Goal: Information Seeking & Learning: Learn about a topic

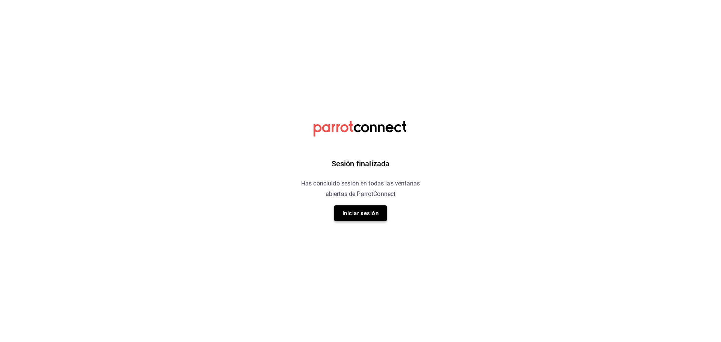
click at [365, 218] on button "Iniciar sesión" at bounding box center [360, 213] width 53 height 16
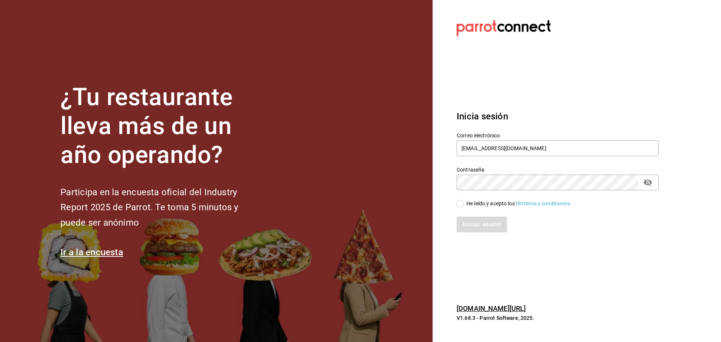
click at [461, 204] on input "He leído y acepto los Términos y condiciones." at bounding box center [460, 203] width 7 height 7
checkbox input "true"
click at [472, 229] on button "Iniciar sesión" at bounding box center [482, 225] width 51 height 16
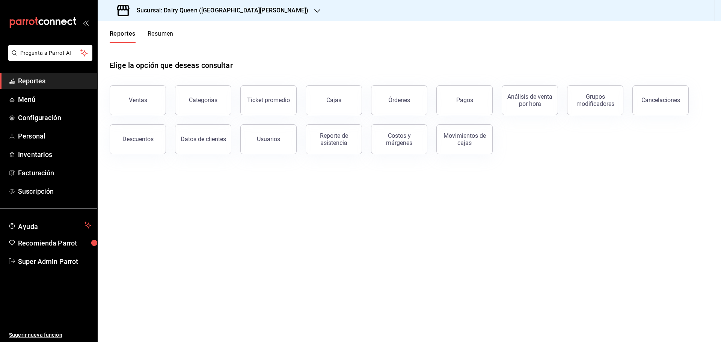
click at [264, 264] on main "Elige la opción que deseas consultar Ventas Categorías Ticket promedio Cajas Ór…" at bounding box center [410, 192] width 624 height 299
click at [404, 103] on div "Órdenes" at bounding box center [399, 100] width 22 height 7
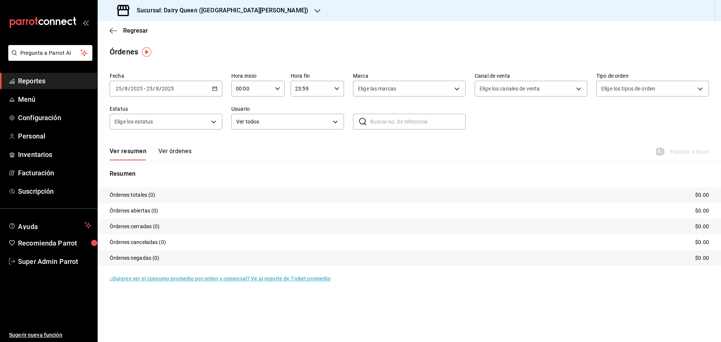
click at [214, 88] on \(Stroke\) "button" at bounding box center [215, 88] width 4 height 0
click at [140, 195] on span "Rango de fechas" at bounding box center [145, 196] width 58 height 8
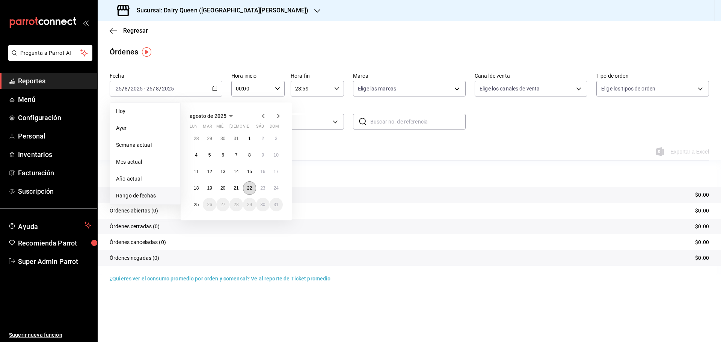
click at [244, 189] on button "22" at bounding box center [249, 188] width 13 height 14
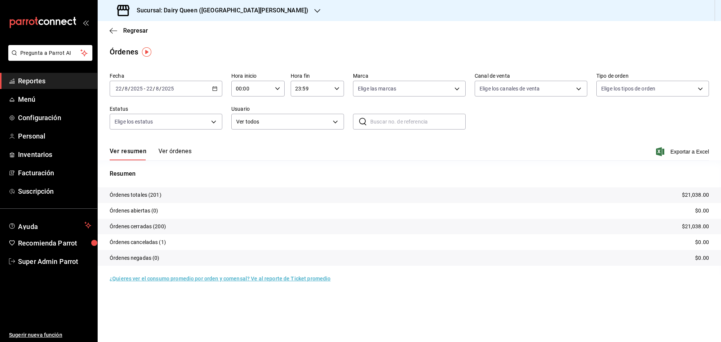
click at [183, 9] on h3 "Sucursal: Dairy Queen ([GEOGRAPHIC_DATA][PERSON_NAME])" at bounding box center [220, 10] width 178 height 9
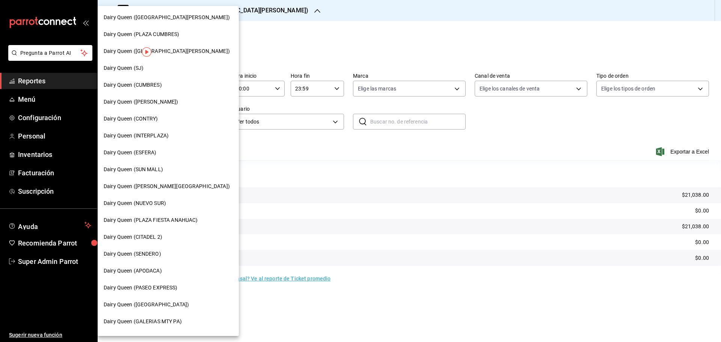
click at [143, 252] on span "Dairy Queen (SENDERO)" at bounding box center [132, 254] width 57 height 8
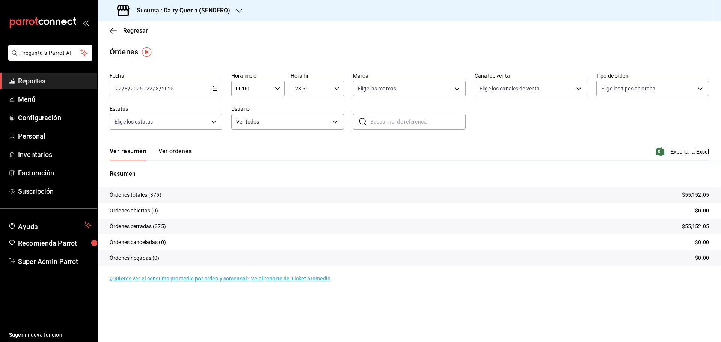
click at [200, 13] on h3 "Sucursal: Dairy Queen (SENDERO)" at bounding box center [181, 10] width 100 height 9
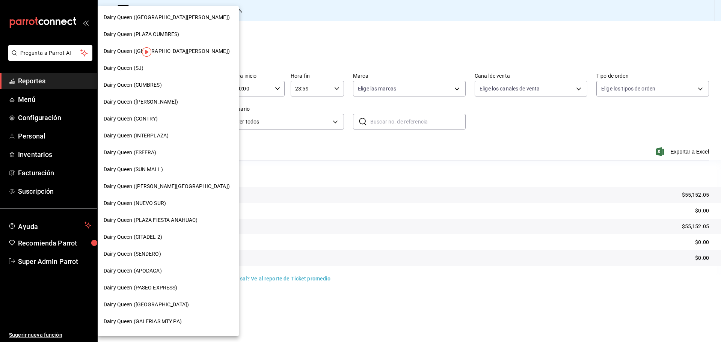
click at [154, 86] on span "Dairy Queen (CUMBRES)" at bounding box center [133, 85] width 58 height 8
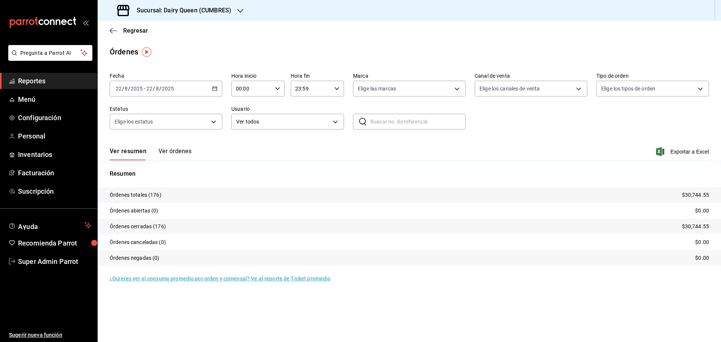
click at [193, 9] on h3 "Sucursal: Dairy Queen (CUMBRES)" at bounding box center [181, 10] width 101 height 9
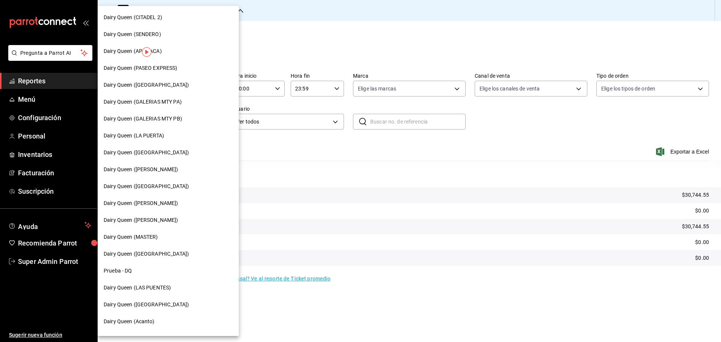
scroll to position [234, 0]
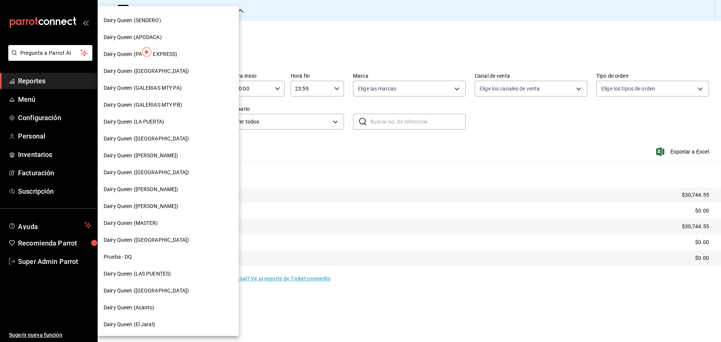
click at [159, 270] on span "Dairy Queen (LAS PUENTES)" at bounding box center [137, 274] width 67 height 8
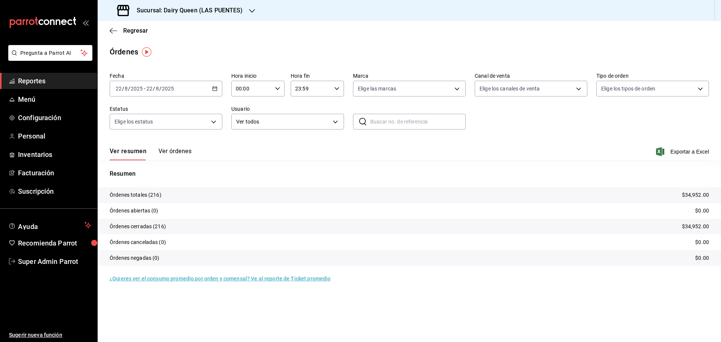
click at [199, 17] on div "Sucursal: Dairy Queen (LAS PUENTES)" at bounding box center [181, 10] width 154 height 21
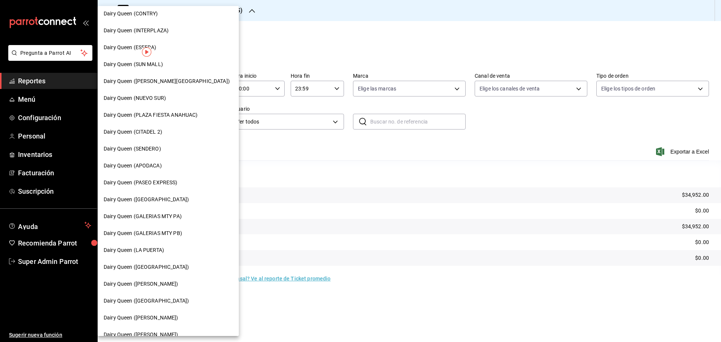
scroll to position [188, 0]
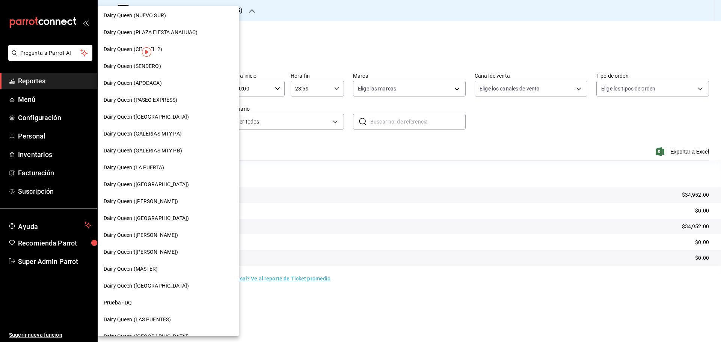
click at [159, 99] on span "Dairy Queen (PASEO EXPRESS)" at bounding box center [141, 100] width 74 height 8
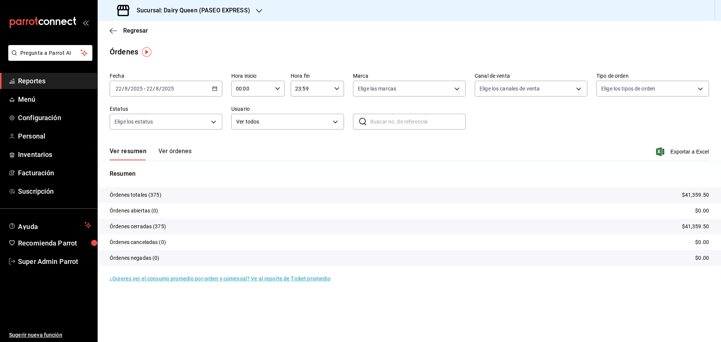
click at [179, 14] on h3 "Sucursal: Dairy Queen (PASEO EXPRESS)" at bounding box center [190, 10] width 119 height 9
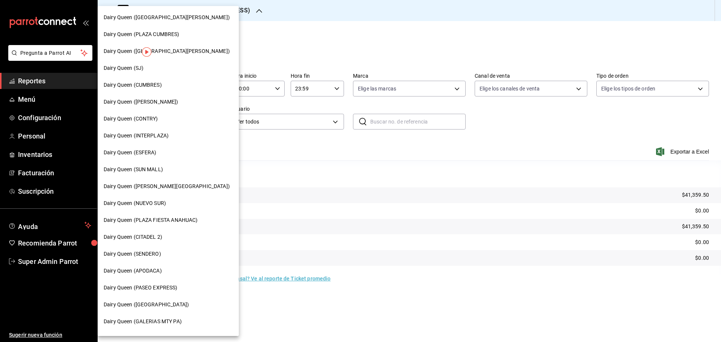
click at [145, 68] on div "Dairy Queen (SJ)" at bounding box center [168, 68] width 129 height 8
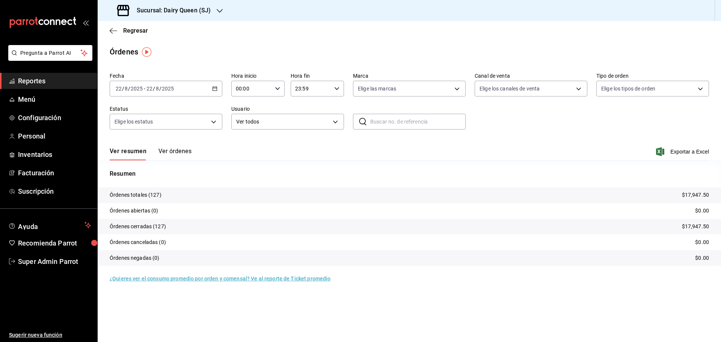
click at [171, 9] on h3 "Sucursal: Dairy Queen (SJ)" at bounding box center [171, 10] width 80 height 9
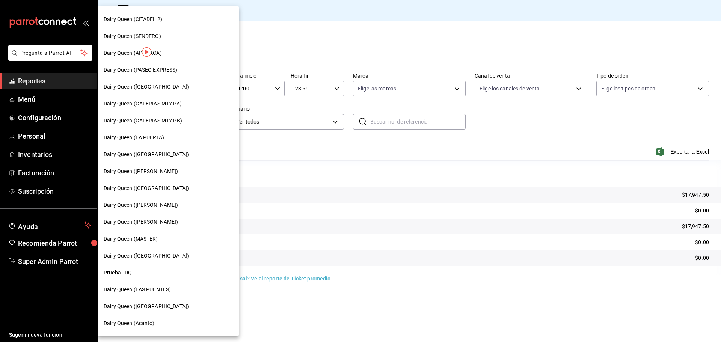
scroll to position [234, 0]
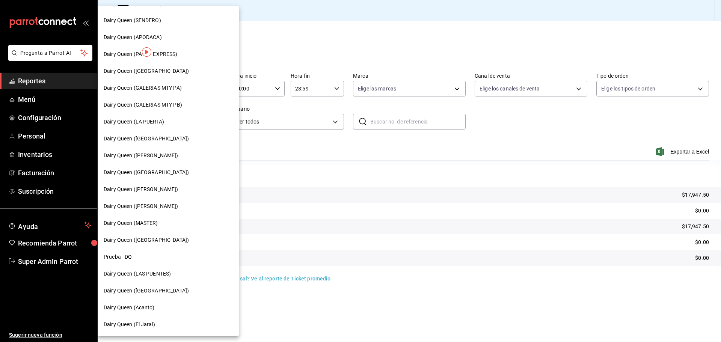
click at [155, 290] on span "Dairy Queen ([GEOGRAPHIC_DATA])" at bounding box center [146, 291] width 85 height 8
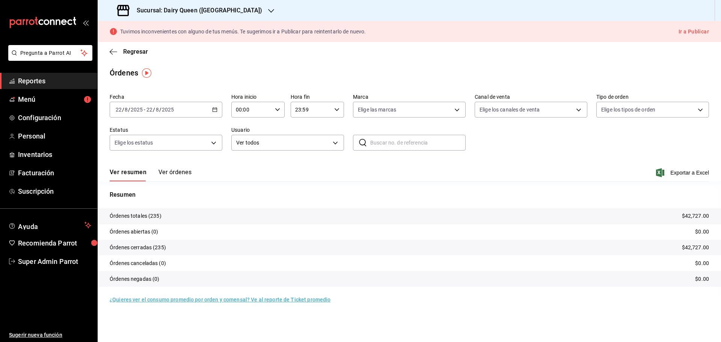
click at [166, 13] on h3 "Sucursal: Dairy Queen ([GEOGRAPHIC_DATA])" at bounding box center [196, 10] width 131 height 9
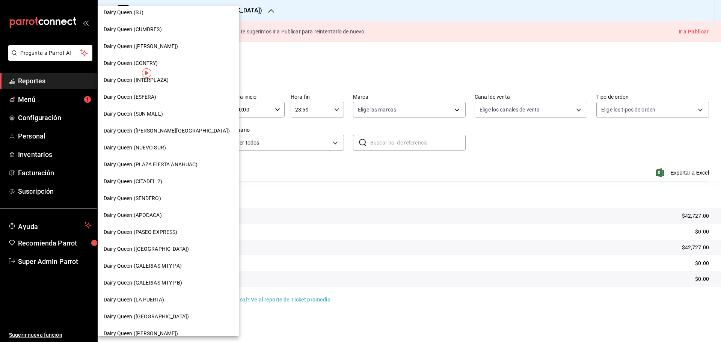
scroll to position [125, 0]
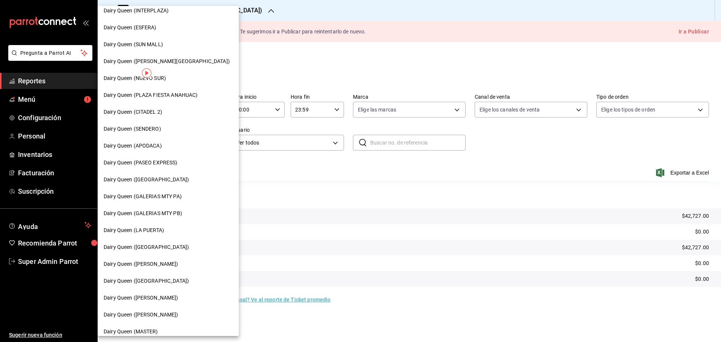
click at [164, 227] on span "Dairy Queen (LA PUERTA)" at bounding box center [134, 231] width 60 height 8
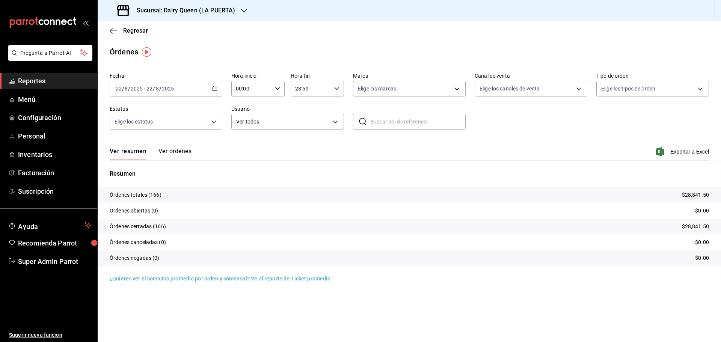
click at [184, 2] on div "Sucursal: Dairy Queen (LA PUERTA)" at bounding box center [177, 10] width 146 height 21
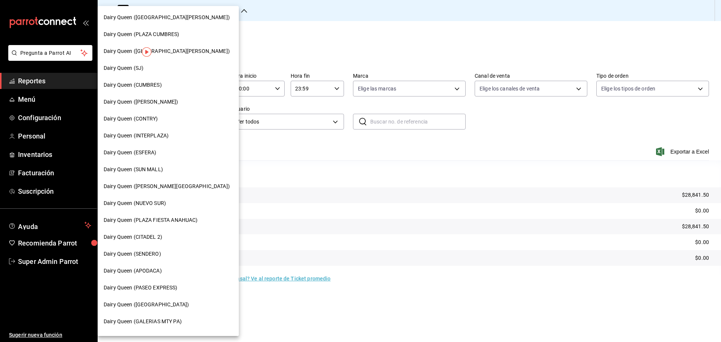
click at [169, 190] on div "Dairy Queen ([PERSON_NAME][GEOGRAPHIC_DATA])" at bounding box center [168, 187] width 129 height 8
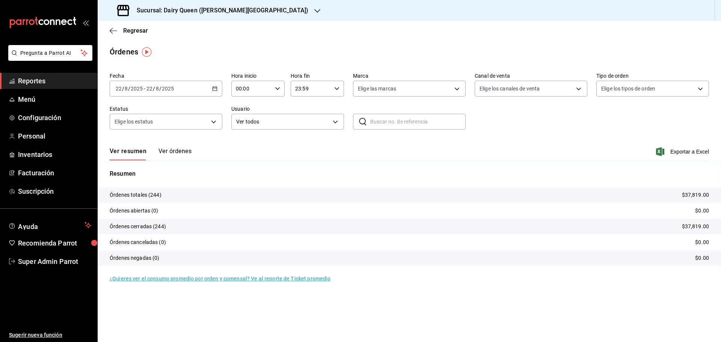
click at [198, 6] on div "Sucursal: Dairy Queen ([PERSON_NAME][GEOGRAPHIC_DATA])" at bounding box center [214, 10] width 220 height 21
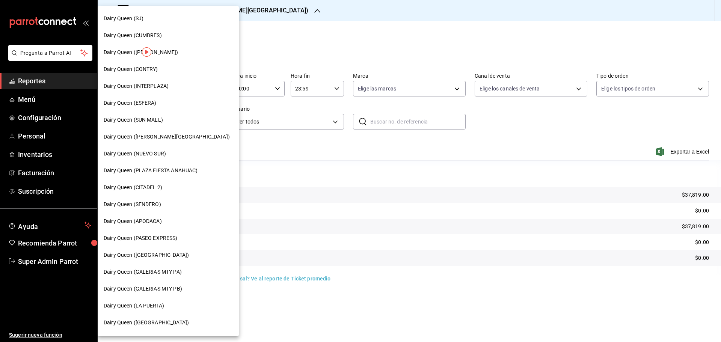
scroll to position [125, 0]
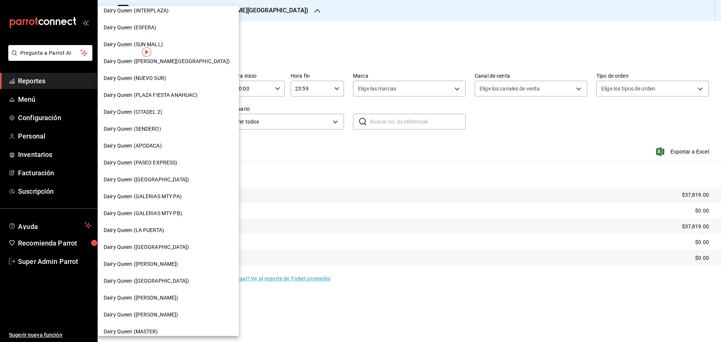
click at [156, 176] on span "Dairy Queen ([GEOGRAPHIC_DATA])" at bounding box center [146, 180] width 85 height 8
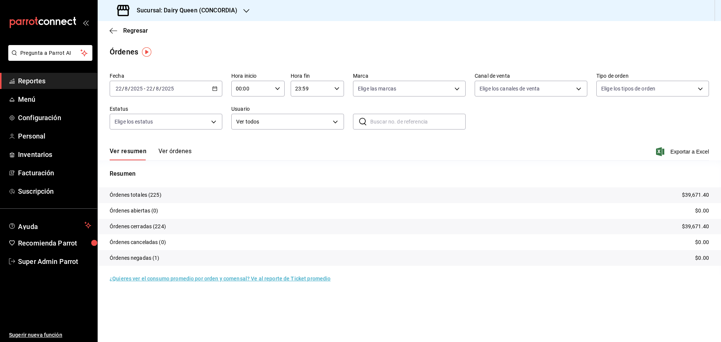
click at [174, 14] on h3 "Sucursal: Dairy Queen (CONCORDIA)" at bounding box center [184, 10] width 107 height 9
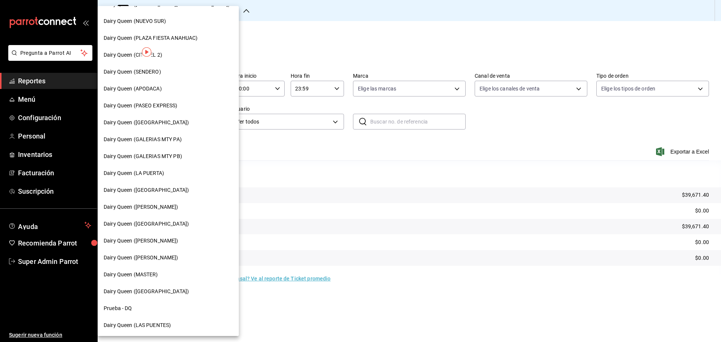
scroll to position [234, 0]
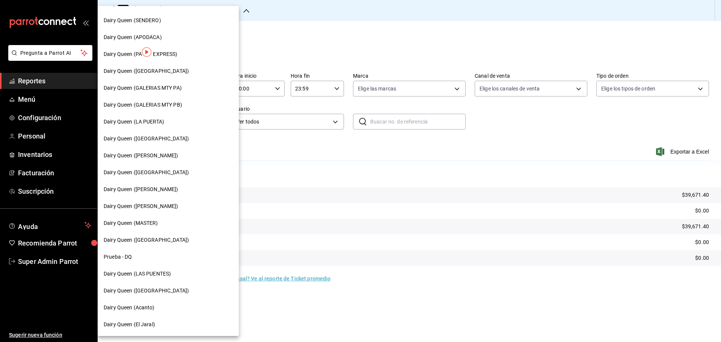
click at [152, 167] on div "Dairy Queen ([GEOGRAPHIC_DATA])" at bounding box center [168, 172] width 141 height 17
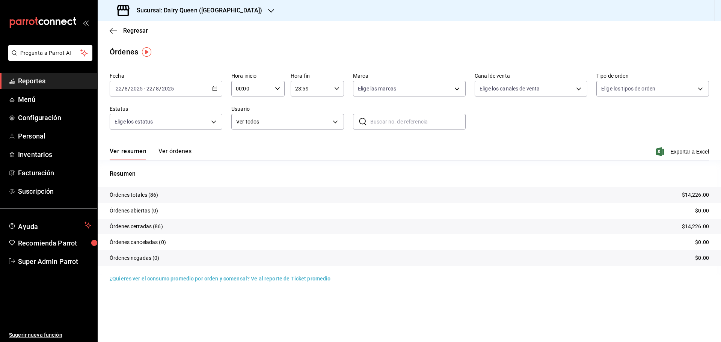
click at [165, 11] on h3 "Sucursal: Dairy Queen ([GEOGRAPHIC_DATA])" at bounding box center [196, 10] width 131 height 9
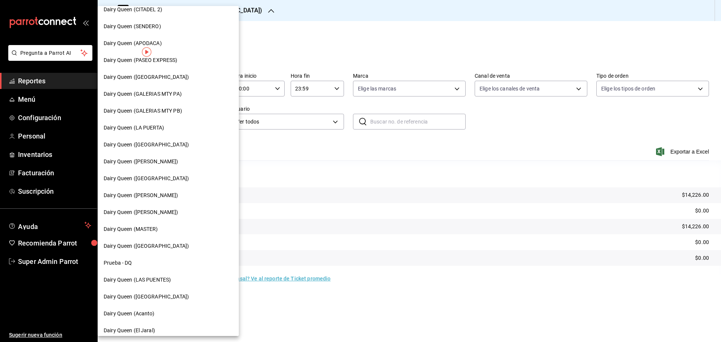
scroll to position [234, 0]
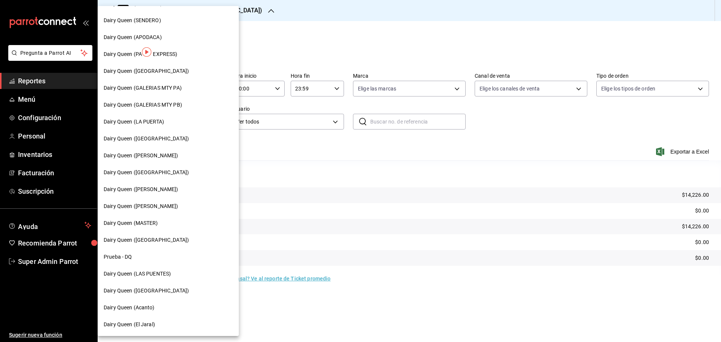
click at [165, 188] on span "Dairy Queen ([PERSON_NAME])" at bounding box center [141, 190] width 75 height 8
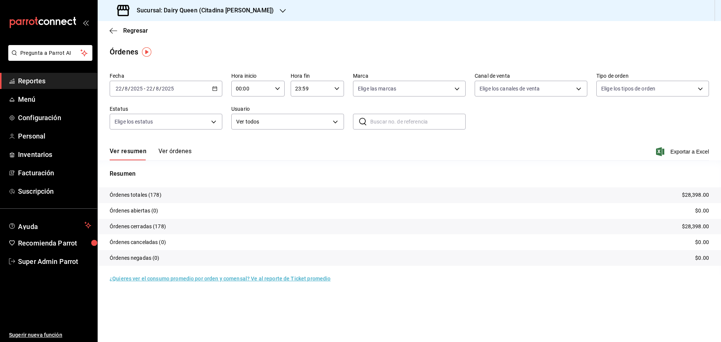
click at [215, 9] on h3 "Sucursal: Dairy Queen (Citadina [PERSON_NAME])" at bounding box center [202, 10] width 143 height 9
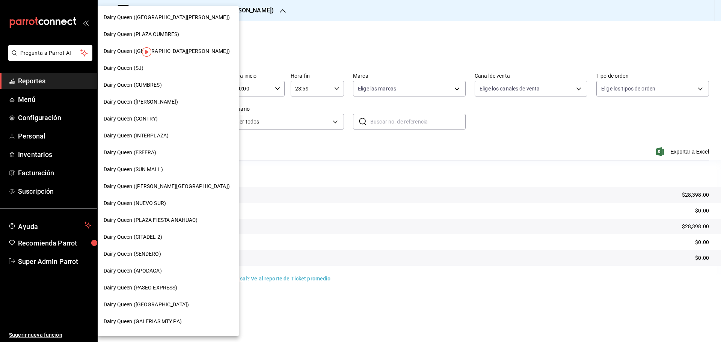
click at [178, 49] on span "Dairy Queen ([GEOGRAPHIC_DATA][PERSON_NAME])" at bounding box center [167, 51] width 126 height 8
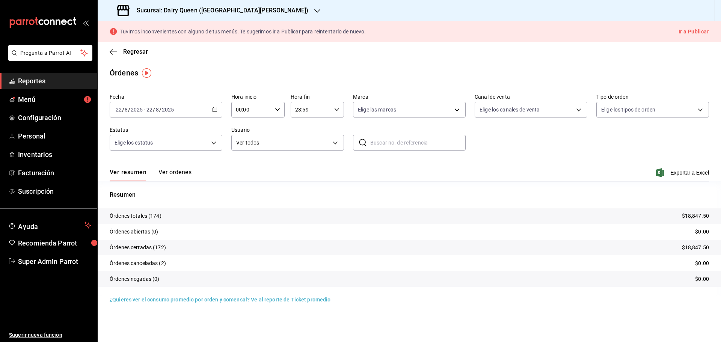
click at [152, 12] on h3 "Sucursal: Dairy Queen ([GEOGRAPHIC_DATA][PERSON_NAME])" at bounding box center [220, 10] width 178 height 9
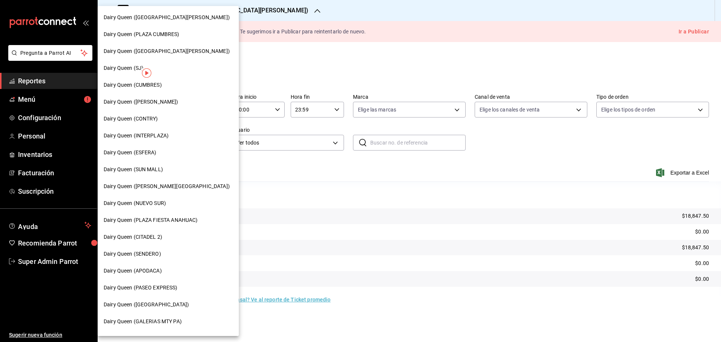
click at [157, 104] on span "Dairy Queen ([PERSON_NAME])" at bounding box center [141, 102] width 75 height 8
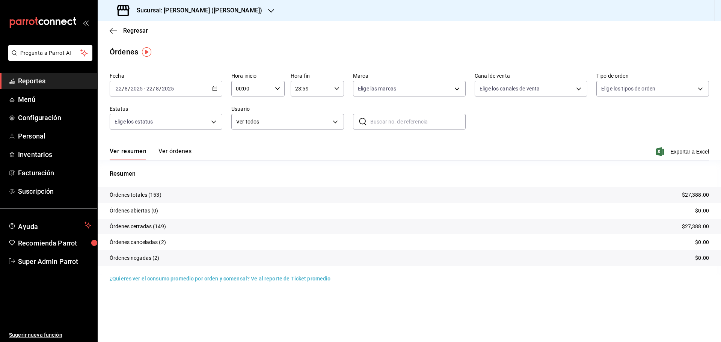
click at [139, 13] on h3 "Sucursal: [PERSON_NAME] ([PERSON_NAME])" at bounding box center [196, 10] width 131 height 9
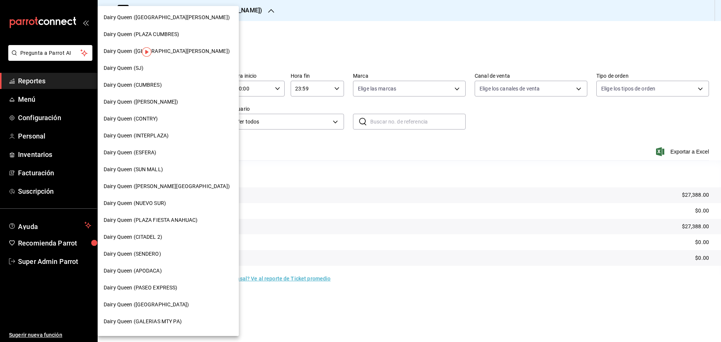
click at [142, 24] on div "Dairy Queen ([GEOGRAPHIC_DATA][PERSON_NAME])" at bounding box center [168, 17] width 141 height 17
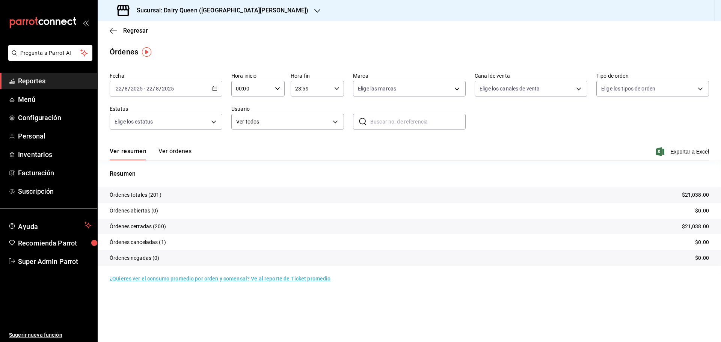
click at [152, 3] on div "Sucursal: Dairy Queen ([GEOGRAPHIC_DATA][PERSON_NAME])" at bounding box center [214, 10] width 220 height 21
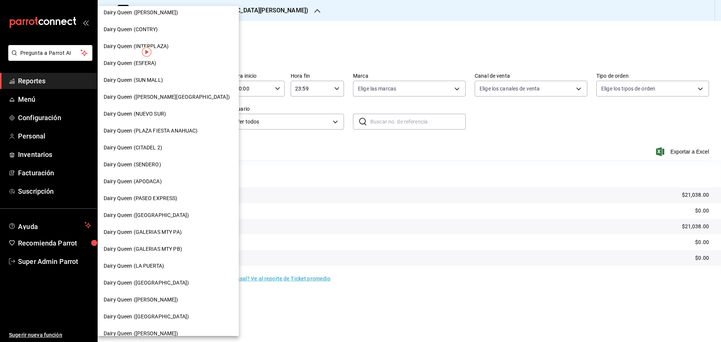
scroll to position [125, 0]
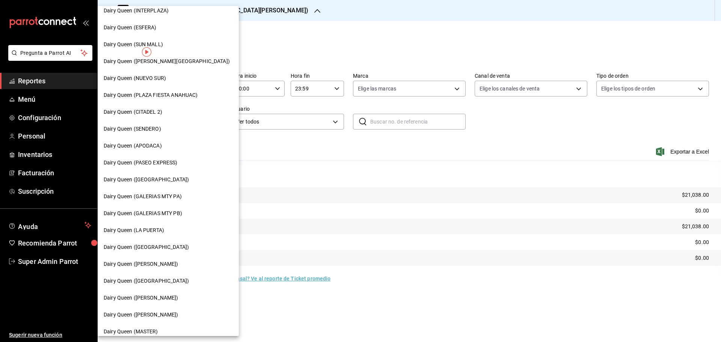
click at [170, 218] on div "Dairy Queen (GALERIAS MTY PB)" at bounding box center [168, 213] width 141 height 17
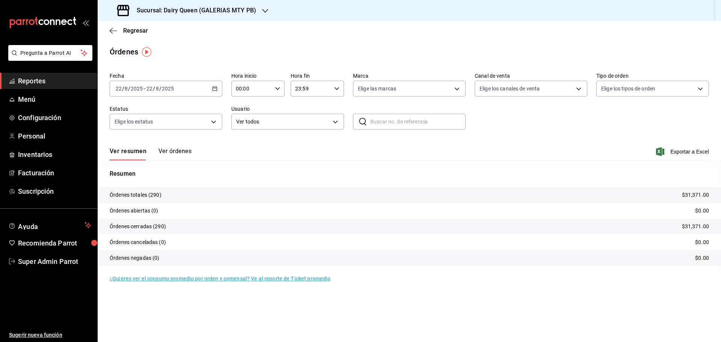
click at [209, 11] on h3 "Sucursal: Dairy Queen (GALERIAS MTY PB)" at bounding box center [193, 10] width 125 height 9
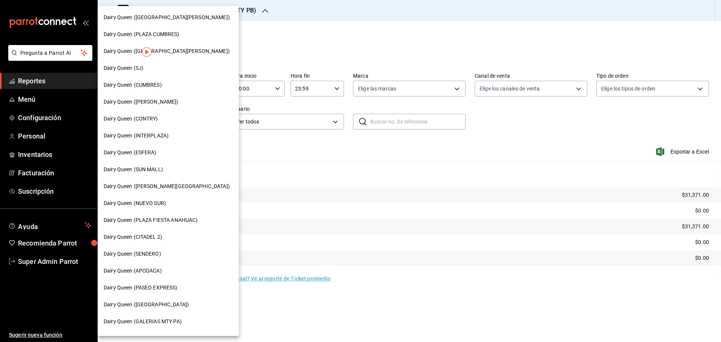
scroll to position [125, 0]
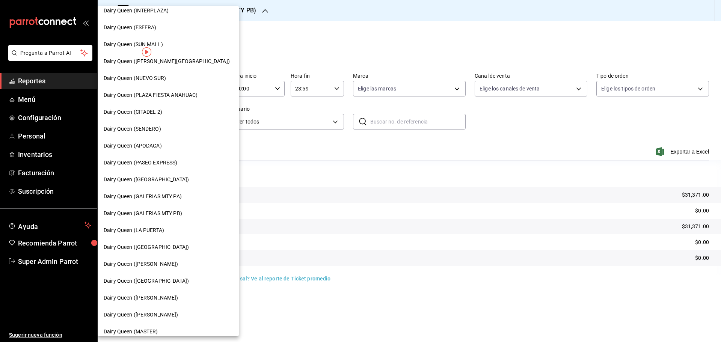
click at [181, 198] on span "Dairy Queen (GALERIAS MTY PA)" at bounding box center [143, 197] width 78 height 8
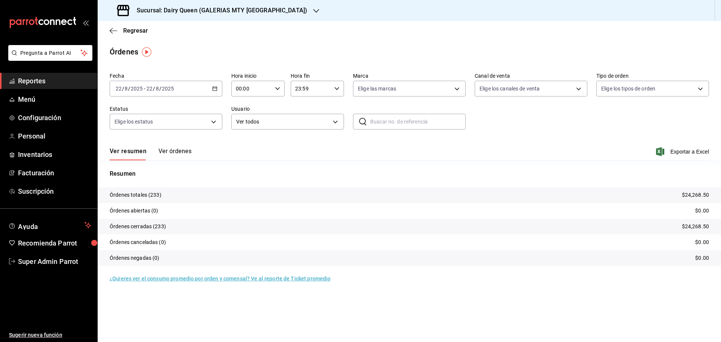
click at [217, 12] on h3 "Sucursal: Dairy Queen (GALERIAS MTY [GEOGRAPHIC_DATA])" at bounding box center [219, 10] width 177 height 9
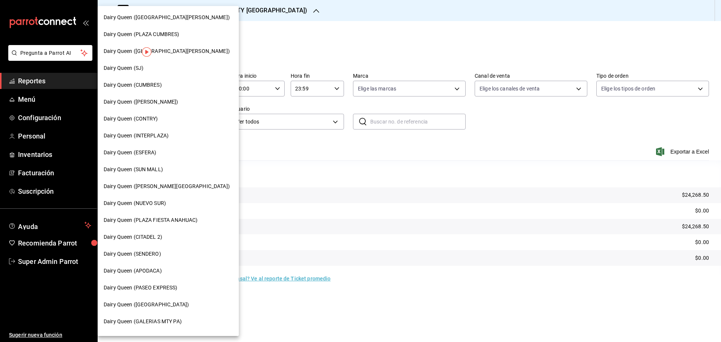
scroll to position [63, 0]
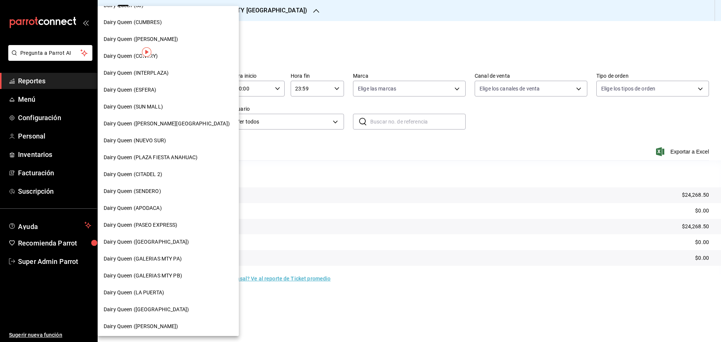
click at [159, 107] on span "Dairy Queen (SUN MALL)" at bounding box center [133, 107] width 59 height 8
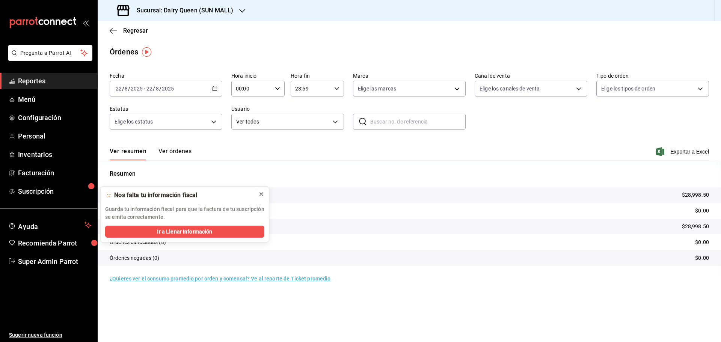
click at [263, 194] on icon at bounding box center [261, 194] width 6 height 6
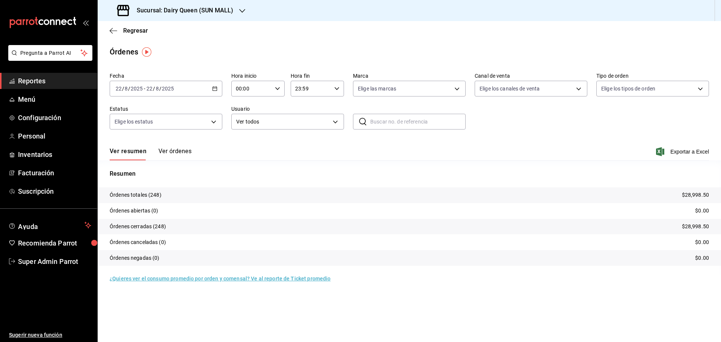
click at [157, 13] on h3 "Sucursal: Dairy Queen (SUN MALL)" at bounding box center [182, 10] width 103 height 9
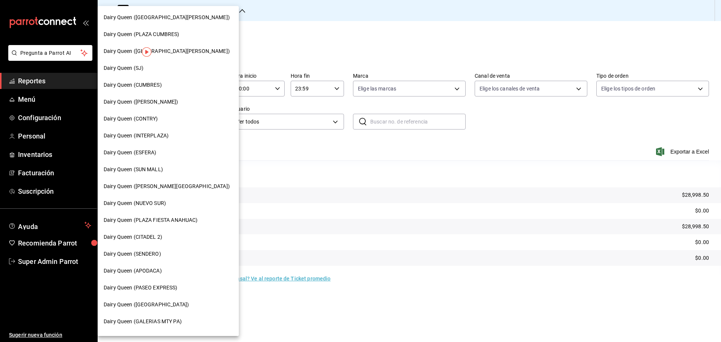
click at [162, 278] on div "Dairy Queen (APODACA)" at bounding box center [168, 271] width 141 height 17
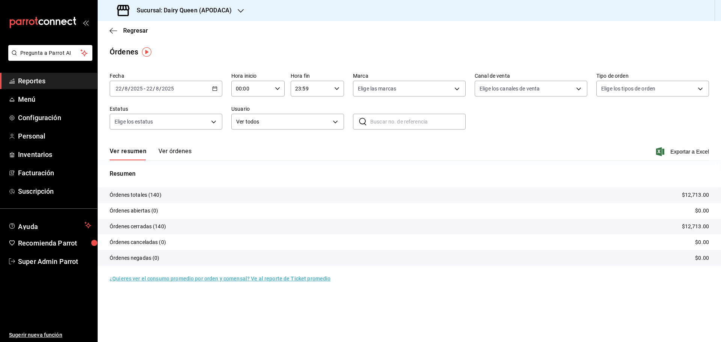
click at [189, 2] on div "Sucursal: Dairy Queen (APODACA)" at bounding box center [175, 10] width 143 height 21
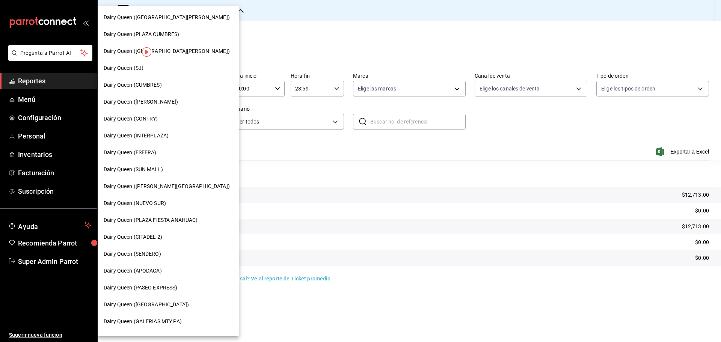
click at [155, 204] on span "Dairy Queen (NUEVO SUR)" at bounding box center [135, 203] width 62 height 8
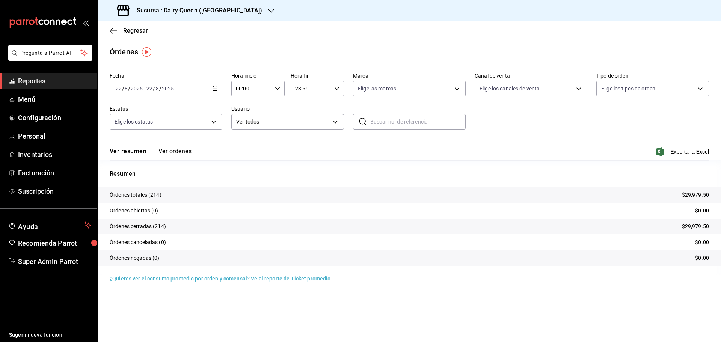
click at [185, 4] on div "Sucursal: Dairy Queen ([GEOGRAPHIC_DATA])" at bounding box center [191, 10] width 174 height 21
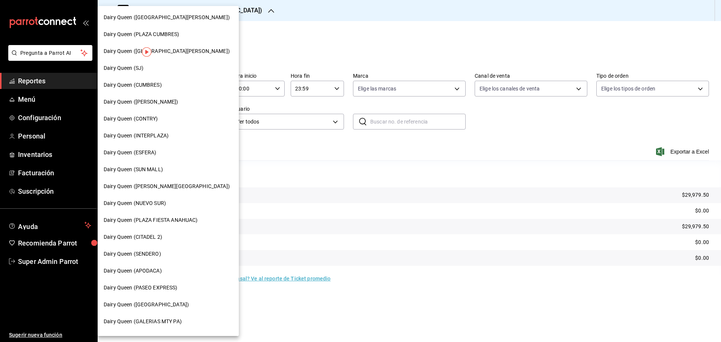
click at [161, 146] on div "Dairy Queen (ESFERA)" at bounding box center [168, 152] width 141 height 17
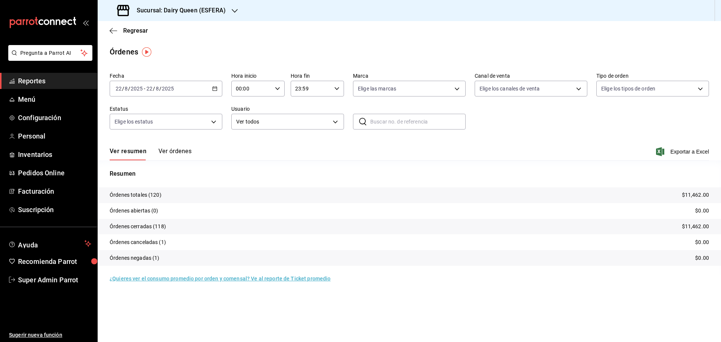
click at [191, 12] on h3 "Sucursal: Dairy Queen (ESFERA)" at bounding box center [178, 10] width 95 height 9
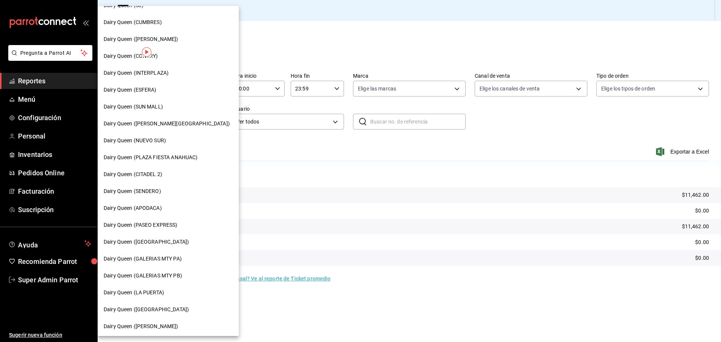
scroll to position [188, 0]
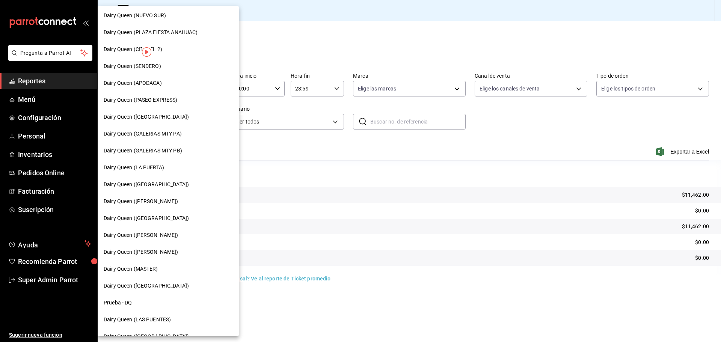
click at [134, 205] on span "Dairy Queen ([PERSON_NAME])" at bounding box center [141, 202] width 75 height 8
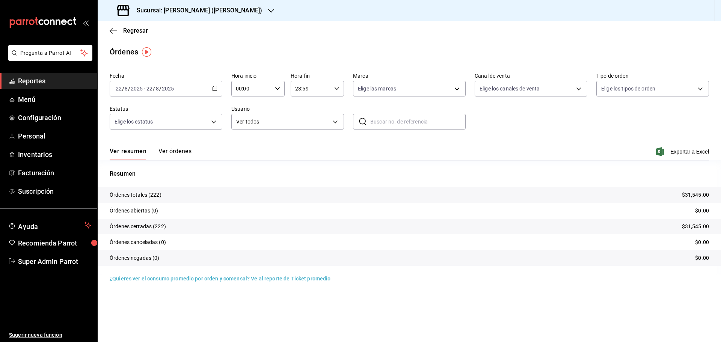
click at [172, 11] on h3 "Sucursal: [PERSON_NAME] ([PERSON_NAME])" at bounding box center [196, 10] width 131 height 9
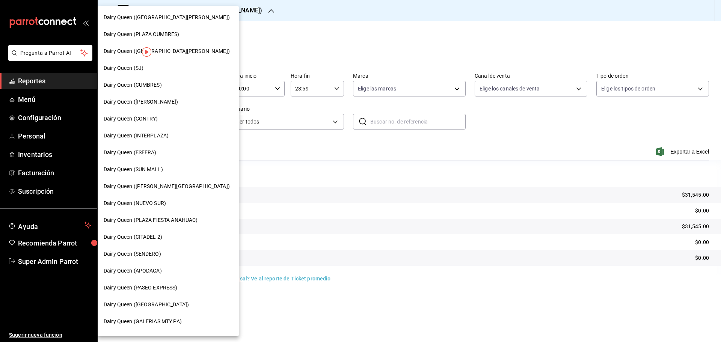
click at [158, 135] on span "Dairy Queen (INTERPLAZA)" at bounding box center [136, 136] width 65 height 8
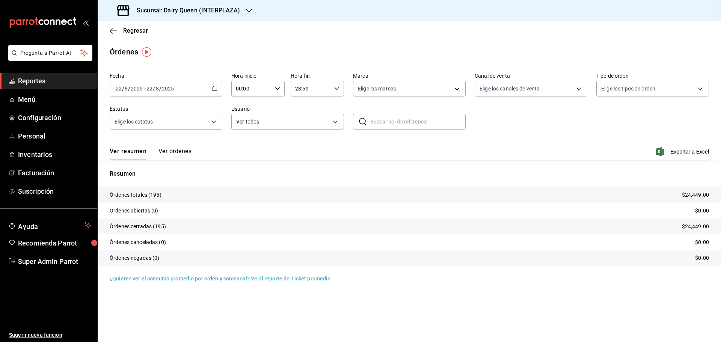
click at [181, 9] on h3 "Sucursal: Dairy Queen (INTERPLAZA)" at bounding box center [185, 10] width 109 height 9
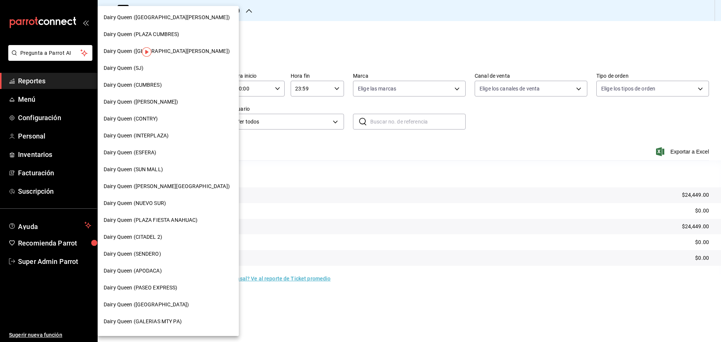
click at [165, 236] on div "Dairy Queen (CITADEL 2)" at bounding box center [168, 237] width 129 height 8
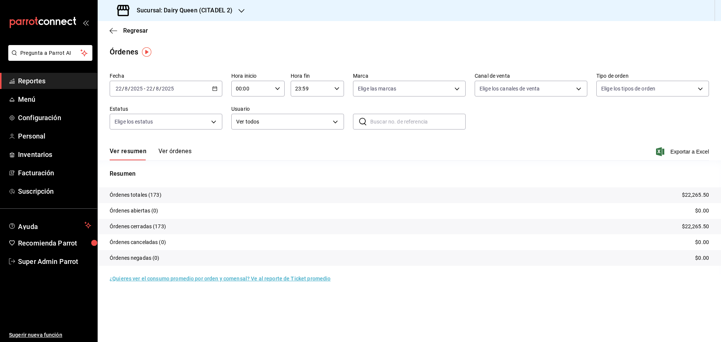
click at [178, 11] on h3 "Sucursal: Dairy Queen (CITADEL 2)" at bounding box center [182, 10] width 102 height 9
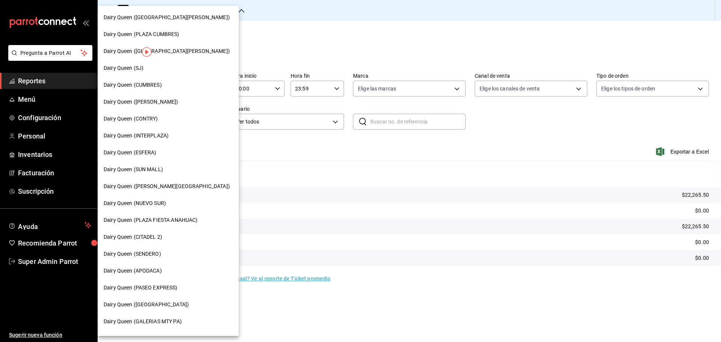
click at [161, 36] on span "Dairy Queen (PLAZA CUMBRES)" at bounding box center [142, 34] width 76 height 8
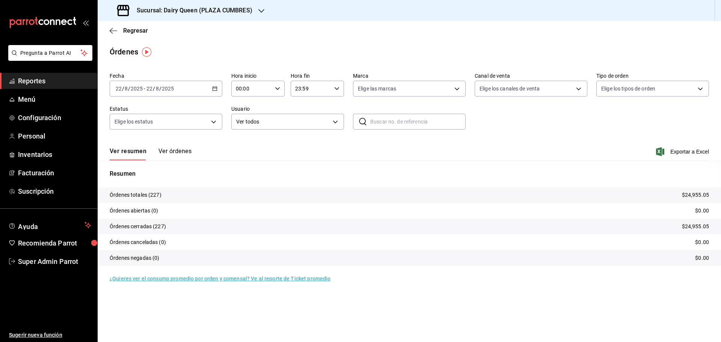
click at [215, 7] on h3 "Sucursal: Dairy Queen (PLAZA CUMBRES)" at bounding box center [192, 10] width 122 height 9
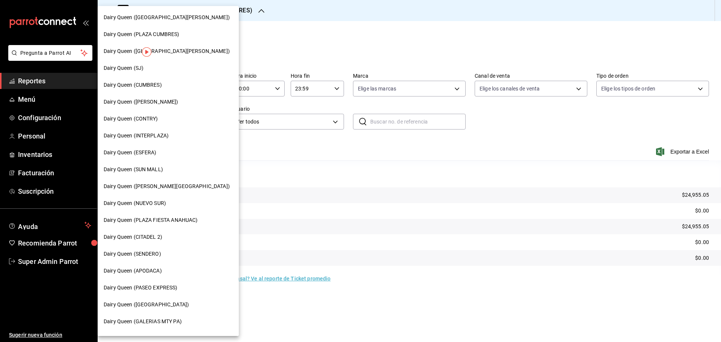
click at [203, 223] on div "Dairy Queen (PLAZA FIESTA ANAHUAC)" at bounding box center [168, 220] width 129 height 8
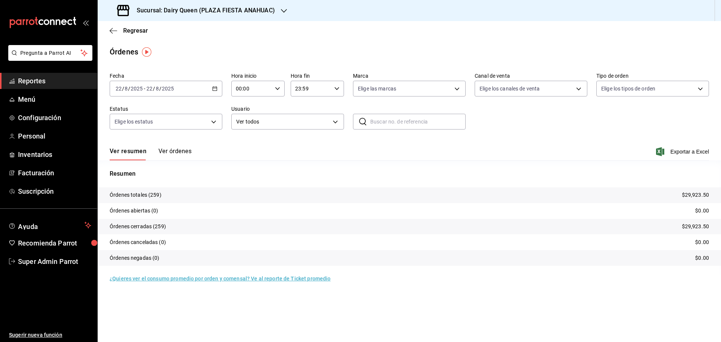
click at [163, 13] on h3 "Sucursal: Dairy Queen (PLAZA FIESTA ANAHUAC)" at bounding box center [203, 10] width 144 height 9
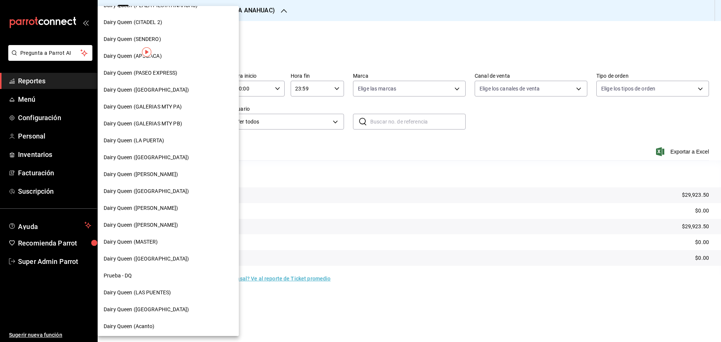
scroll to position [234, 0]
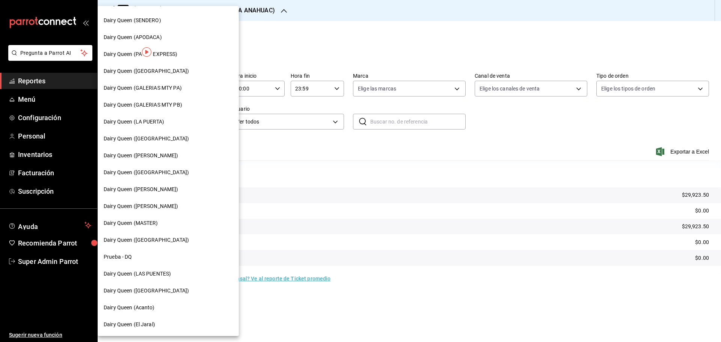
click at [171, 208] on div "Dairy Queen ([PERSON_NAME])" at bounding box center [168, 206] width 129 height 8
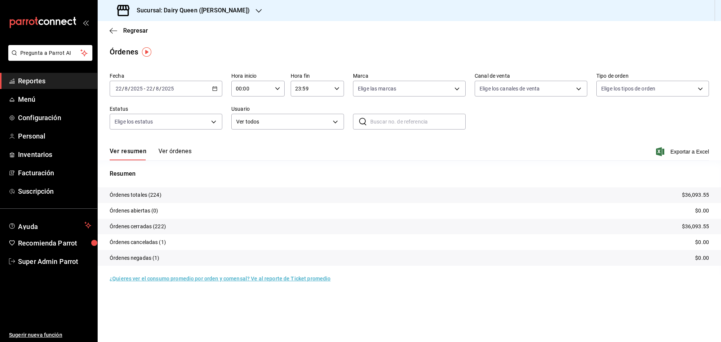
click at [178, 13] on h3 "Sucursal: Dairy Queen ([PERSON_NAME])" at bounding box center [190, 10] width 119 height 9
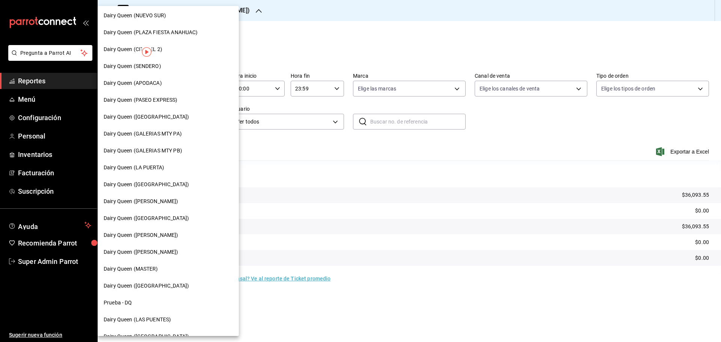
scroll to position [234, 0]
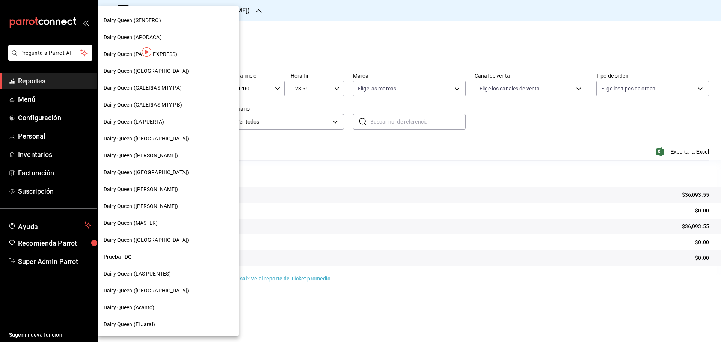
click at [144, 245] on div "Dairy Queen ([GEOGRAPHIC_DATA])" at bounding box center [168, 240] width 141 height 17
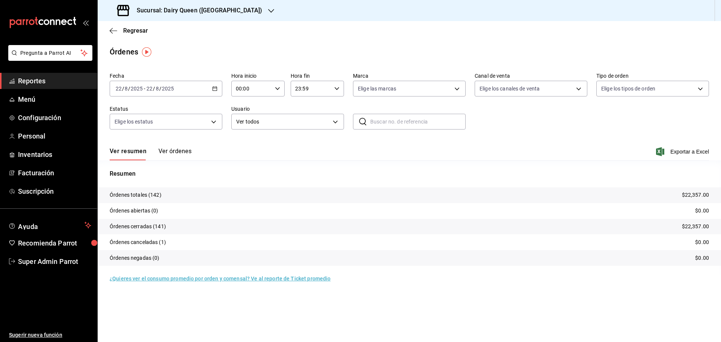
click at [183, 5] on div "Sucursal: Dairy Queen ([GEOGRAPHIC_DATA])" at bounding box center [191, 10] width 174 height 21
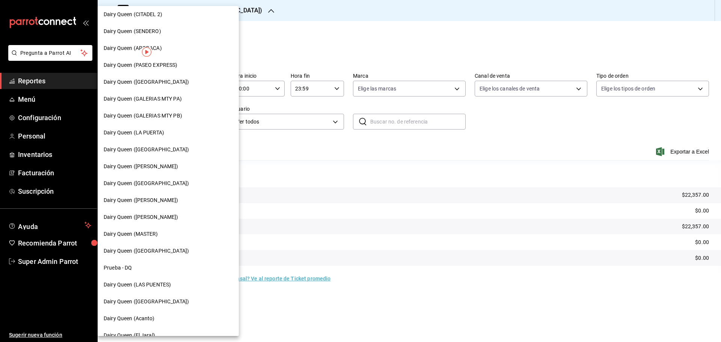
scroll to position [234, 0]
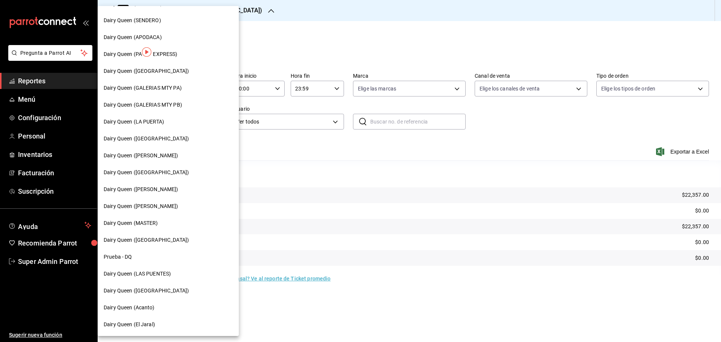
click at [136, 306] on span "Dairy Queen (Acanto)" at bounding box center [129, 308] width 51 height 8
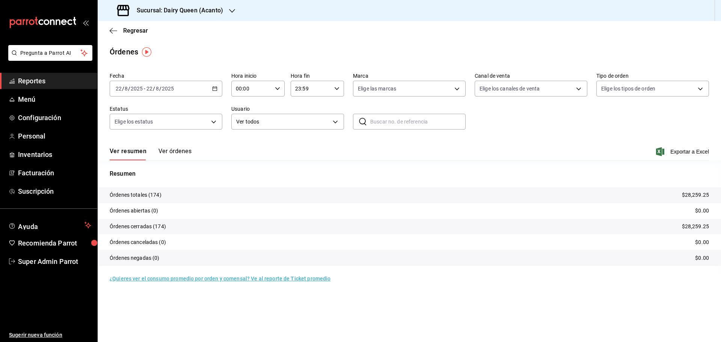
click at [161, 12] on h3 "Sucursal: Dairy Queen (Acanto)" at bounding box center [177, 10] width 92 height 9
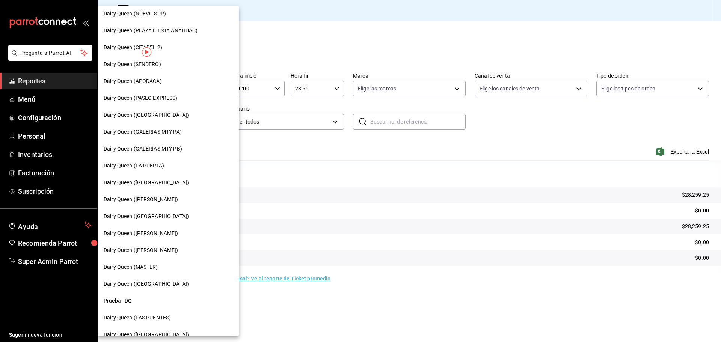
scroll to position [234, 0]
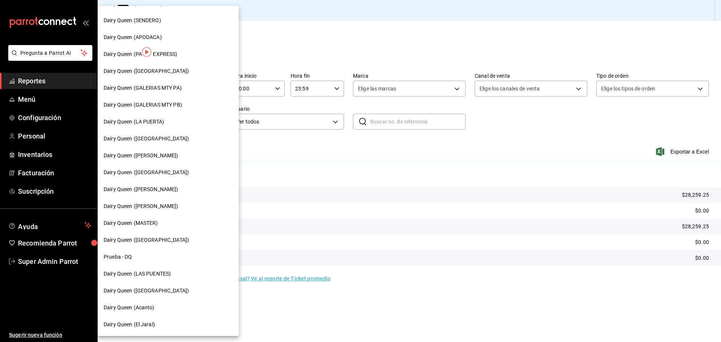
click at [133, 325] on span "Dairy Queen (El Jaral)" at bounding box center [129, 325] width 51 height 8
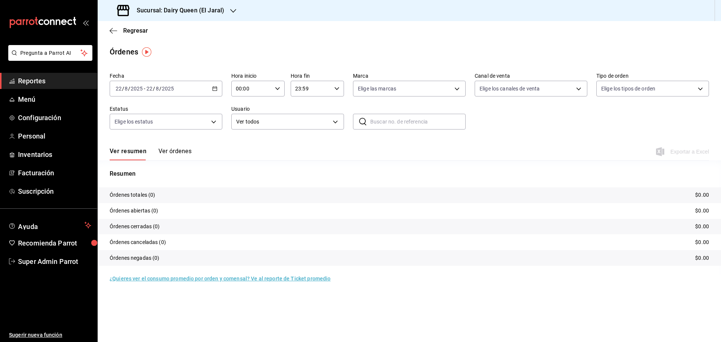
click at [48, 77] on span "Reportes" at bounding box center [54, 81] width 73 height 10
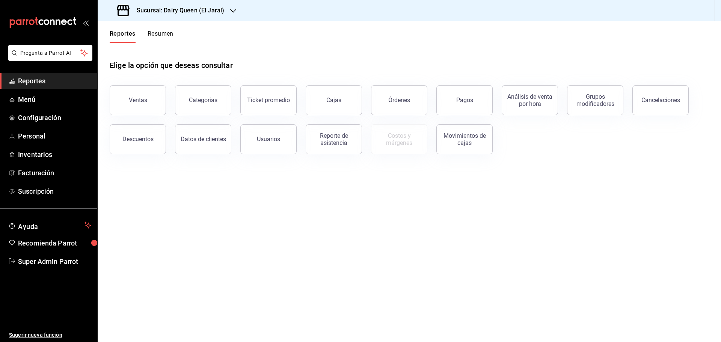
click at [162, 31] on button "Resumen" at bounding box center [161, 36] width 26 height 13
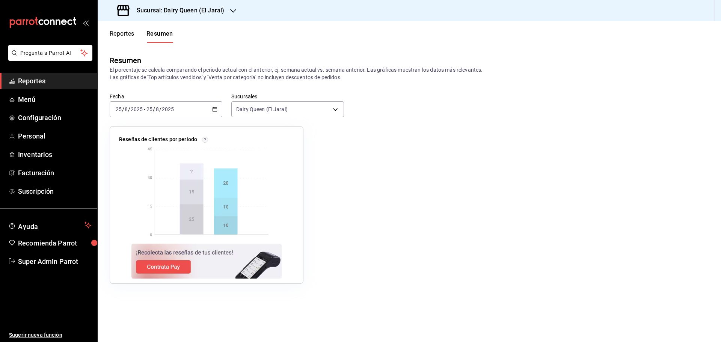
click at [216, 108] on \(Stroke\) "button" at bounding box center [215, 109] width 5 height 4
click at [137, 220] on span "Rango de fechas" at bounding box center [145, 217] width 58 height 8
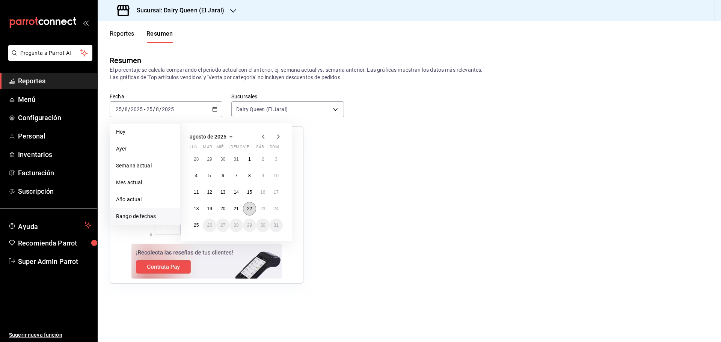
click at [251, 211] on abbr "22" at bounding box center [249, 208] width 5 height 5
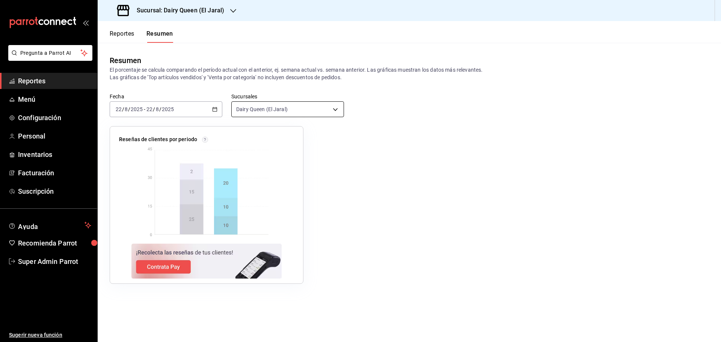
click at [272, 106] on body "Pregunta a Parrot AI Reportes Menú Configuración Personal Inventarios Facturaci…" at bounding box center [360, 171] width 721 height 342
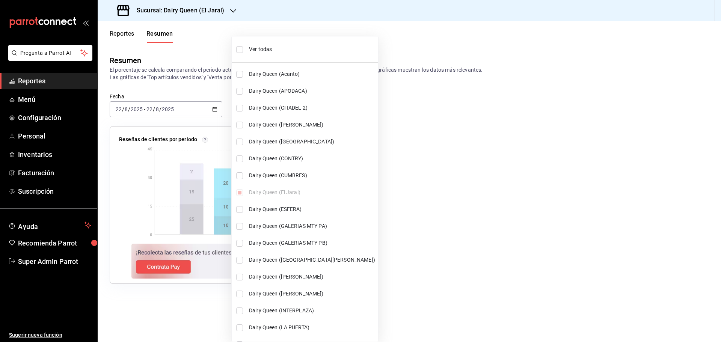
click at [262, 49] on span "Ver todas" at bounding box center [312, 49] width 126 height 8
type input "[object Object],[object Object],[object Object],[object Object],[object Object]…"
checkbox input "true"
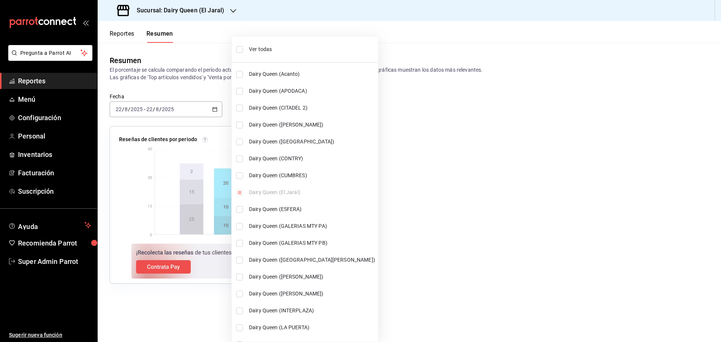
checkbox input "true"
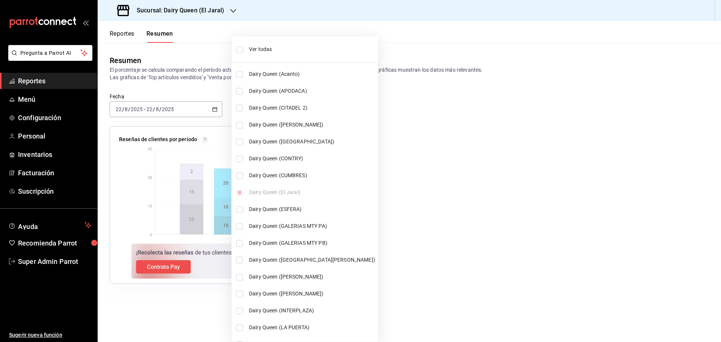
checkbox input "true"
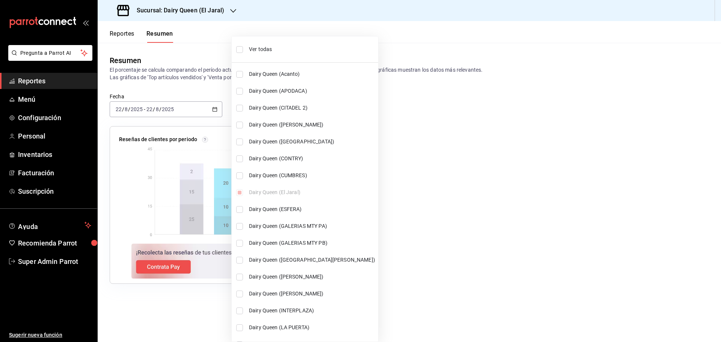
checkbox input "true"
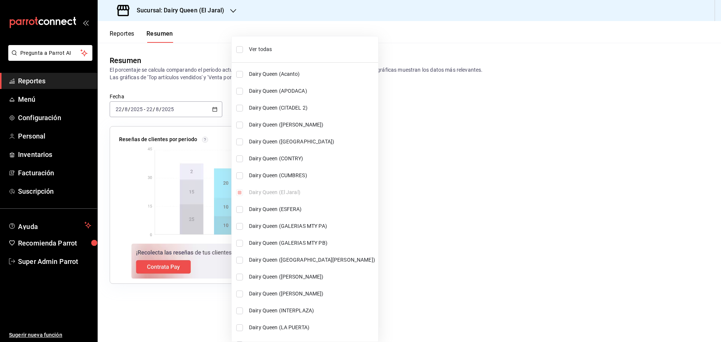
checkbox input "true"
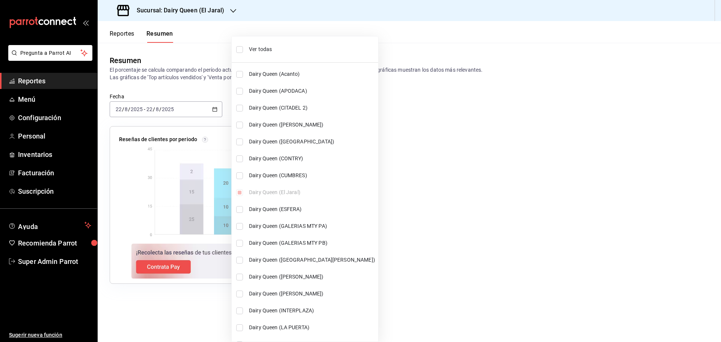
checkbox input "true"
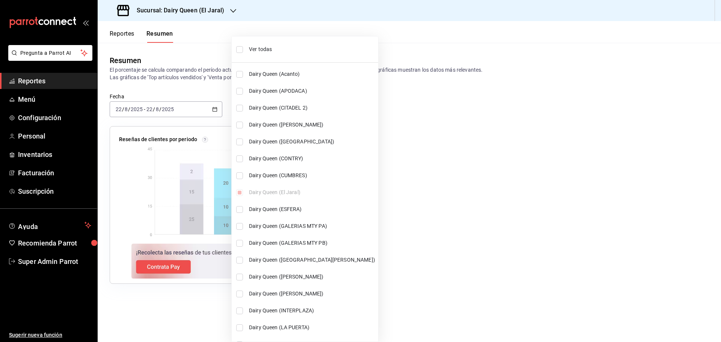
checkbox input "true"
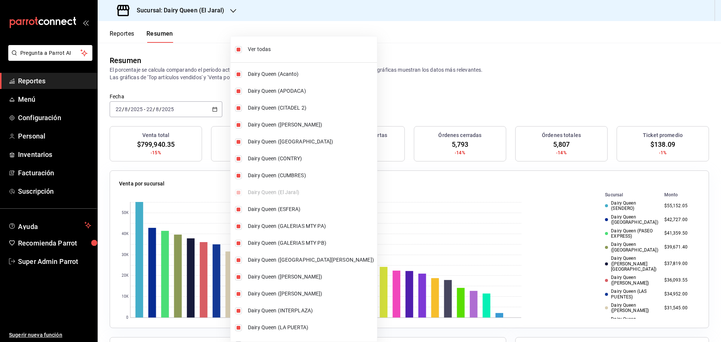
click at [258, 53] on span "Ver todas" at bounding box center [311, 49] width 126 height 8
type input "[object Object]"
checkbox input "false"
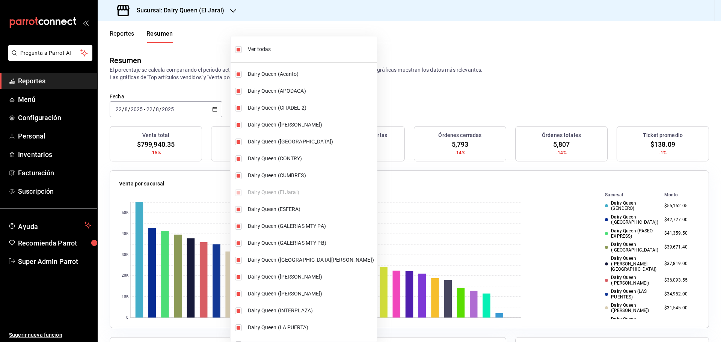
checkbox input "false"
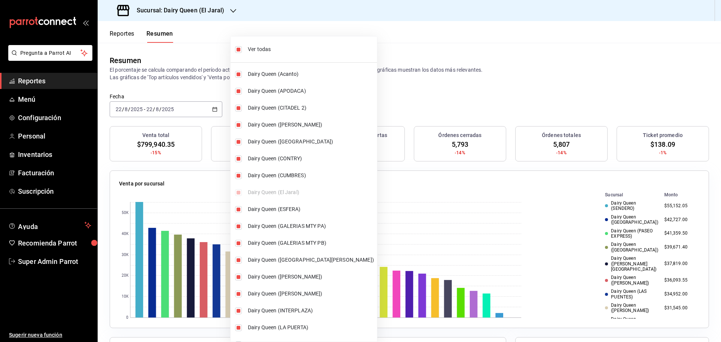
checkbox input "false"
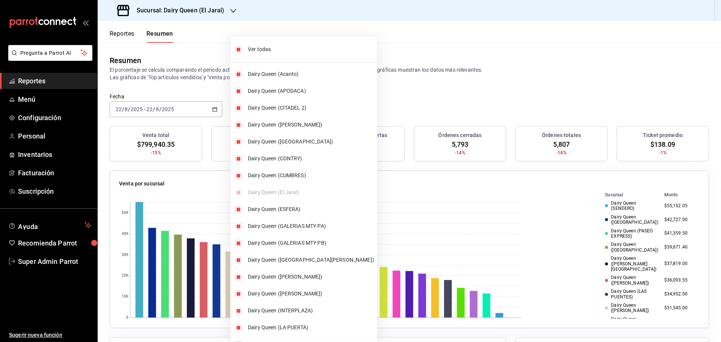
checkbox input "false"
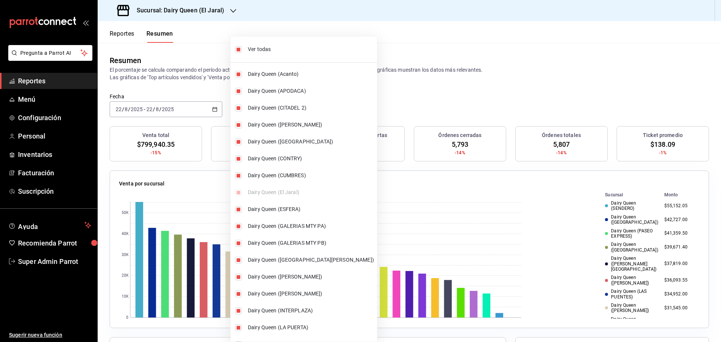
checkbox input "false"
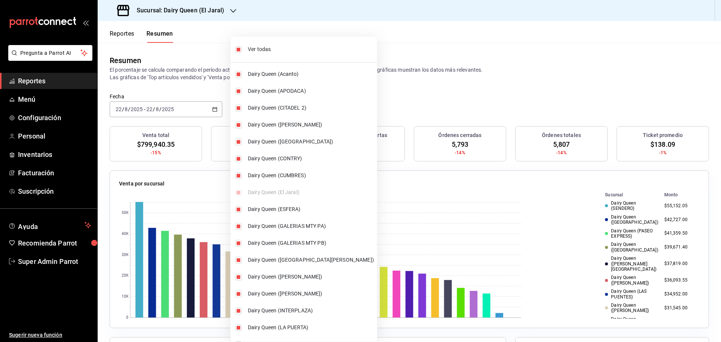
checkbox input "false"
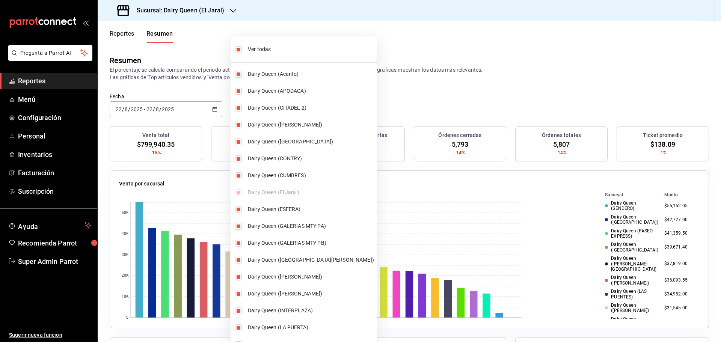
checkbox input "false"
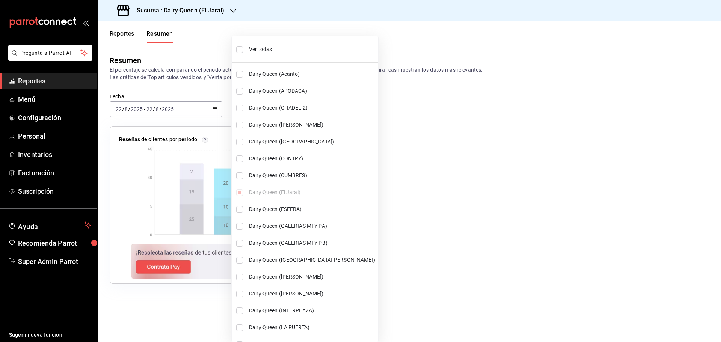
click at [265, 51] on span "Ver todas" at bounding box center [312, 49] width 126 height 8
type input "[object Object],[object Object],[object Object],[object Object],[object Object]…"
checkbox input "true"
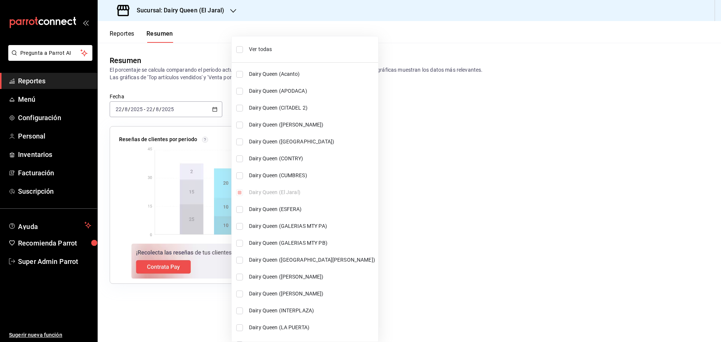
checkbox input "true"
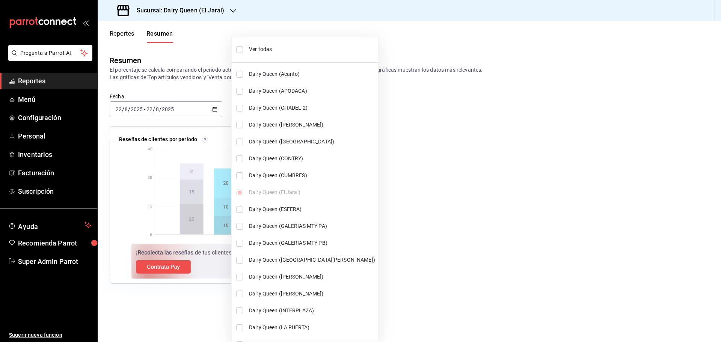
checkbox input "true"
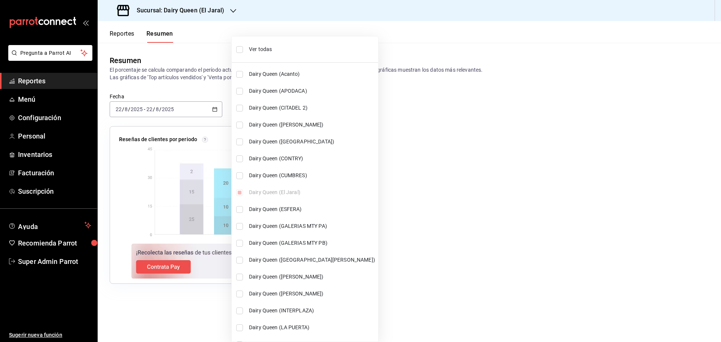
checkbox input "true"
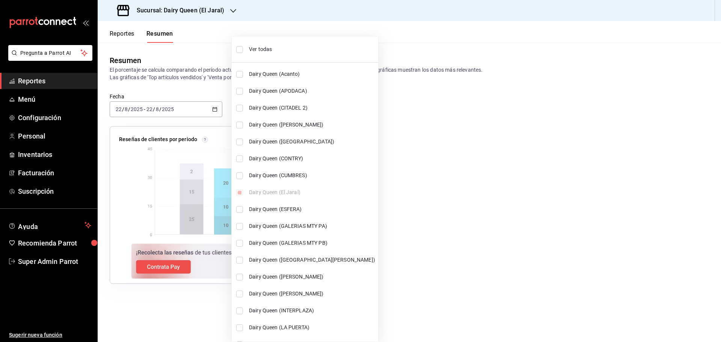
checkbox input "true"
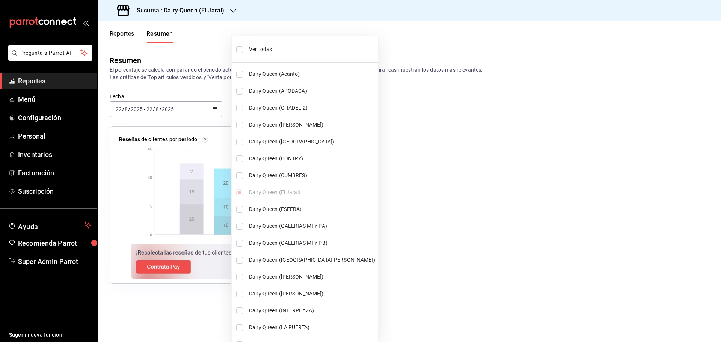
checkbox input "true"
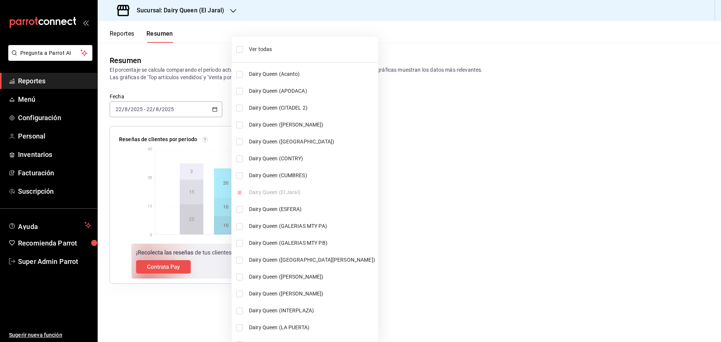
checkbox input "true"
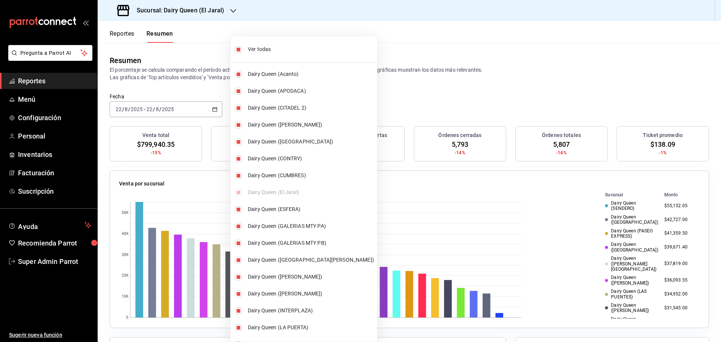
click at [413, 83] on div at bounding box center [360, 171] width 721 height 342
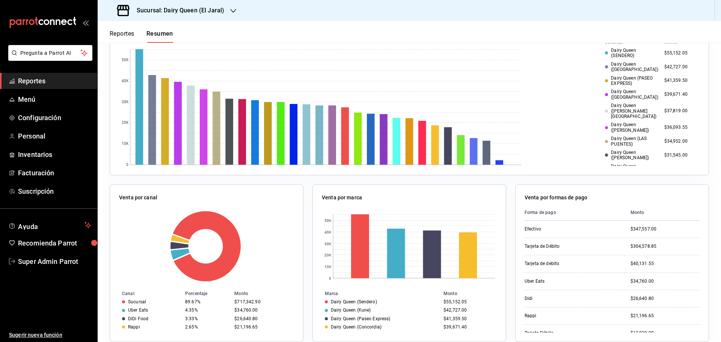
scroll to position [251, 0]
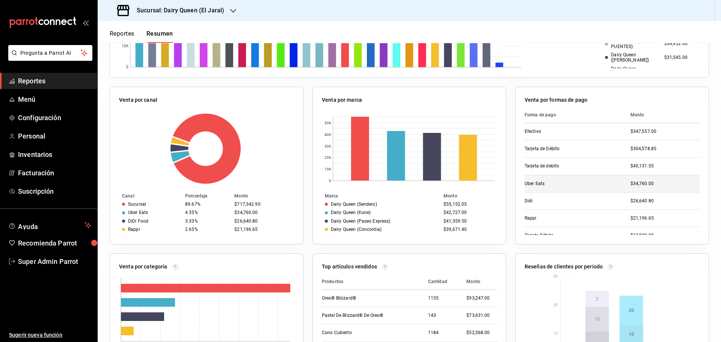
click at [542, 189] on td "Uber Eats" at bounding box center [575, 183] width 100 height 17
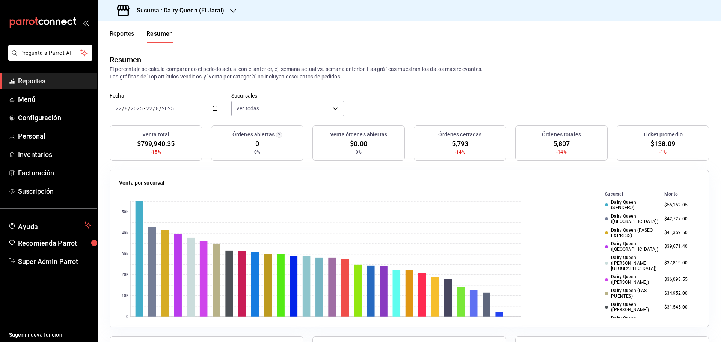
scroll to position [0, 0]
click at [254, 113] on body "Pregunta a Parrot AI Reportes Menú Configuración Personal Inventarios Facturaci…" at bounding box center [360, 171] width 721 height 342
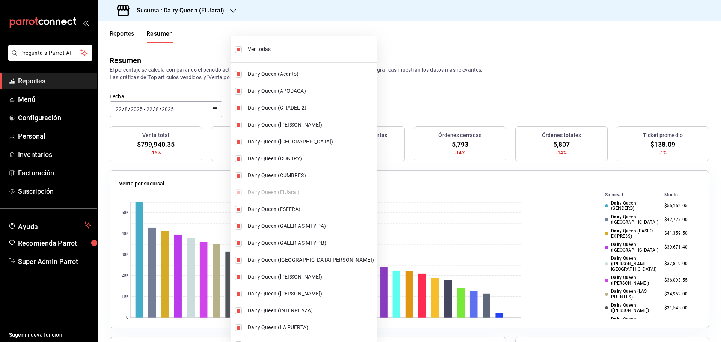
click at [258, 45] on li "Ver todas" at bounding box center [304, 49] width 146 height 20
type input "[object Object]"
checkbox input "false"
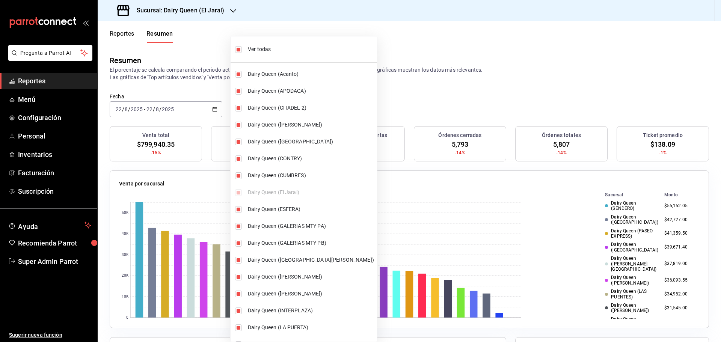
checkbox input "false"
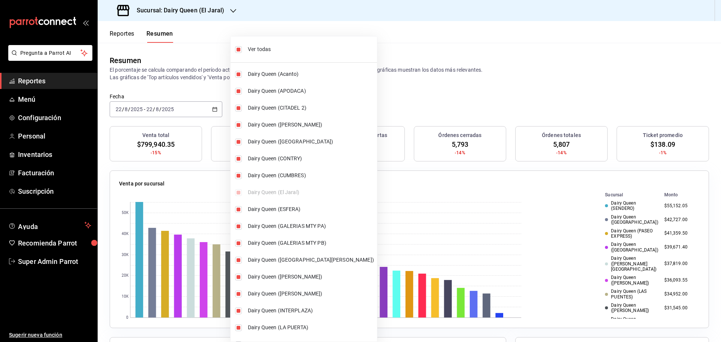
checkbox input "false"
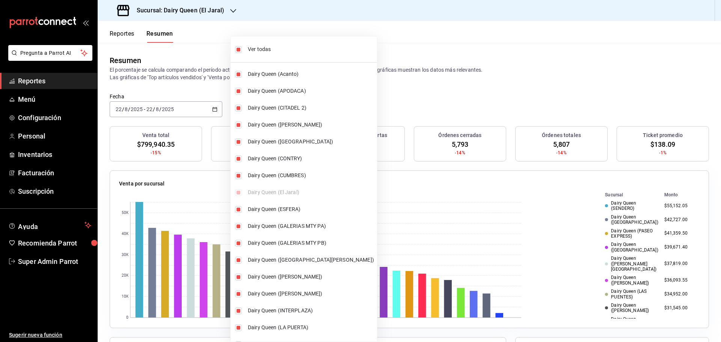
checkbox input "false"
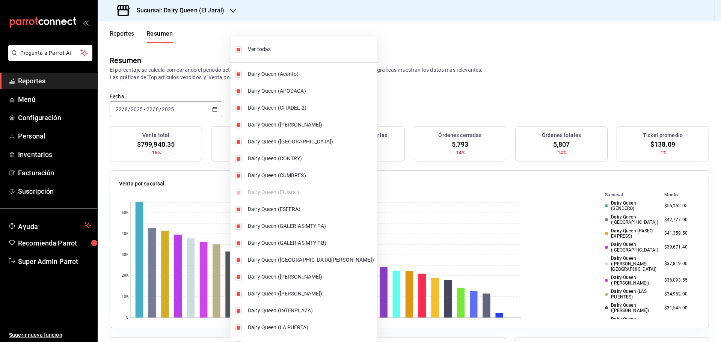
checkbox input "false"
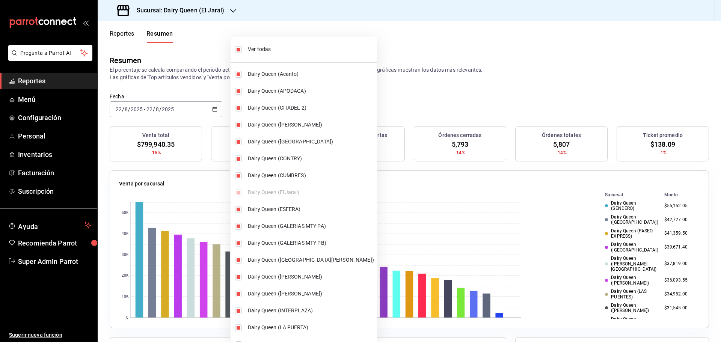
checkbox input "false"
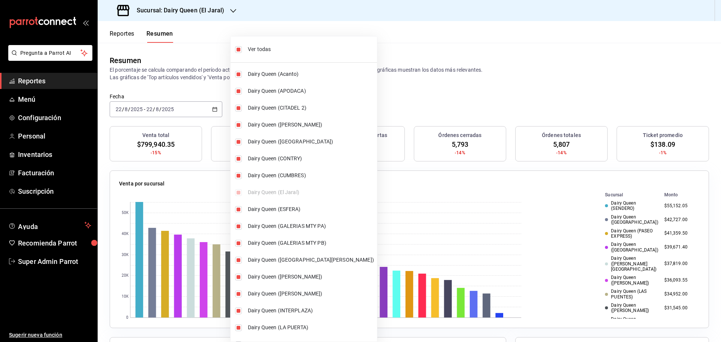
checkbox input "false"
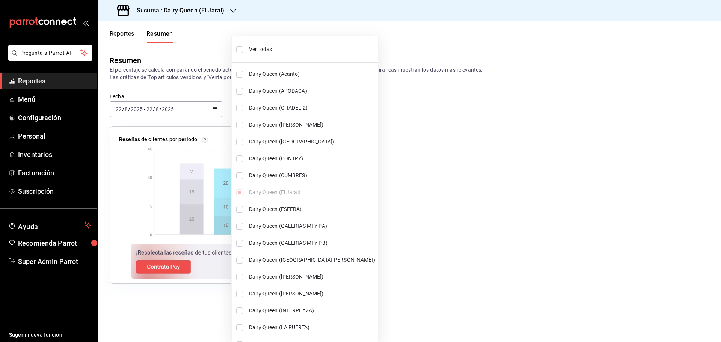
click at [258, 45] on li "Ver todas" at bounding box center [305, 49] width 146 height 20
type input "[object Object],[object Object],[object Object],[object Object],[object Object]…"
checkbox input "true"
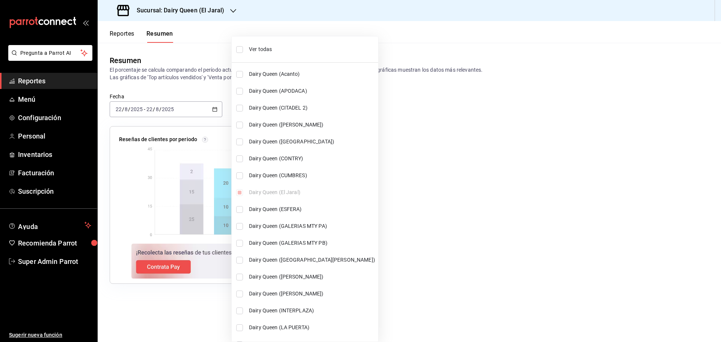
checkbox input "true"
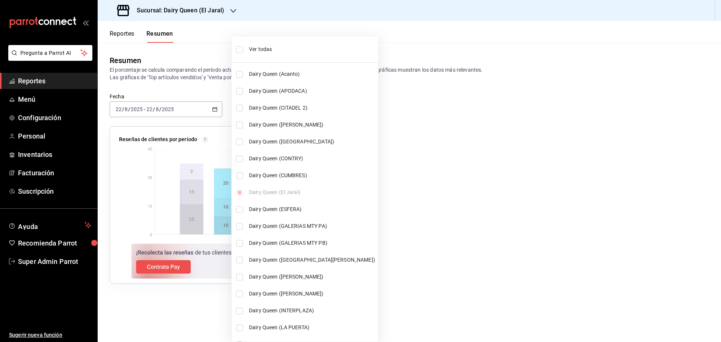
checkbox input "true"
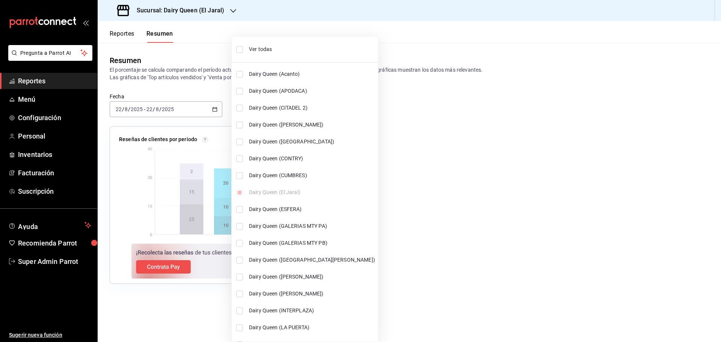
checkbox input "true"
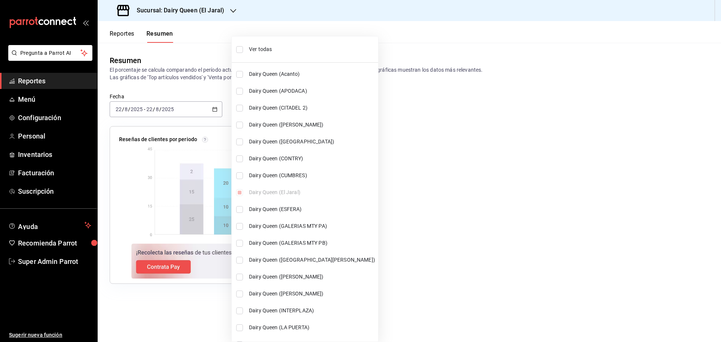
checkbox input "true"
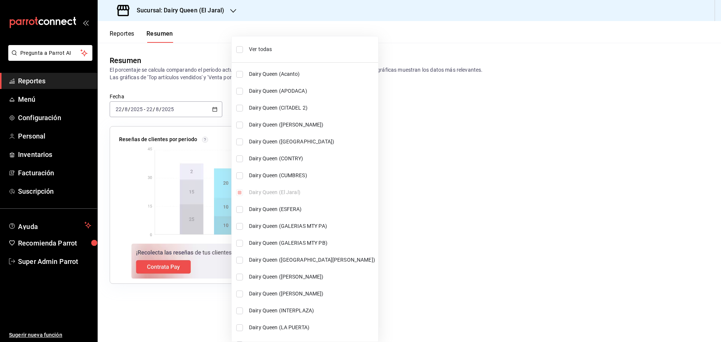
checkbox input "true"
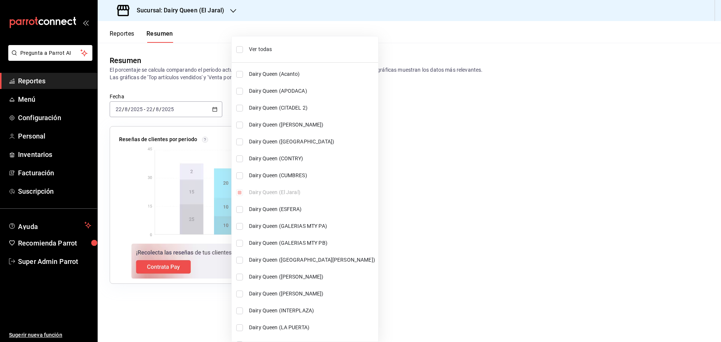
checkbox input "true"
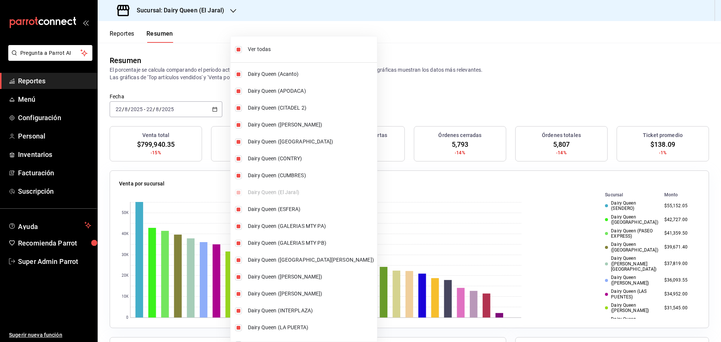
click at [161, 72] on div at bounding box center [360, 171] width 721 height 342
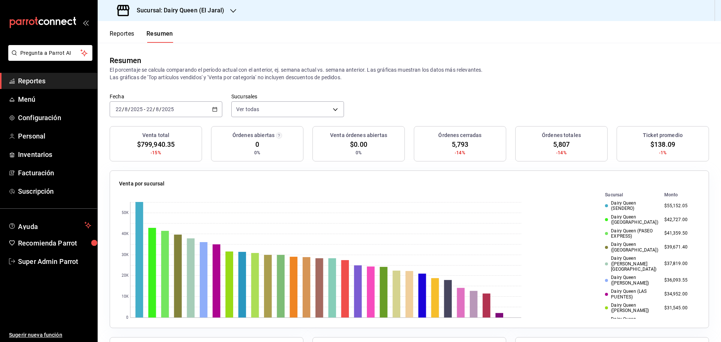
click at [219, 110] on div "2025-08-22 22 / 8 / 2025 - 2025-08-22 22 / 8 / 2025" at bounding box center [166, 109] width 113 height 16
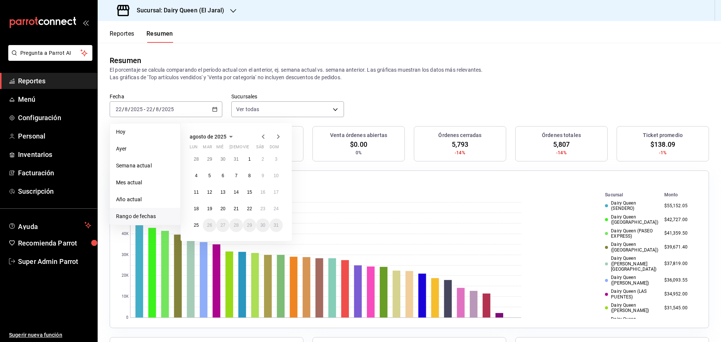
click at [139, 218] on span "Rango de fechas" at bounding box center [145, 217] width 58 height 8
click at [247, 210] on abbr "22" at bounding box center [249, 208] width 5 height 5
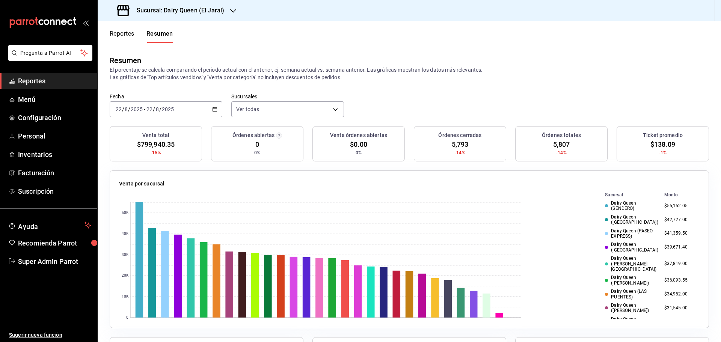
click at [212, 112] on div "2025-08-22 22 / 8 / 2025 - 2025-08-22 22 / 8 / 2025" at bounding box center [166, 109] width 113 height 16
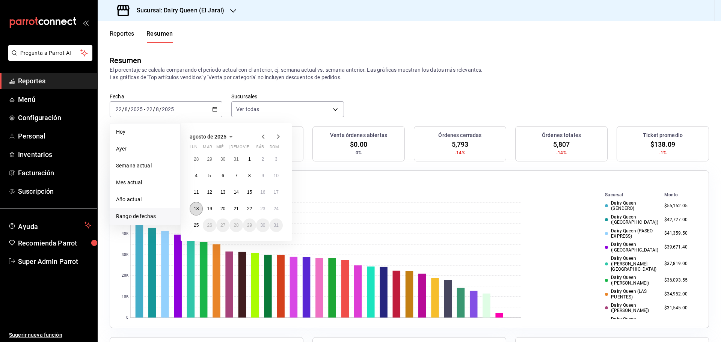
click at [199, 208] on abbr "18" at bounding box center [196, 208] width 5 height 5
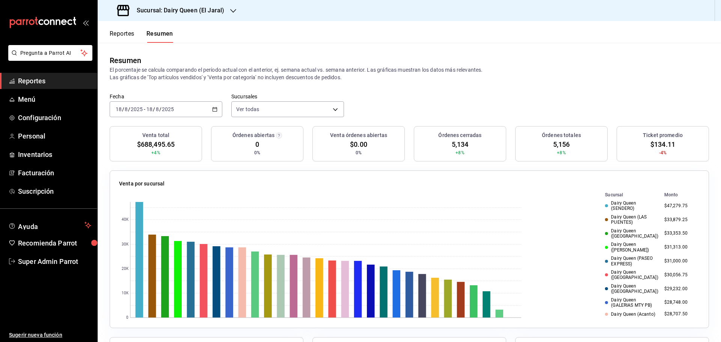
click at [186, 13] on h3 "Sucursal: Dairy Queen (El Jaral)" at bounding box center [178, 10] width 94 height 9
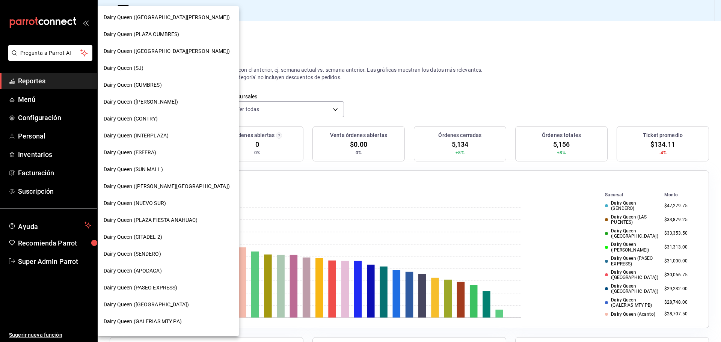
click at [349, 35] on div at bounding box center [360, 171] width 721 height 342
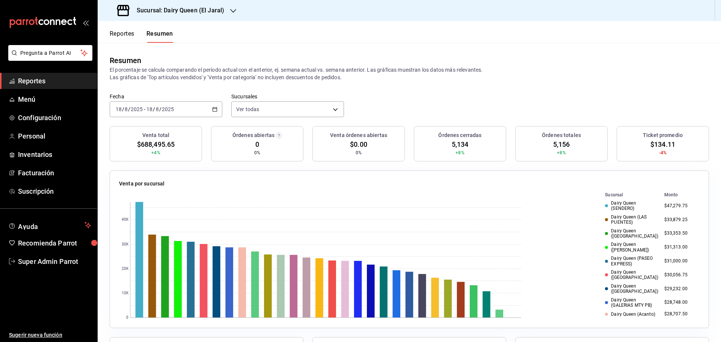
click at [179, 110] on div "2025-08-18 18 / 8 / 2025 - 2025-08-18 18 / 8 / 2025" at bounding box center [166, 109] width 113 height 16
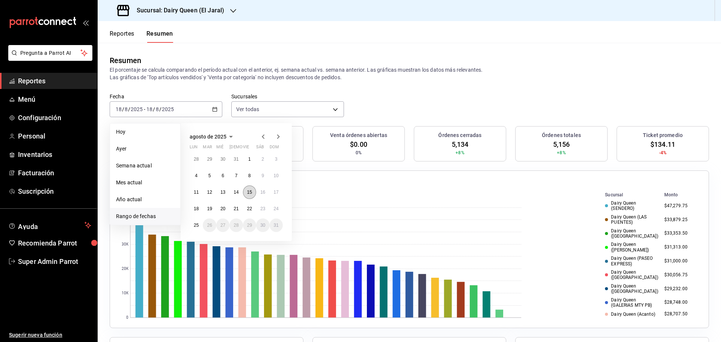
click at [253, 194] on button "15" at bounding box center [249, 193] width 13 height 14
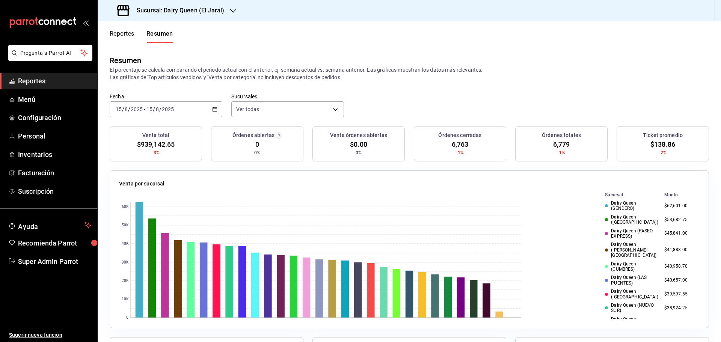
click at [207, 107] on div "2025-08-15 15 / 8 / 2025 - 2025-08-15 15 / 8 / 2025" at bounding box center [166, 109] width 113 height 16
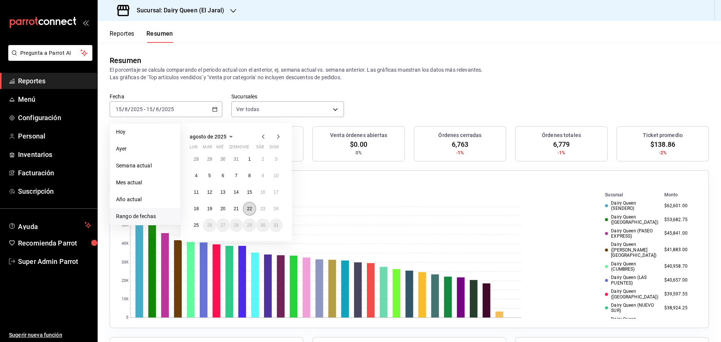
click at [251, 207] on abbr "22" at bounding box center [249, 208] width 5 height 5
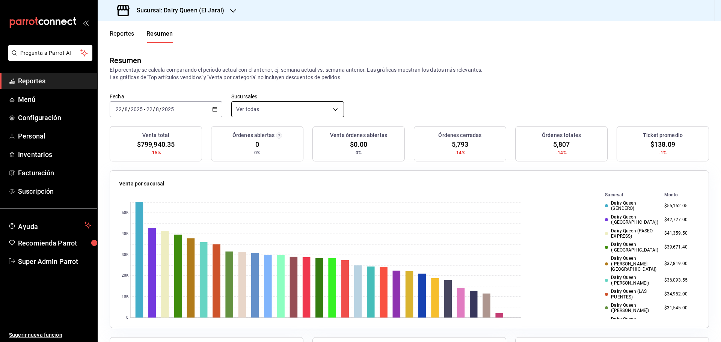
click at [241, 112] on body "Pregunta a Parrot AI Reportes Menú Configuración Personal Inventarios Facturaci…" at bounding box center [360, 171] width 721 height 342
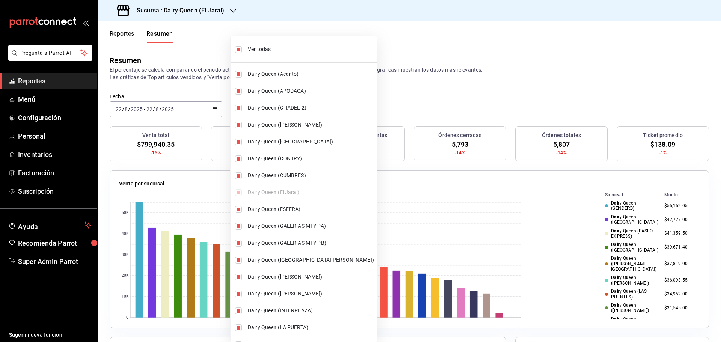
click at [245, 50] on li "Ver todas" at bounding box center [304, 49] width 146 height 20
type input "[object Object]"
checkbox input "false"
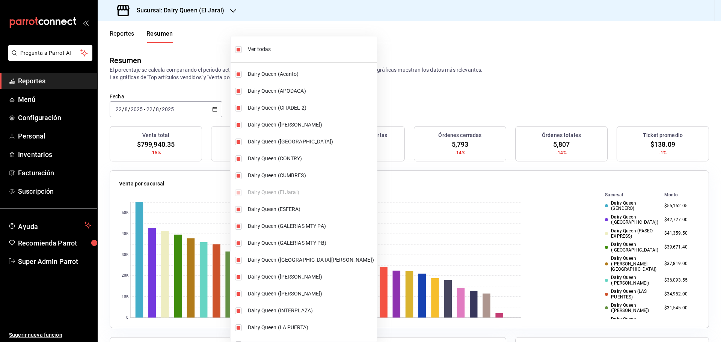
checkbox input "false"
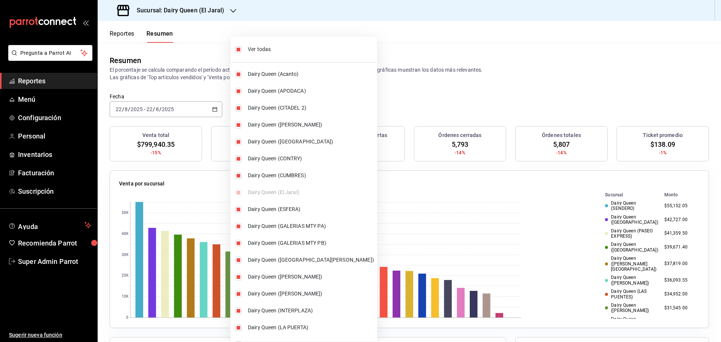
checkbox input "false"
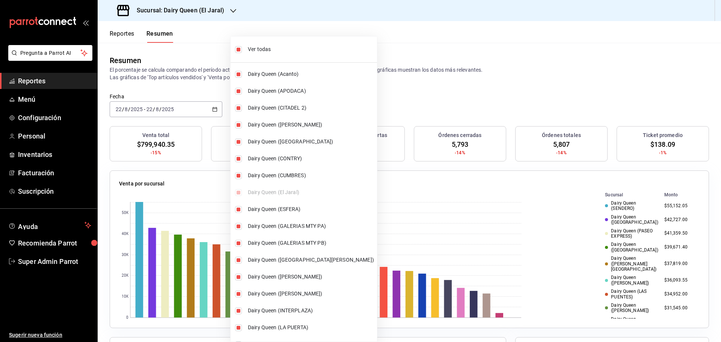
checkbox input "false"
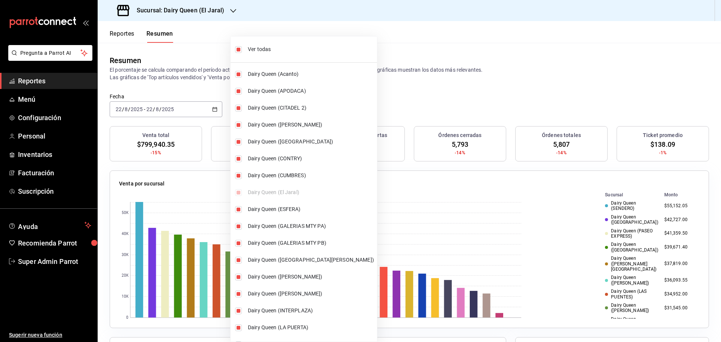
checkbox input "false"
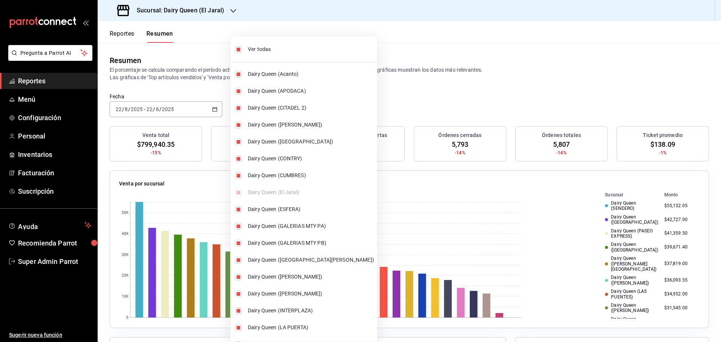
checkbox input "false"
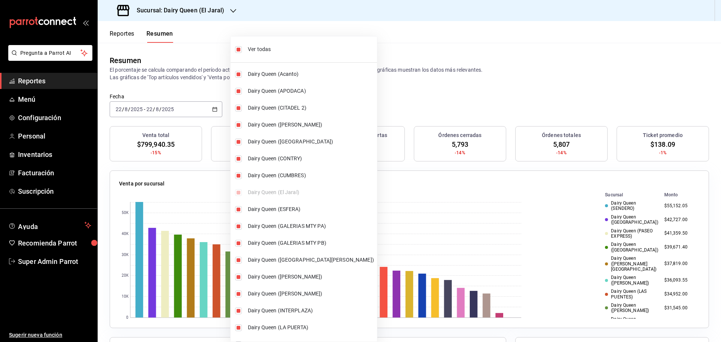
checkbox input "false"
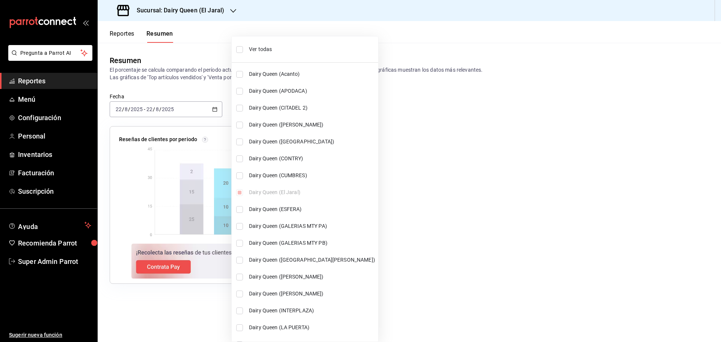
click at [258, 50] on span "Ver todas" at bounding box center [312, 49] width 126 height 8
type input "[object Object],[object Object],[object Object],[object Object],[object Object]…"
checkbox input "true"
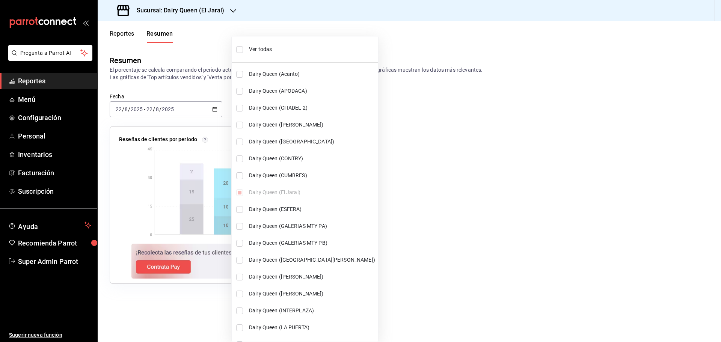
checkbox input "true"
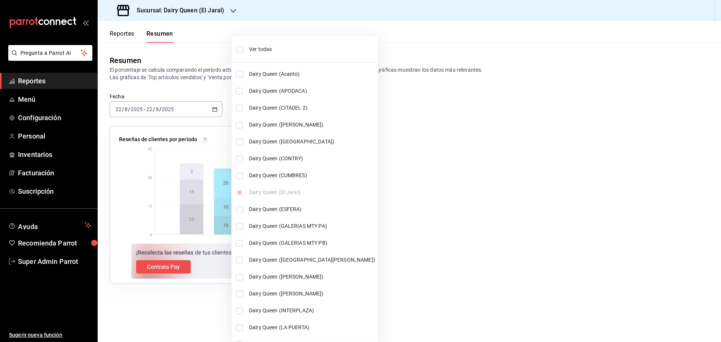
checkbox input "true"
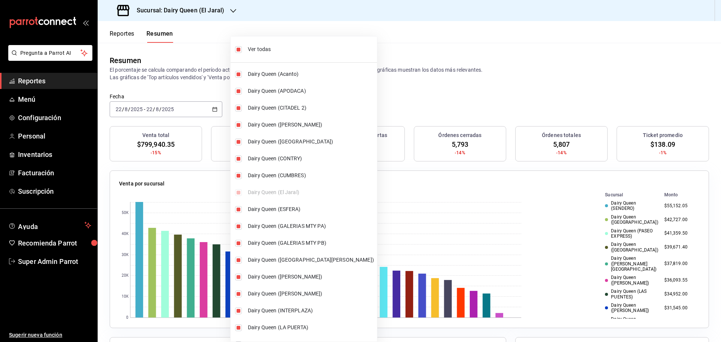
click at [399, 40] on div at bounding box center [360, 171] width 721 height 342
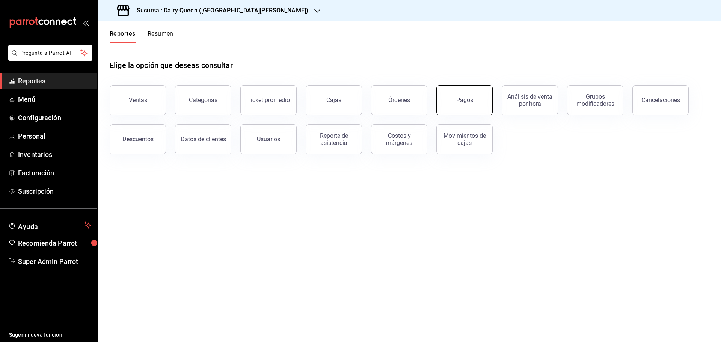
click at [479, 95] on button "Pagos" at bounding box center [464, 100] width 56 height 30
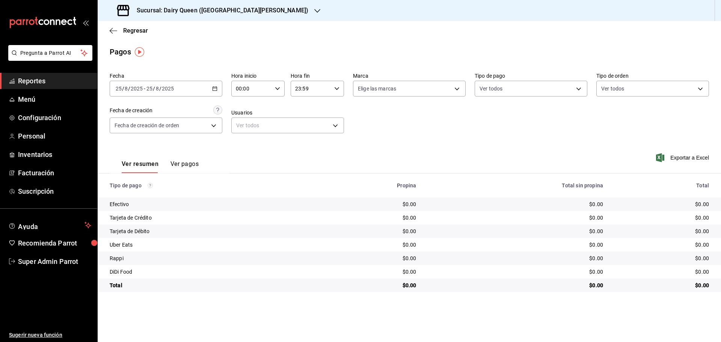
click at [141, 92] on div "[DATE] [DATE] - [DATE] [DATE]" at bounding box center [166, 89] width 113 height 16
click at [145, 194] on span "Rango de fechas" at bounding box center [145, 196] width 58 height 8
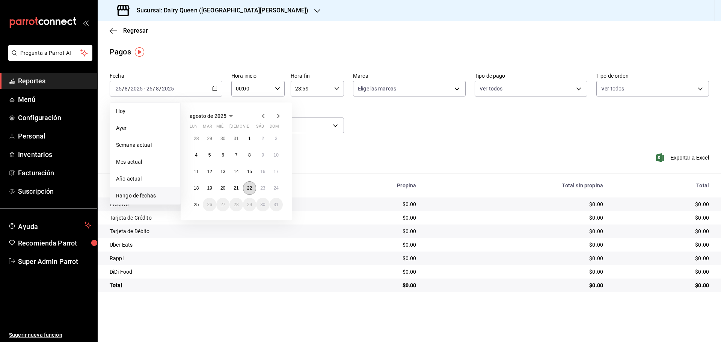
click at [254, 190] on button "22" at bounding box center [249, 188] width 13 height 14
click at [248, 192] on button "22" at bounding box center [249, 188] width 13 height 14
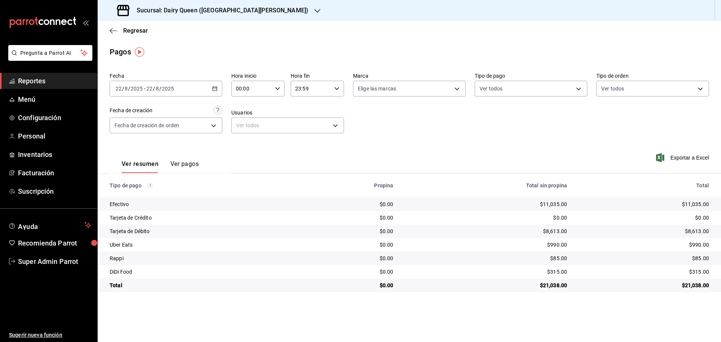
click at [167, 12] on h3 "Sucursal: Dairy Queen ([GEOGRAPHIC_DATA][PERSON_NAME])" at bounding box center [220, 10] width 178 height 9
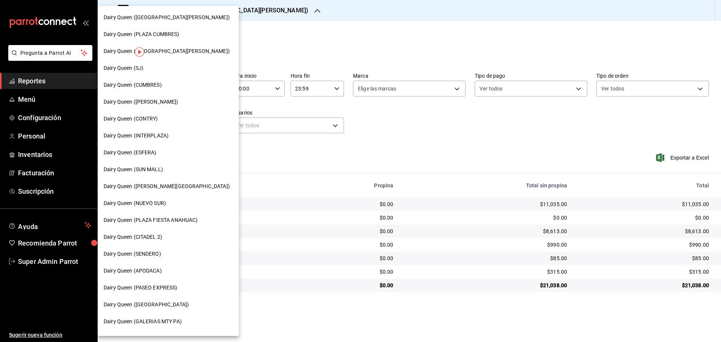
click at [152, 254] on span "Dairy Queen (SENDERO)" at bounding box center [132, 254] width 57 height 8
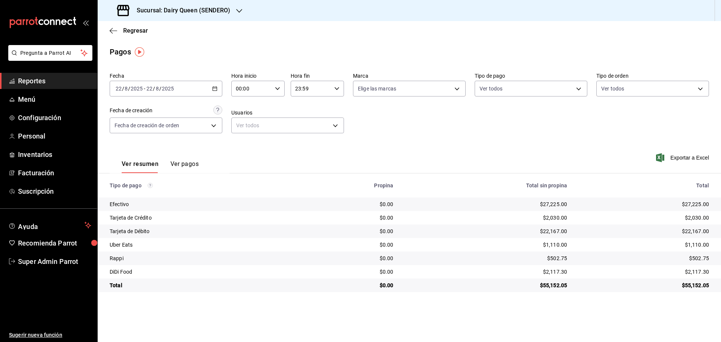
click at [174, 10] on h3 "Sucursal: Dairy Queen (SENDERO)" at bounding box center [181, 10] width 100 height 9
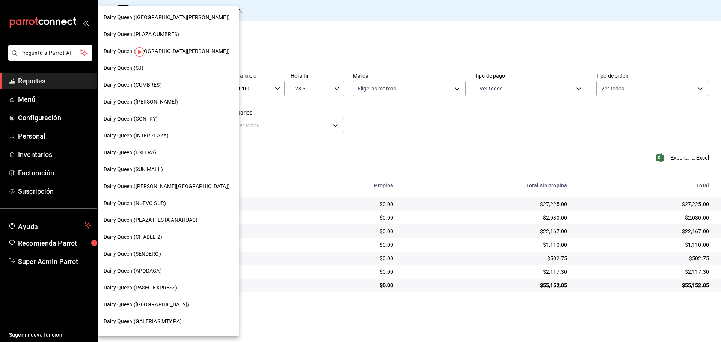
click at [160, 86] on span "Dairy Queen (CUMBRES)" at bounding box center [133, 85] width 58 height 8
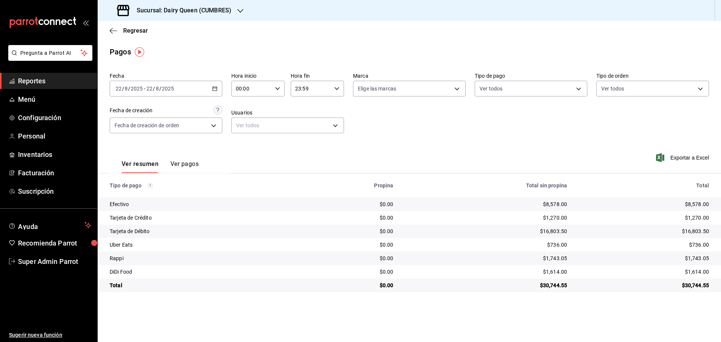
click at [166, 14] on h3 "Sucursal: Dairy Queen (CUMBRES)" at bounding box center [181, 10] width 101 height 9
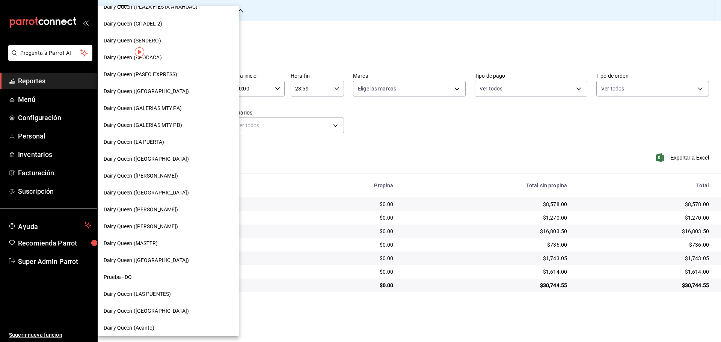
scroll to position [234, 0]
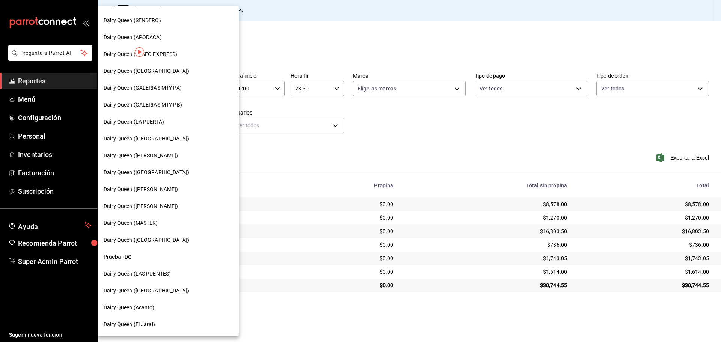
click at [147, 274] on span "Dairy Queen (LAS PUENTES)" at bounding box center [137, 274] width 67 height 8
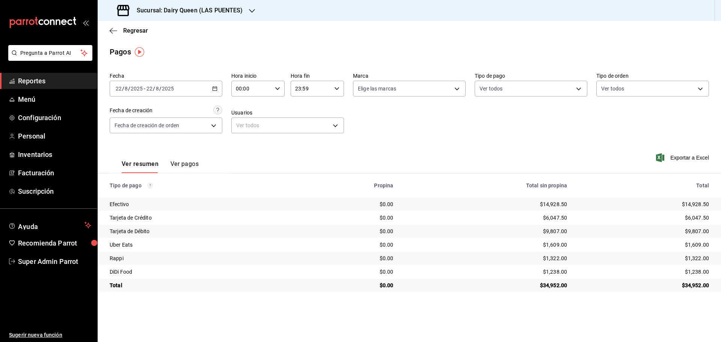
click at [169, 4] on div "Sucursal: Dairy Queen (LAS PUENTES)" at bounding box center [181, 10] width 154 height 21
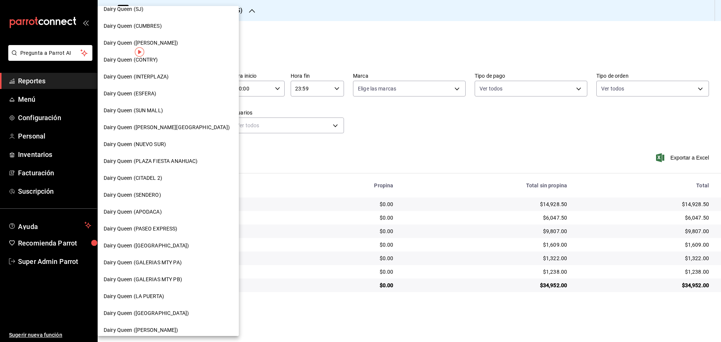
scroll to position [125, 0]
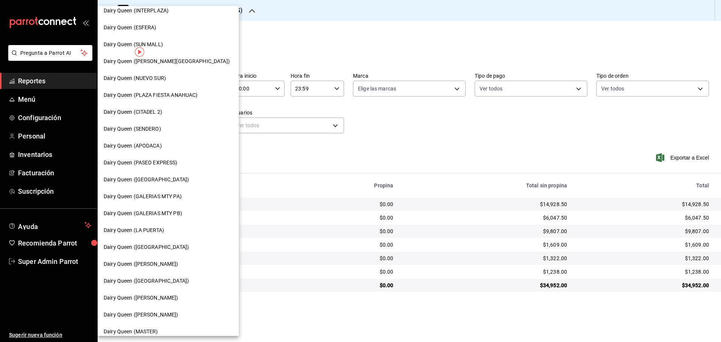
click at [169, 161] on span "Dairy Queen (PASEO EXPRESS)" at bounding box center [141, 163] width 74 height 8
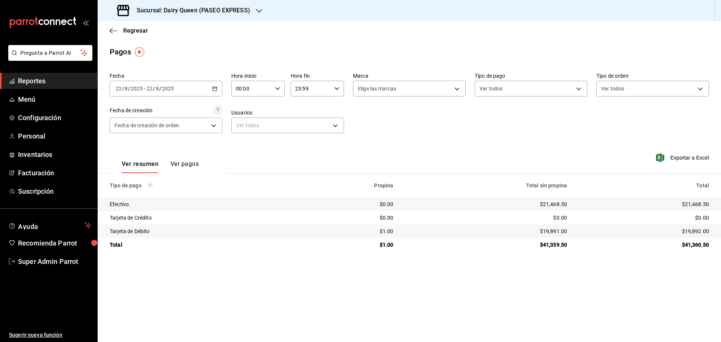
click at [165, 14] on h3 "Sucursal: Dairy Queen (PASEO EXPRESS)" at bounding box center [190, 10] width 119 height 9
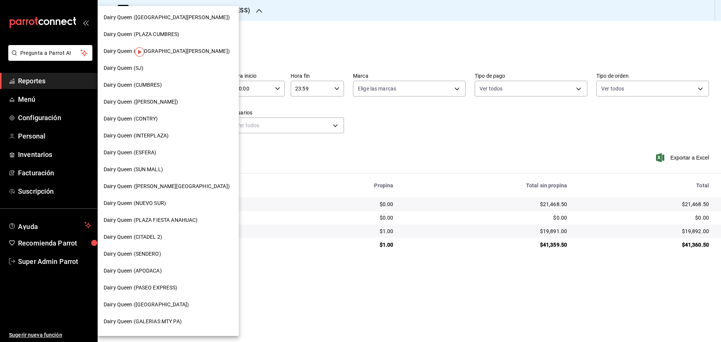
click at [149, 74] on div "Dairy Queen (SJ)" at bounding box center [168, 68] width 141 height 17
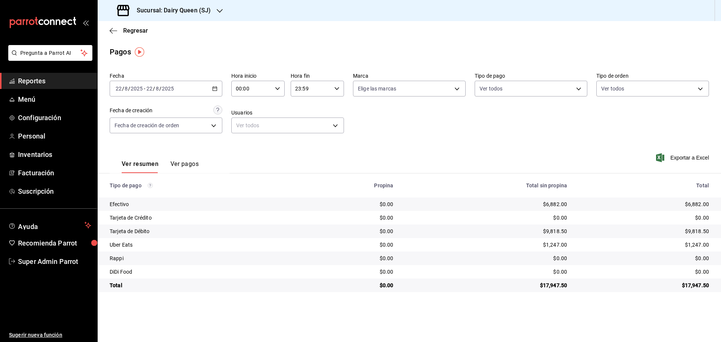
click at [157, 11] on h3 "Sucursal: Dairy Queen (SJ)" at bounding box center [171, 10] width 80 height 9
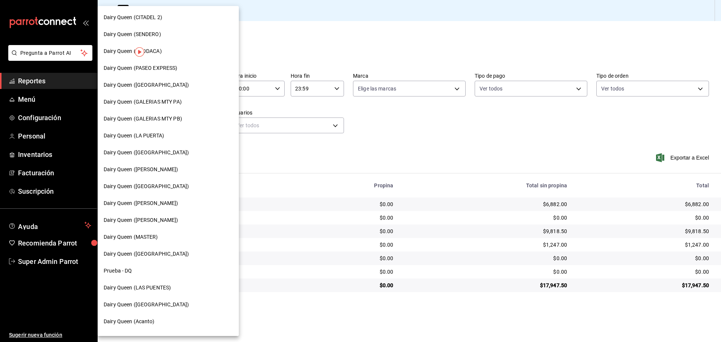
scroll to position [234, 0]
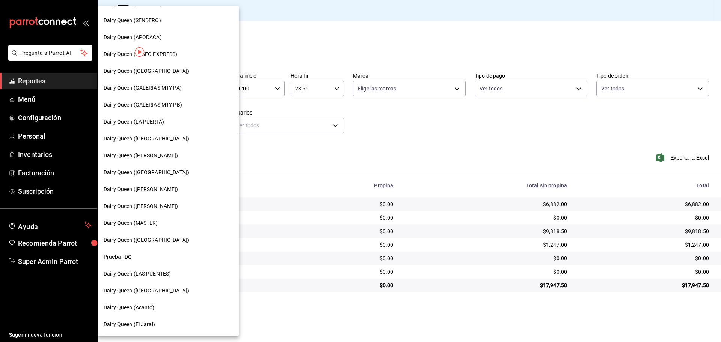
click at [162, 285] on div "Dairy Queen ([GEOGRAPHIC_DATA])" at bounding box center [168, 290] width 141 height 17
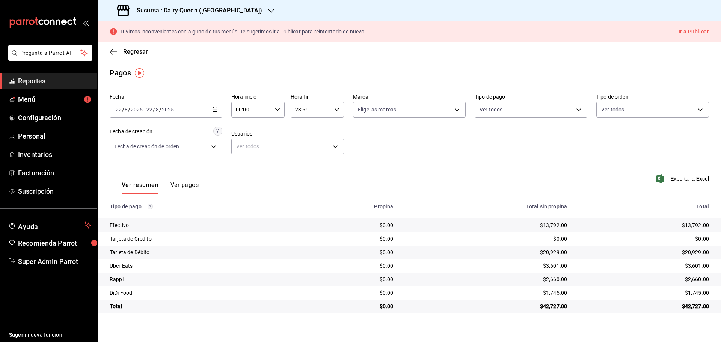
click at [173, 12] on h3 "Sucursal: Dairy Queen ([GEOGRAPHIC_DATA])" at bounding box center [196, 10] width 131 height 9
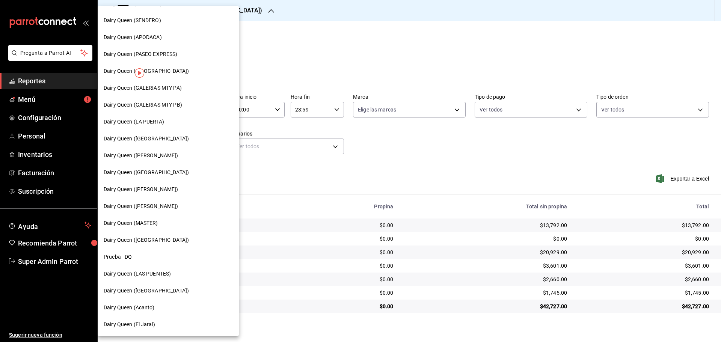
click at [170, 113] on div "Dairy Queen (GALERIAS MTY PB)" at bounding box center [168, 105] width 141 height 17
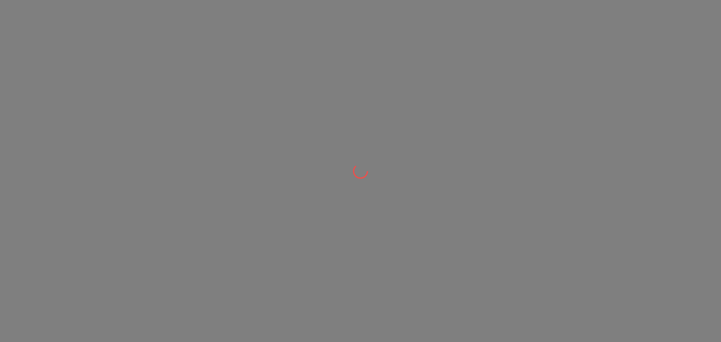
click at [162, 122] on div at bounding box center [360, 171] width 721 height 342
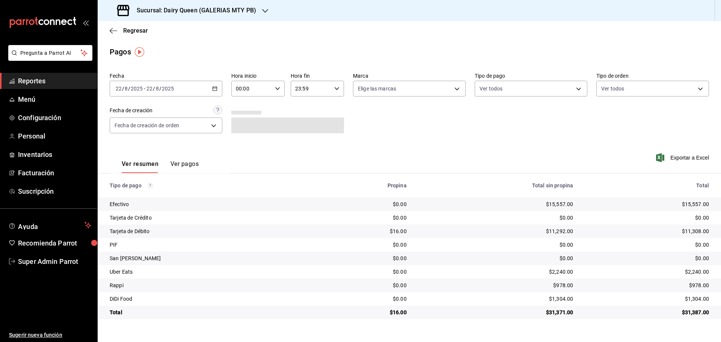
click at [181, 19] on div "Sucursal: Dairy Queen (GALERIAS MTY PB)" at bounding box center [188, 10] width 168 height 21
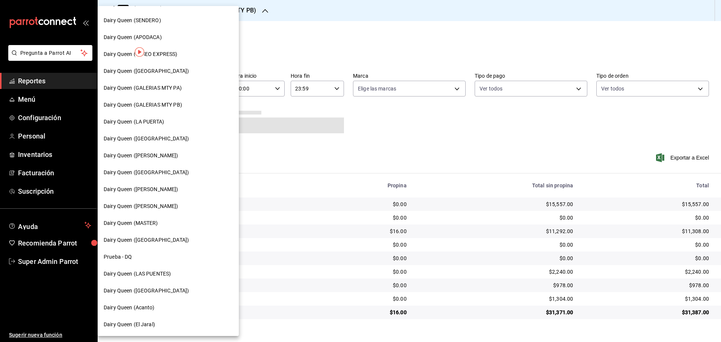
click at [161, 118] on span "Dairy Queen (LA PUERTA)" at bounding box center [134, 122] width 60 height 8
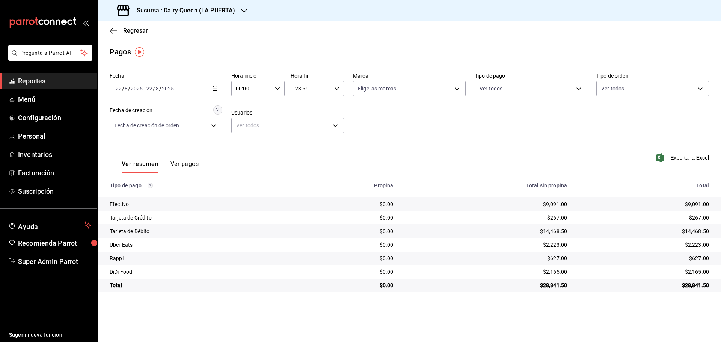
click at [168, 13] on h3 "Sucursal: Dairy Queen (LA PUERTA)" at bounding box center [183, 10] width 104 height 9
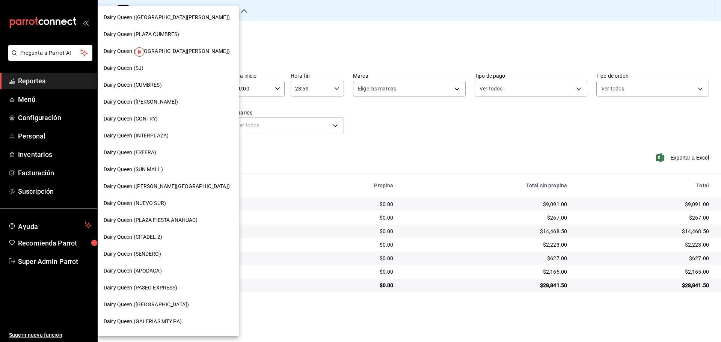
click at [165, 182] on div "Dairy Queen ([PERSON_NAME][GEOGRAPHIC_DATA])" at bounding box center [168, 186] width 141 height 17
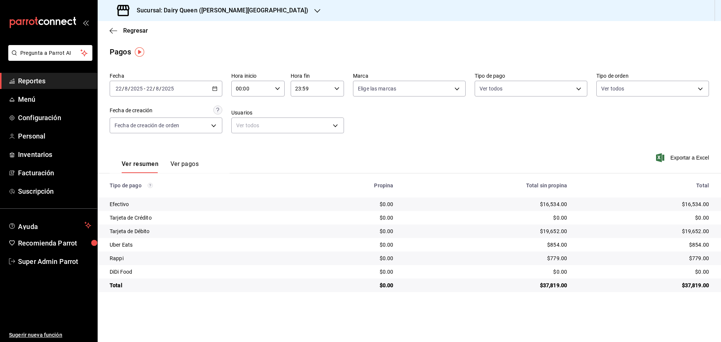
click at [165, 7] on h3 "Sucursal: Dairy Queen ([PERSON_NAME][GEOGRAPHIC_DATA])" at bounding box center [220, 10] width 178 height 9
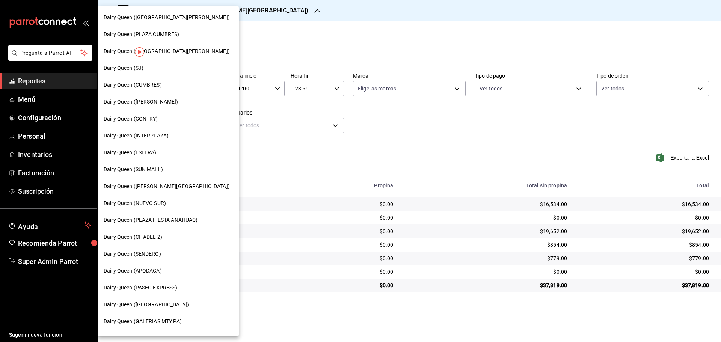
click at [154, 309] on div "Dairy Queen ([GEOGRAPHIC_DATA])" at bounding box center [168, 304] width 141 height 17
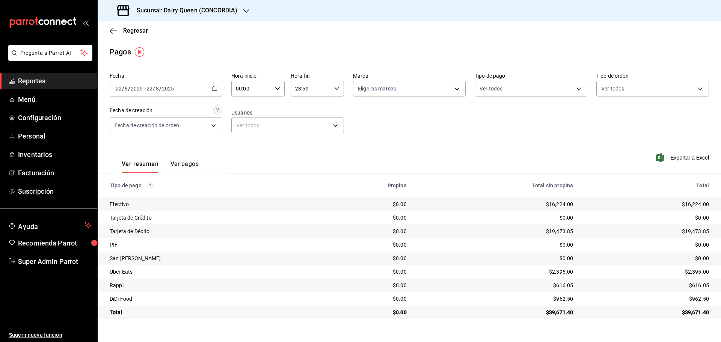
click at [175, 9] on h3 "Sucursal: Dairy Queen (CONCORDIA)" at bounding box center [184, 10] width 107 height 9
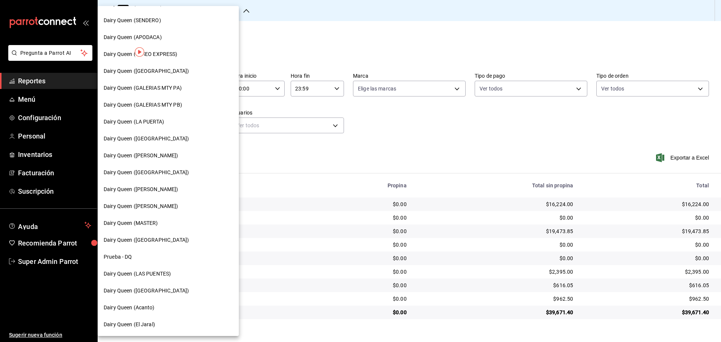
click at [153, 172] on span "Dairy Queen ([GEOGRAPHIC_DATA])" at bounding box center [146, 173] width 85 height 8
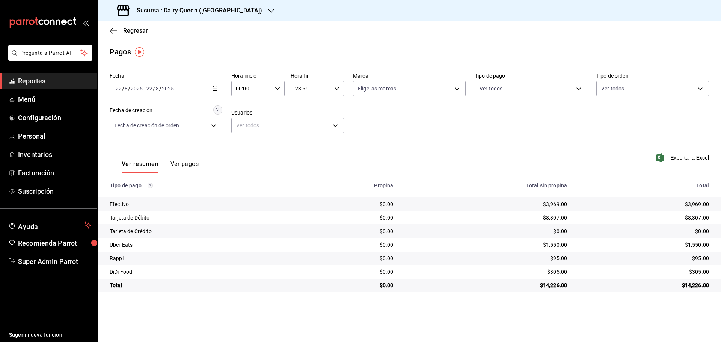
click at [146, 11] on h3 "Sucursal: Dairy Queen ([GEOGRAPHIC_DATA])" at bounding box center [196, 10] width 131 height 9
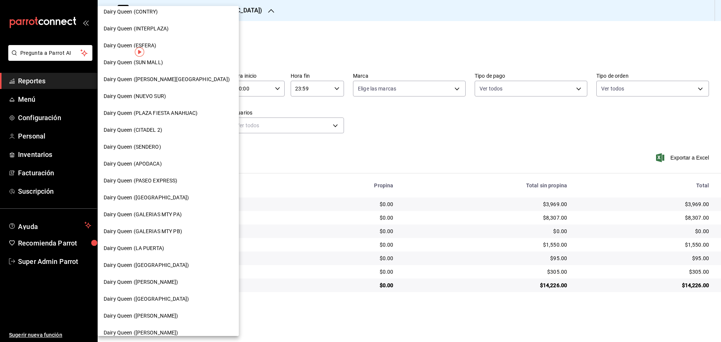
scroll to position [125, 0]
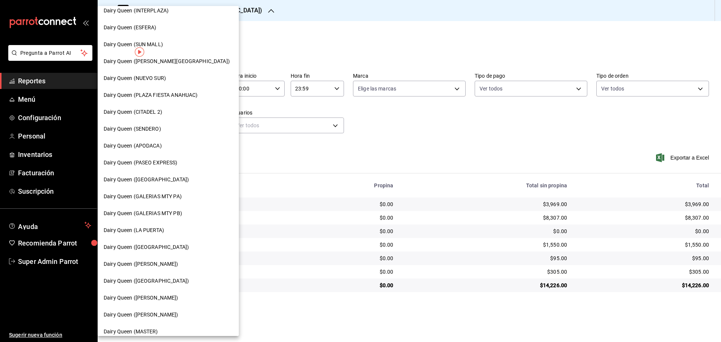
click at [142, 297] on span "Dairy Queen ([PERSON_NAME])" at bounding box center [141, 298] width 75 height 8
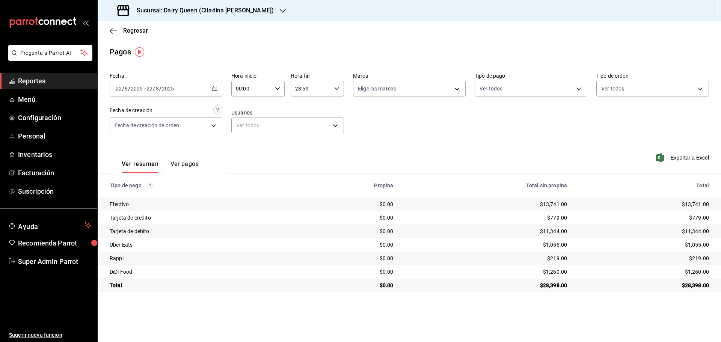
click at [161, 9] on h3 "Sucursal: Dairy Queen (Citadina [PERSON_NAME])" at bounding box center [202, 10] width 143 height 9
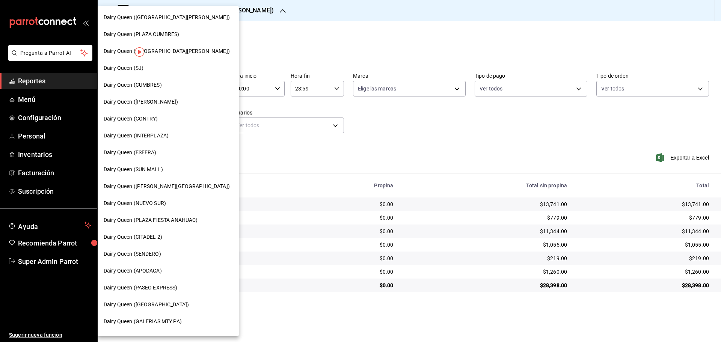
click at [179, 54] on span "Dairy Queen ([GEOGRAPHIC_DATA][PERSON_NAME])" at bounding box center [167, 51] width 126 height 8
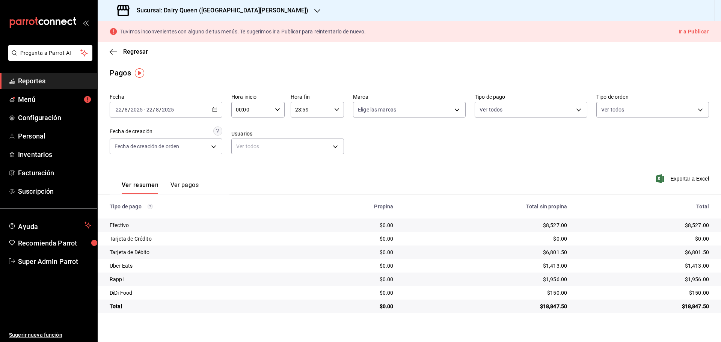
click at [199, 5] on div "Sucursal: Dairy Queen ([GEOGRAPHIC_DATA][PERSON_NAME])" at bounding box center [214, 10] width 220 height 21
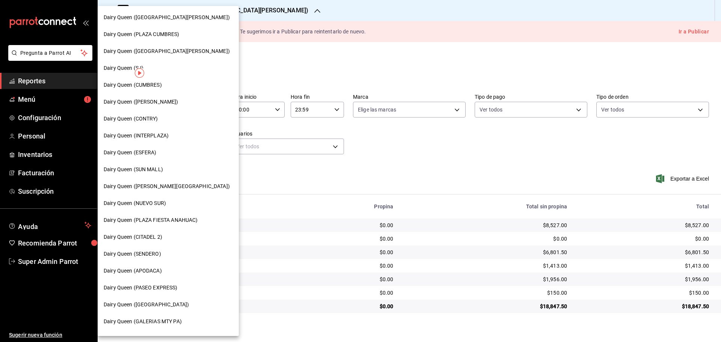
click at [154, 109] on div "Dairy Queen ([PERSON_NAME])" at bounding box center [168, 102] width 141 height 17
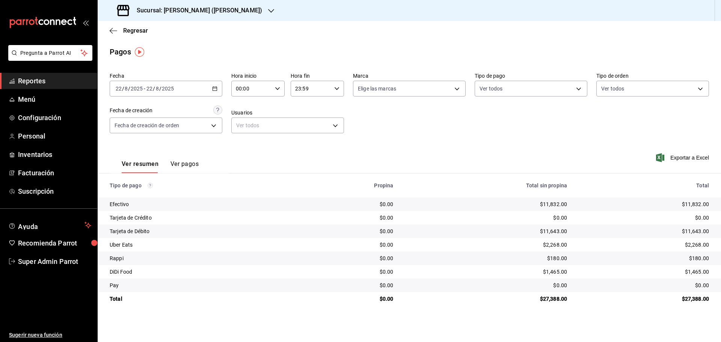
click at [172, 9] on h3 "Sucursal: [PERSON_NAME] ([PERSON_NAME])" at bounding box center [196, 10] width 131 height 9
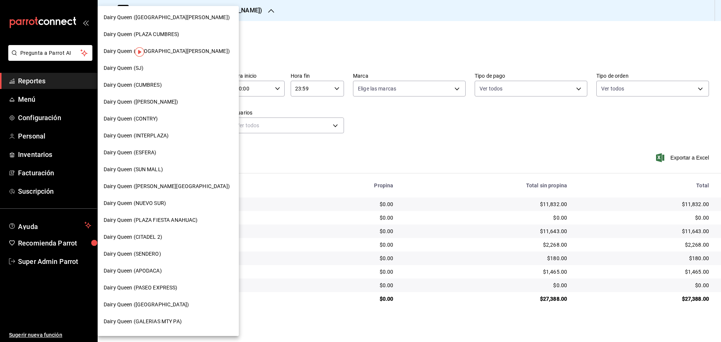
click at [177, 21] on span "Dairy Queen ([GEOGRAPHIC_DATA][PERSON_NAME])" at bounding box center [167, 18] width 126 height 8
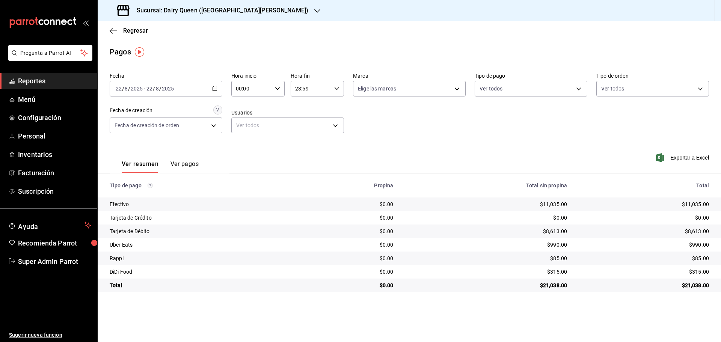
click at [181, 11] on h3 "Sucursal: Dairy Queen ([GEOGRAPHIC_DATA][PERSON_NAME])" at bounding box center [220, 10] width 178 height 9
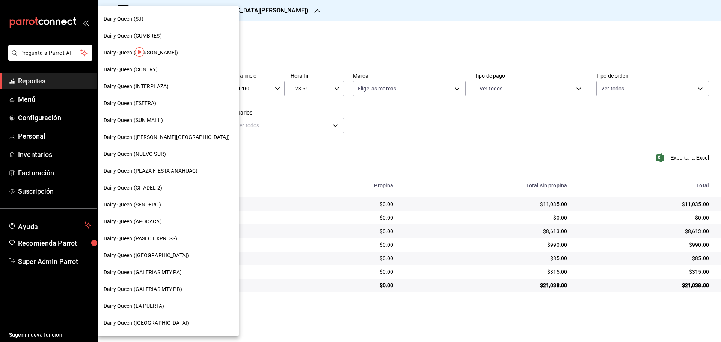
scroll to position [188, 0]
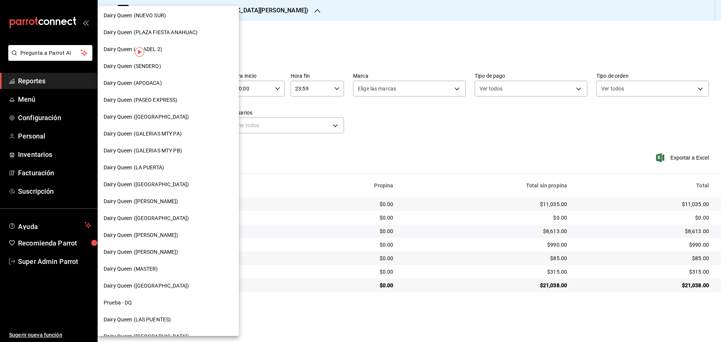
click at [171, 150] on span "Dairy Queen (GALERIAS MTY PB)" at bounding box center [143, 151] width 79 height 8
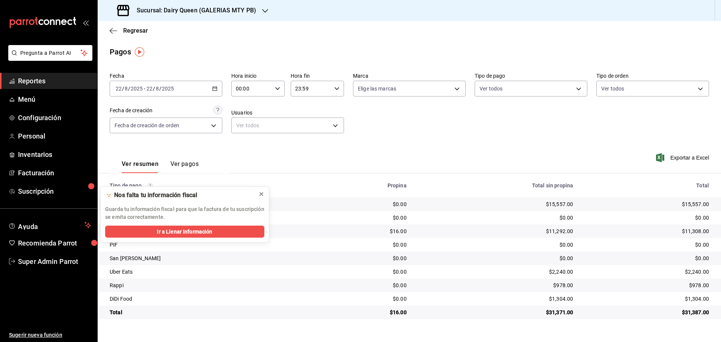
click at [266, 194] on button at bounding box center [261, 194] width 12 height 12
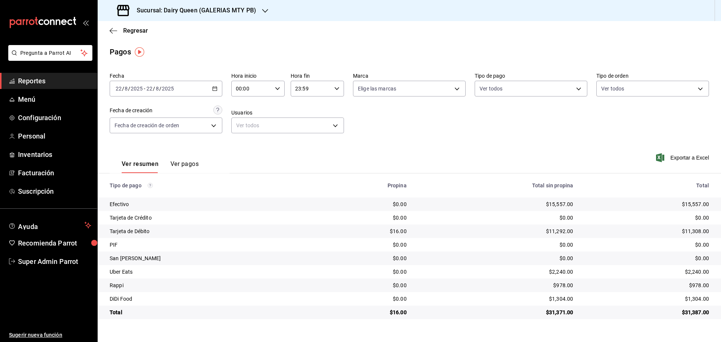
click at [260, 193] on th "Tipo de pago" at bounding box center [206, 186] width 217 height 24
click at [193, 6] on div "Sucursal: Dairy Queen (GALERIAS MTY PB)" at bounding box center [188, 10] width 168 height 21
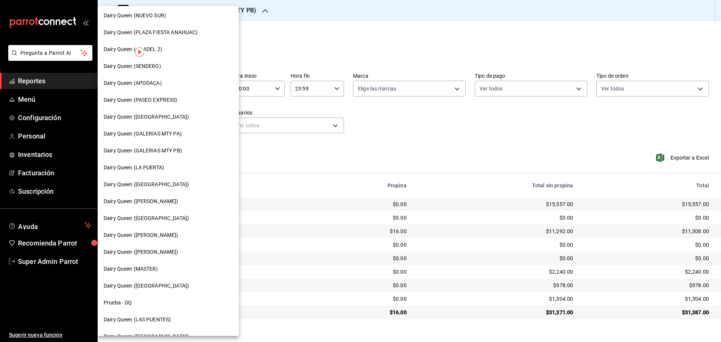
click at [175, 134] on span "Dairy Queen (GALERIAS MTY PA)" at bounding box center [143, 134] width 78 height 8
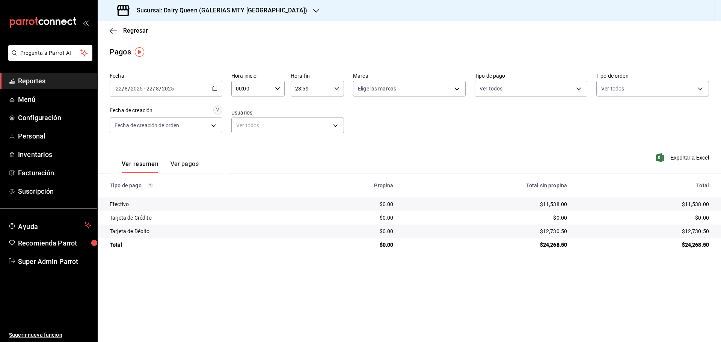
click at [192, 9] on h3 "Sucursal: Dairy Queen (GALERIAS MTY [GEOGRAPHIC_DATA])" at bounding box center [219, 10] width 177 height 9
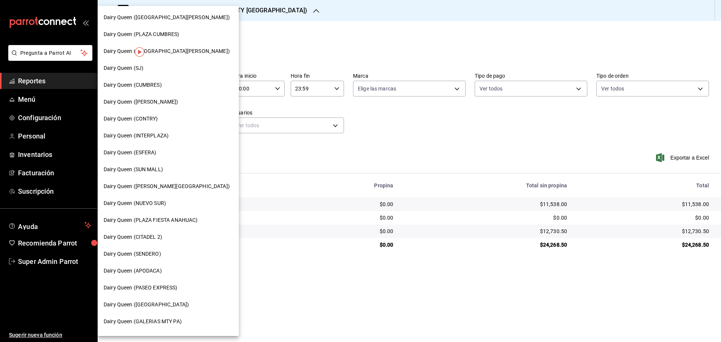
click at [148, 165] on div "Dairy Queen (SUN MALL)" at bounding box center [168, 169] width 141 height 17
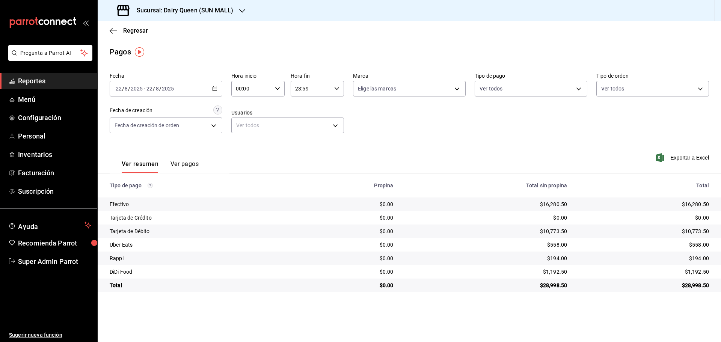
click at [177, 9] on h3 "Sucursal: Dairy Queen (SUN MALL)" at bounding box center [182, 10] width 103 height 9
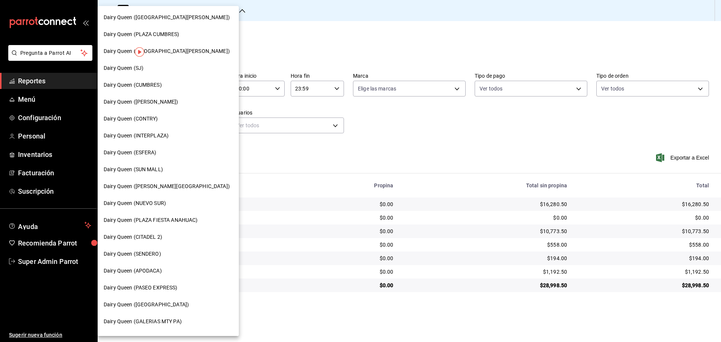
click at [164, 274] on div "Dairy Queen (APODACA)" at bounding box center [168, 271] width 129 height 8
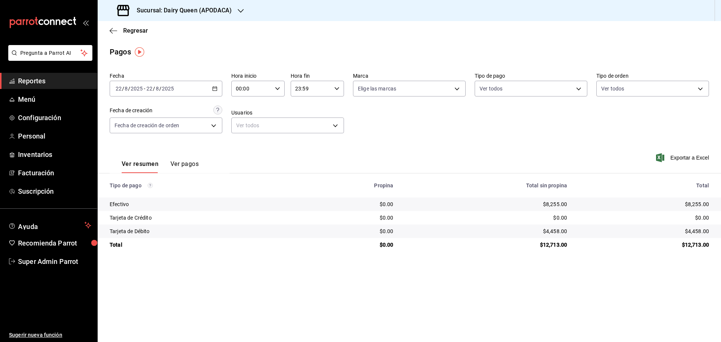
click at [179, 15] on h3 "Sucursal: Dairy Queen (APODACA)" at bounding box center [181, 10] width 101 height 9
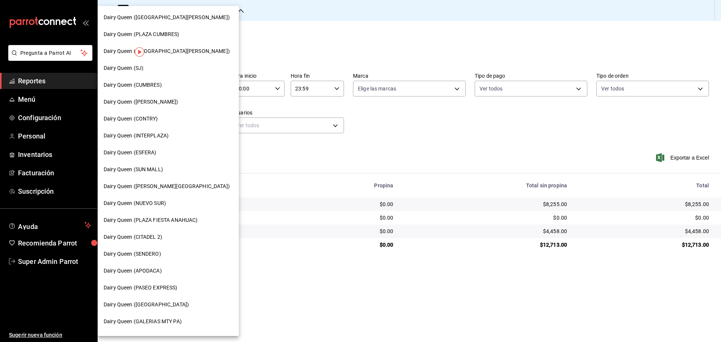
click at [154, 207] on span "Dairy Queen (NUEVO SUR)" at bounding box center [135, 203] width 62 height 8
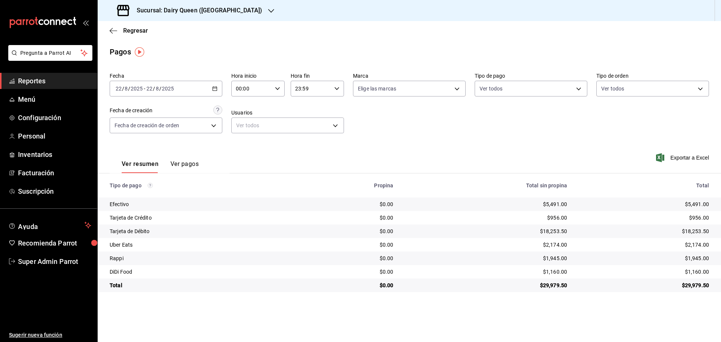
click at [166, 10] on h3 "Sucursal: Dairy Queen ([GEOGRAPHIC_DATA])" at bounding box center [196, 10] width 131 height 9
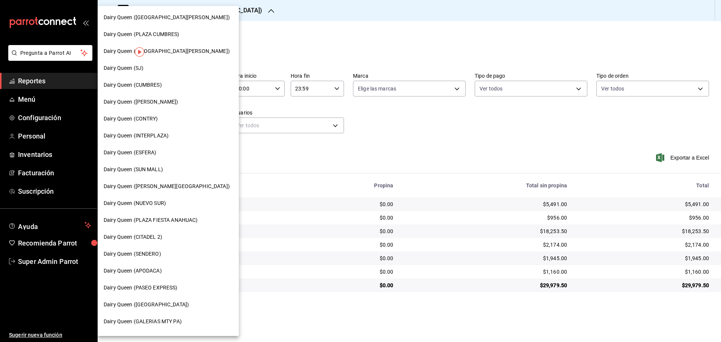
click at [156, 152] on span "Dairy Queen (ESFERA)" at bounding box center [130, 153] width 53 height 8
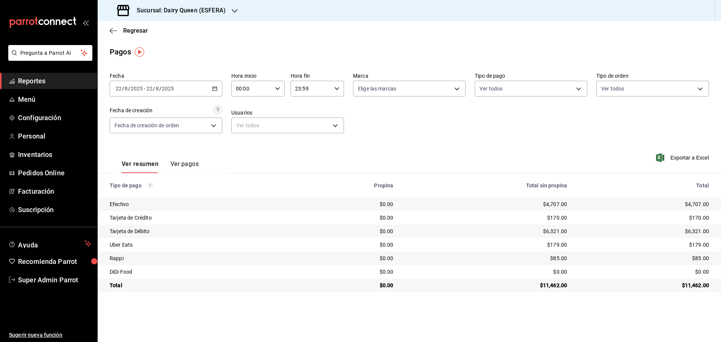
click at [200, 14] on h3 "Sucursal: Dairy Queen (ESFERA)" at bounding box center [178, 10] width 95 height 9
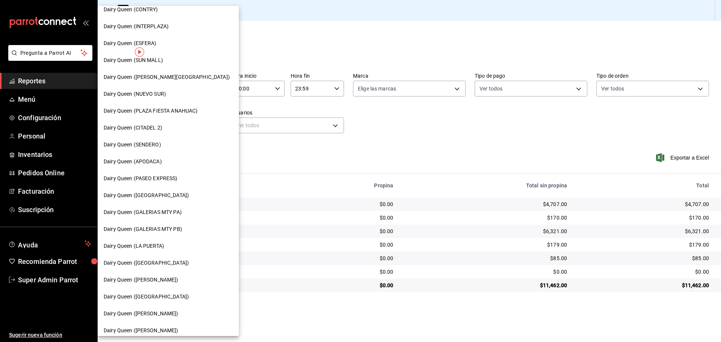
scroll to position [125, 0]
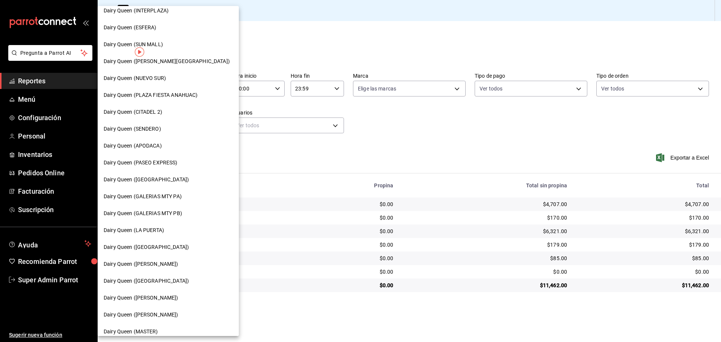
click at [150, 265] on span "Dairy Queen ([PERSON_NAME])" at bounding box center [141, 264] width 75 height 8
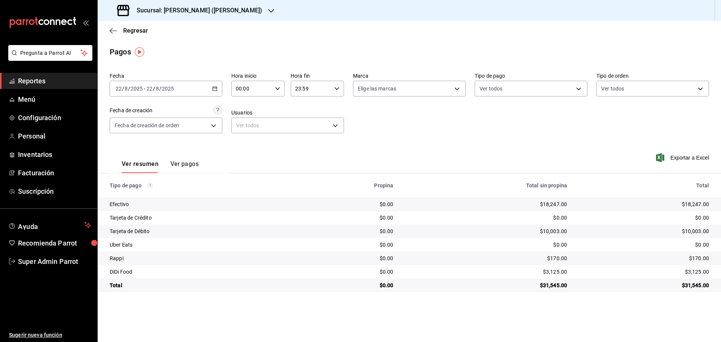
click at [171, 15] on h3 "Sucursal: [PERSON_NAME] ([PERSON_NAME])" at bounding box center [196, 10] width 131 height 9
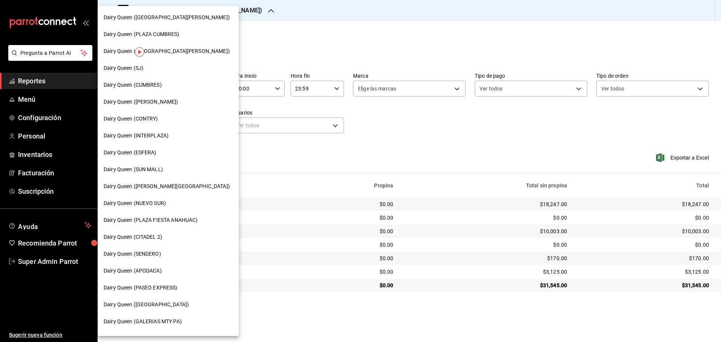
click at [145, 139] on span "Dairy Queen (INTERPLAZA)" at bounding box center [136, 136] width 65 height 8
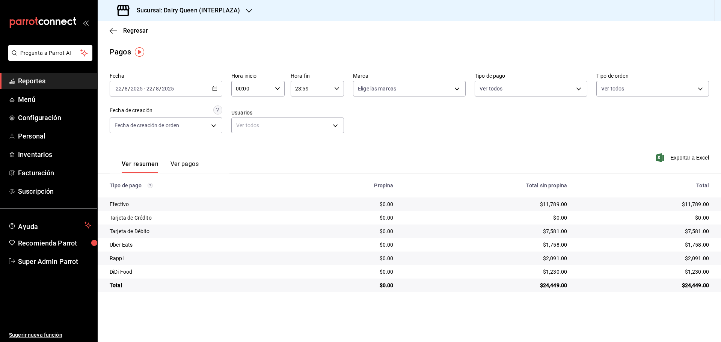
click at [224, 17] on div "Sucursal: Dairy Queen (INTERPLAZA)" at bounding box center [179, 10] width 151 height 21
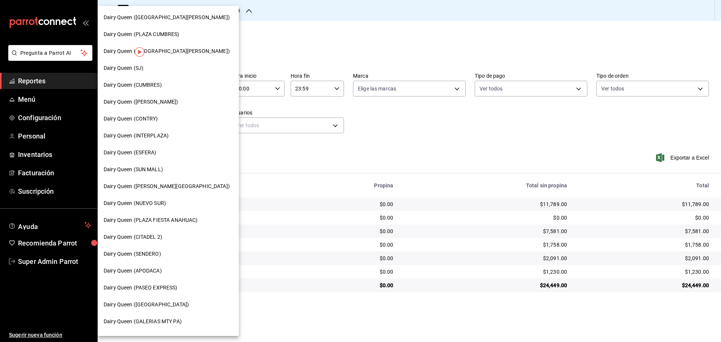
click at [168, 241] on div "Dairy Queen (CITADEL 2)" at bounding box center [168, 237] width 141 height 17
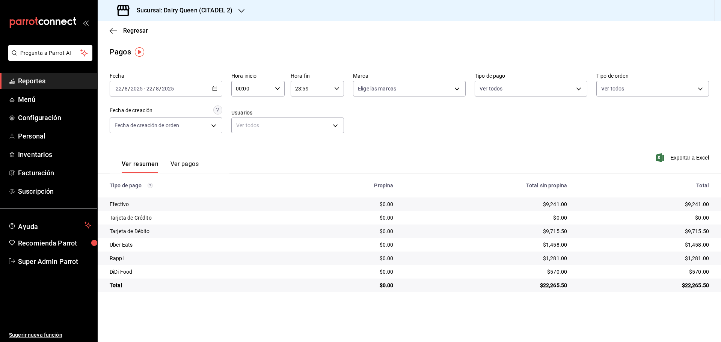
click at [180, 9] on h3 "Sucursal: Dairy Queen (CITADEL 2)" at bounding box center [182, 10] width 102 height 9
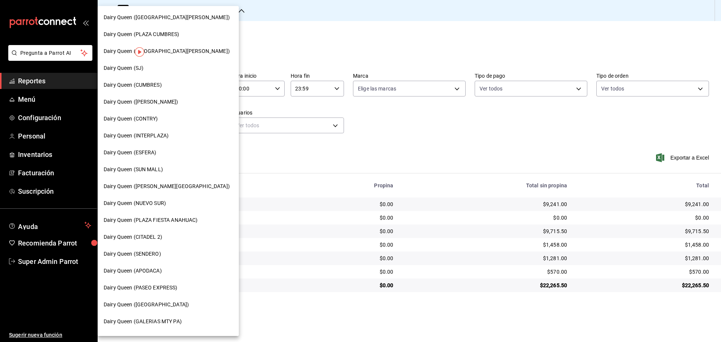
click at [173, 35] on span "Dairy Queen (PLAZA CUMBRES)" at bounding box center [142, 34] width 76 height 8
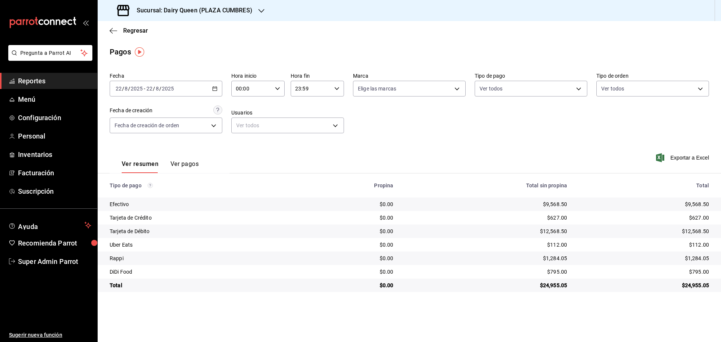
click at [212, 9] on h3 "Sucursal: Dairy Queen (PLAZA CUMBRES)" at bounding box center [192, 10] width 122 height 9
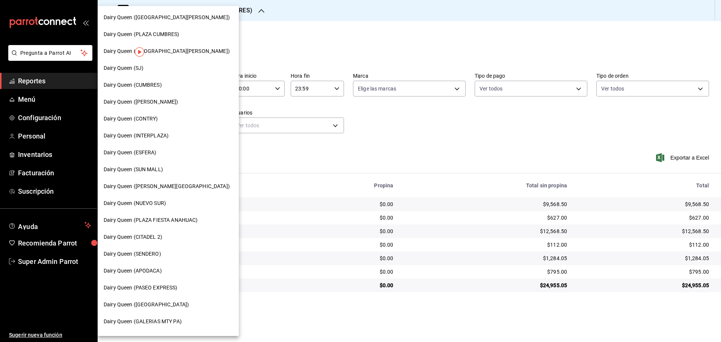
click at [157, 222] on span "Dairy Queen (PLAZA FIESTA ANAHUAC)" at bounding box center [151, 220] width 94 height 8
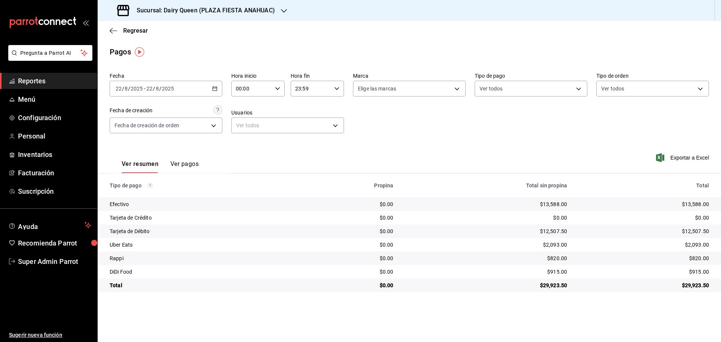
click at [214, 4] on div "Sucursal: Dairy Queen (PLAZA FIESTA ANAHUAC)" at bounding box center [197, 10] width 186 height 21
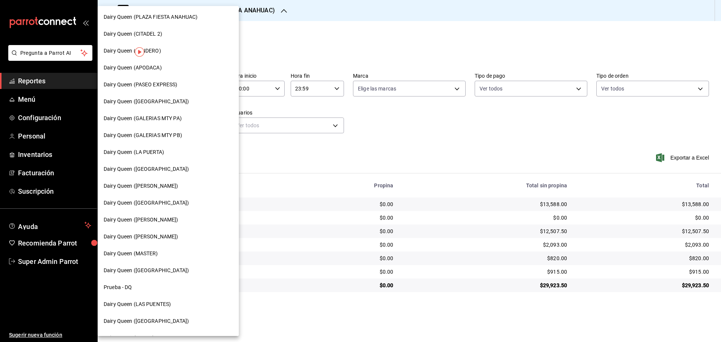
scroll to position [234, 0]
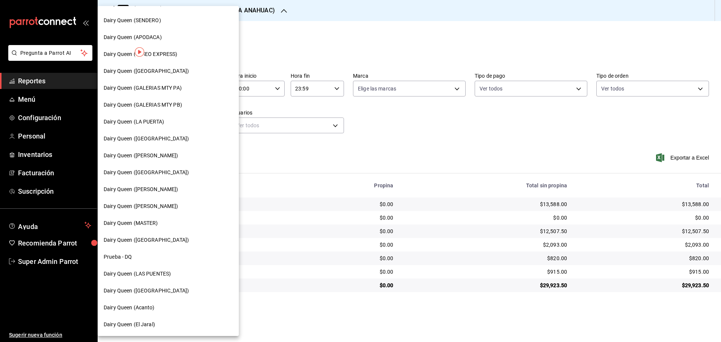
click at [153, 210] on div "Dairy Queen ([PERSON_NAME])" at bounding box center [168, 206] width 141 height 17
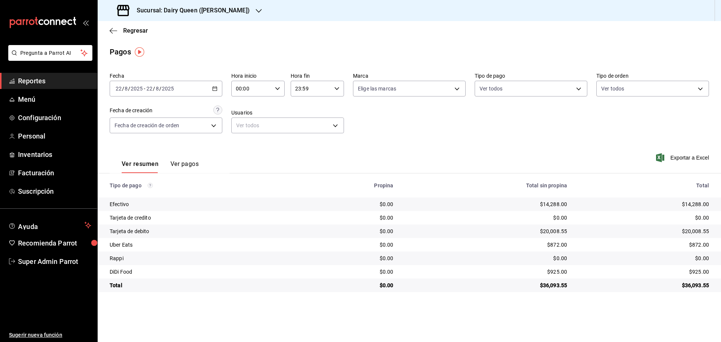
click at [199, 14] on h3 "Sucursal: Dairy Queen ([PERSON_NAME])" at bounding box center [190, 10] width 119 height 9
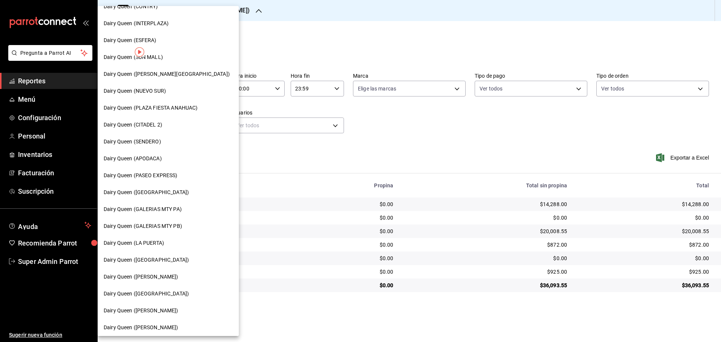
scroll to position [188, 0]
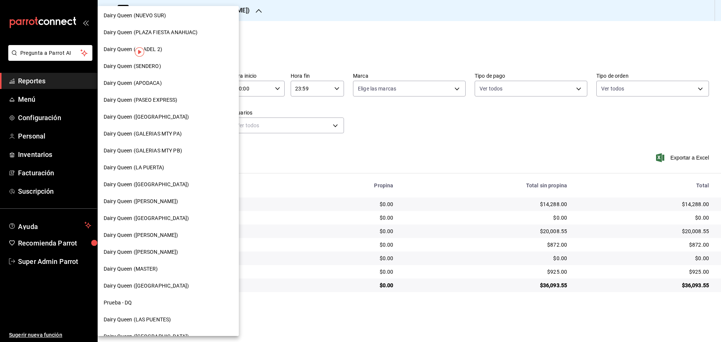
click at [150, 284] on span "Dairy Queen ([GEOGRAPHIC_DATA])" at bounding box center [146, 286] width 85 height 8
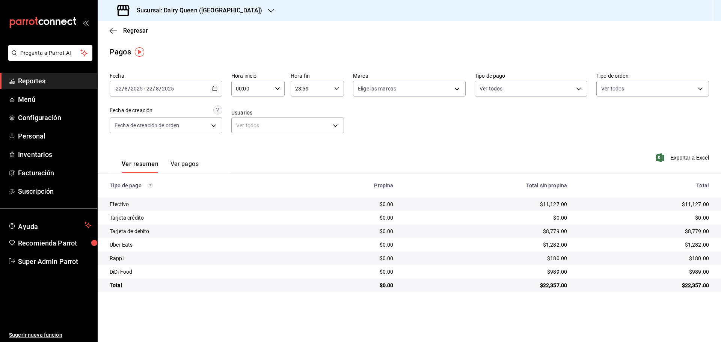
click at [187, 8] on h3 "Sucursal: Dairy Queen ([GEOGRAPHIC_DATA])" at bounding box center [196, 10] width 131 height 9
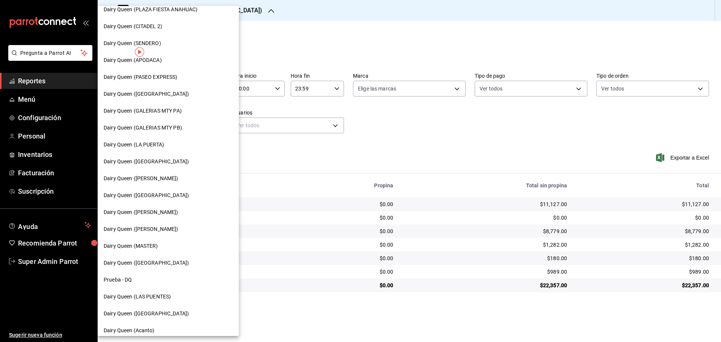
scroll to position [234, 0]
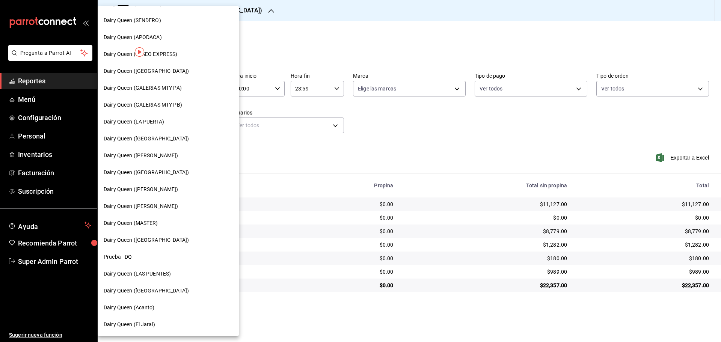
click at [156, 310] on div "Dairy Queen (Acanto)" at bounding box center [168, 308] width 129 height 8
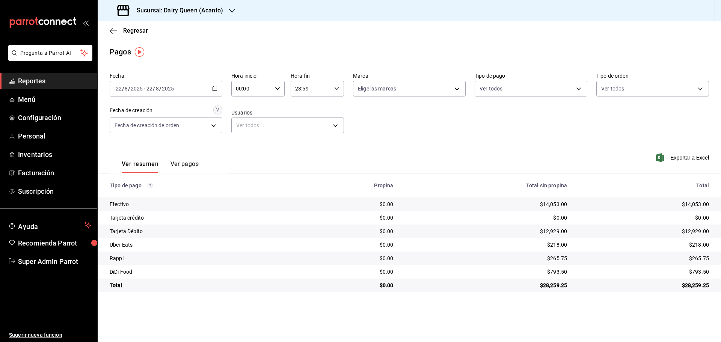
click at [201, 18] on div "Sucursal: Dairy Queen (Acanto)" at bounding box center [171, 10] width 134 height 21
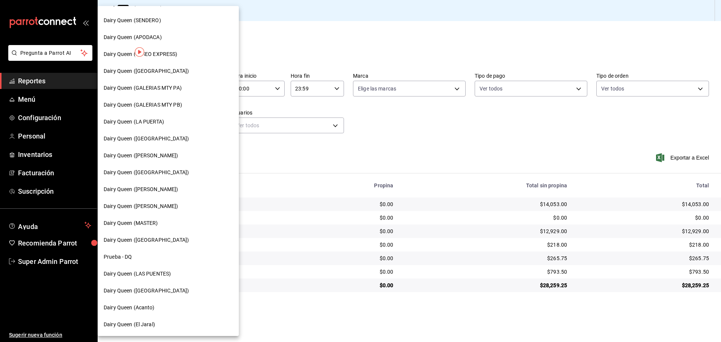
click at [139, 327] on span "Dairy Queen (El Jaral)" at bounding box center [129, 325] width 51 height 8
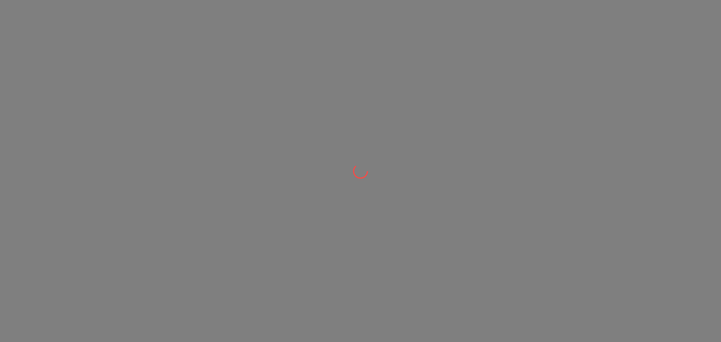
click at [139, 327] on div at bounding box center [360, 171] width 721 height 342
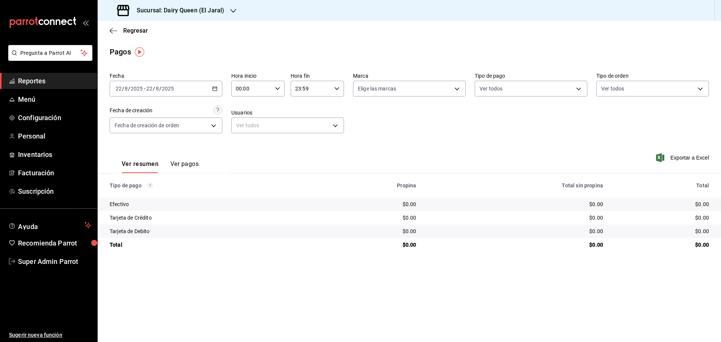
click at [183, 9] on h3 "Sucursal: Dairy Queen (El Jaral)" at bounding box center [178, 10] width 94 height 9
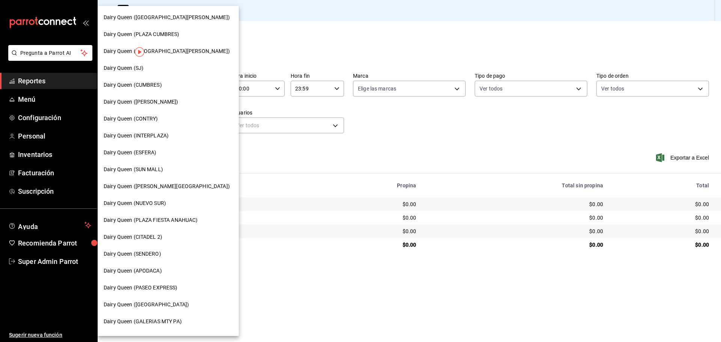
click at [151, 121] on span "Dairy Queen (CONTRY)" at bounding box center [131, 119] width 54 height 8
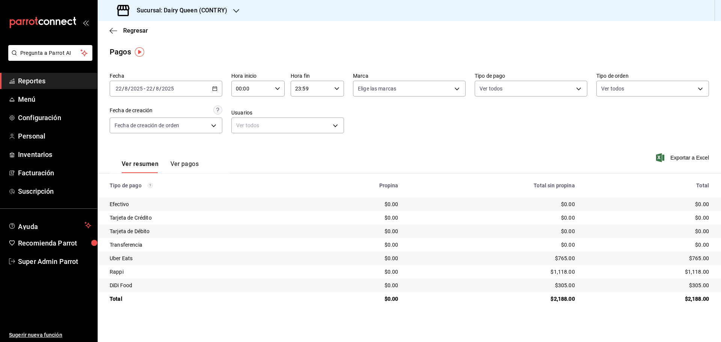
click at [195, 9] on h3 "Sucursal: Dairy Queen (CONTRY)" at bounding box center [179, 10] width 97 height 9
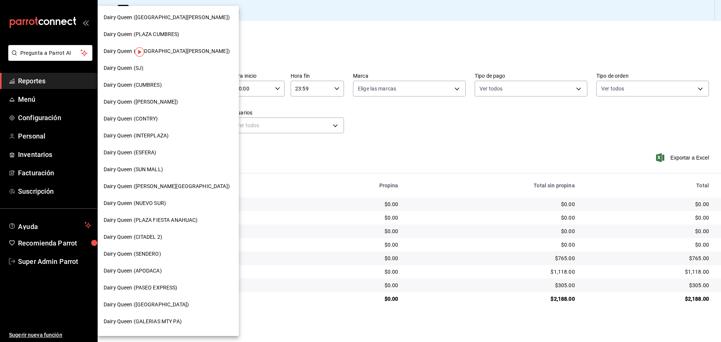
click at [157, 258] on span "Dairy Queen (SENDERO)" at bounding box center [132, 254] width 57 height 8
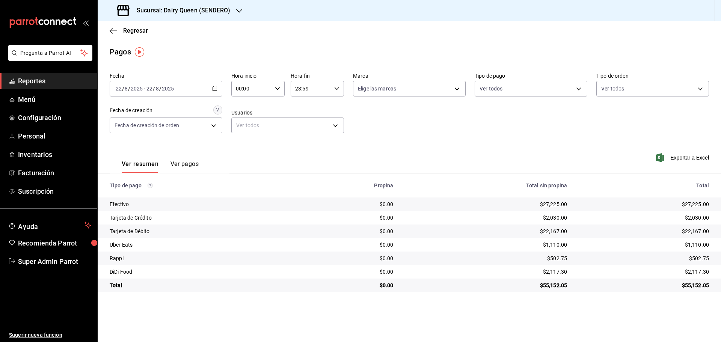
click at [200, 12] on h3 "Sucursal: Dairy Queen (SENDERO)" at bounding box center [181, 10] width 100 height 9
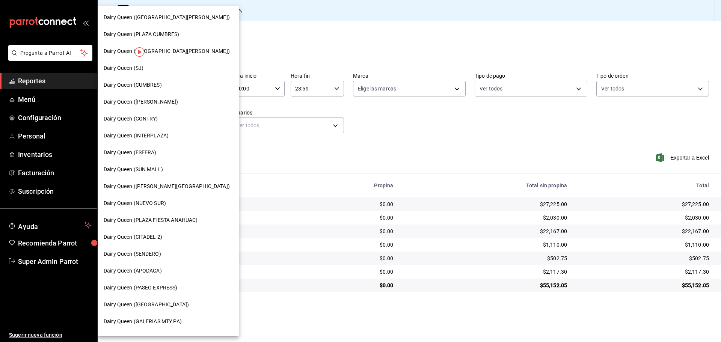
click at [151, 89] on span "Dairy Queen (CUMBRES)" at bounding box center [133, 85] width 58 height 8
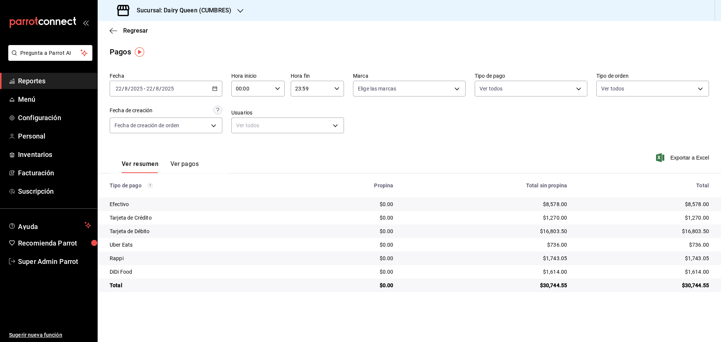
click at [201, 3] on div "Sucursal: Dairy Queen (CUMBRES)" at bounding box center [175, 10] width 143 height 21
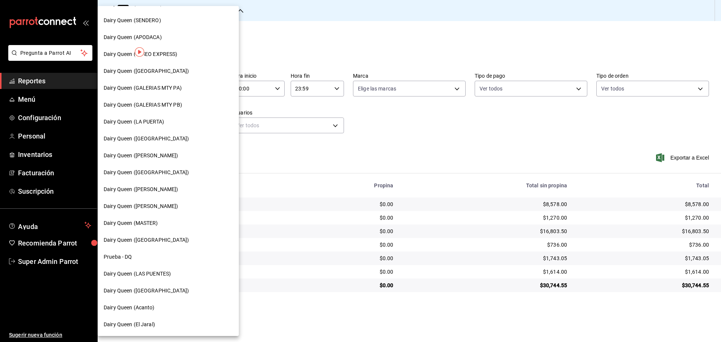
click at [170, 266] on div "Dairy Queen (LAS PUENTES)" at bounding box center [168, 274] width 141 height 17
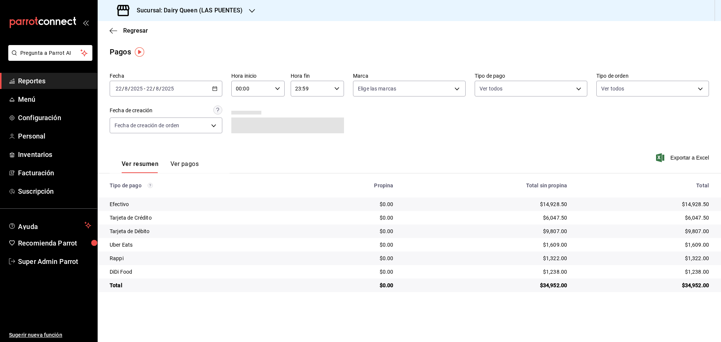
click at [155, 10] on h3 "Sucursal: Dairy Queen (LAS PUENTES)" at bounding box center [187, 10] width 112 height 9
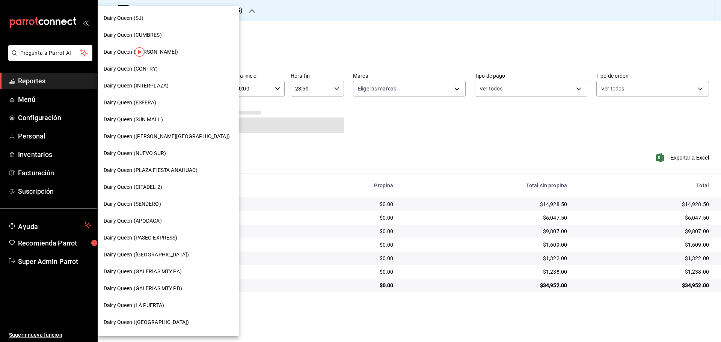
scroll to position [125, 0]
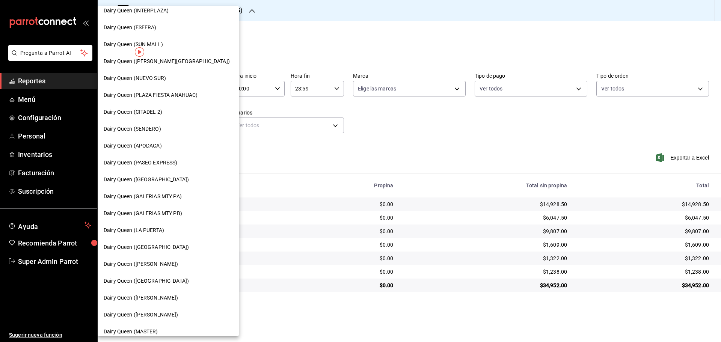
click at [167, 163] on span "Dairy Queen (PASEO EXPRESS)" at bounding box center [141, 163] width 74 height 8
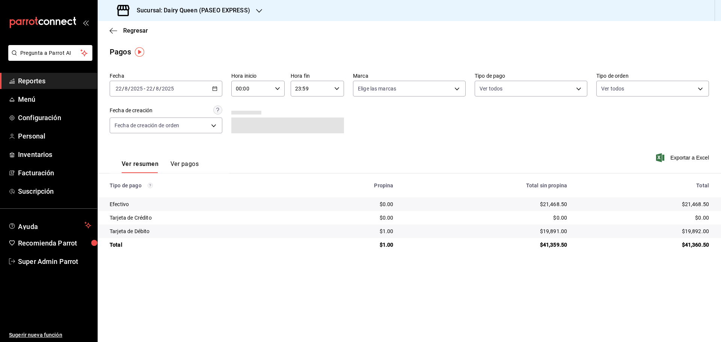
click at [222, 12] on h3 "Sucursal: Dairy Queen (PASEO EXPRESS)" at bounding box center [190, 10] width 119 height 9
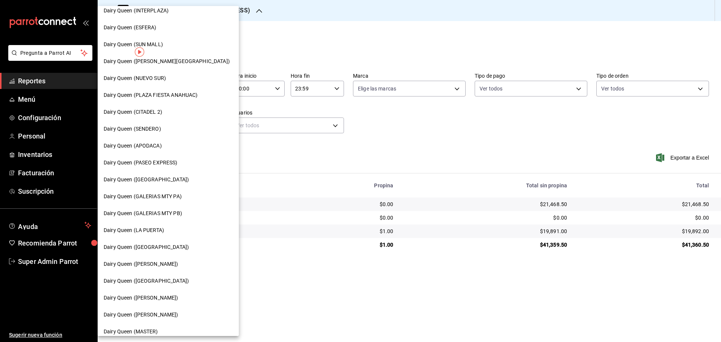
scroll to position [0, 0]
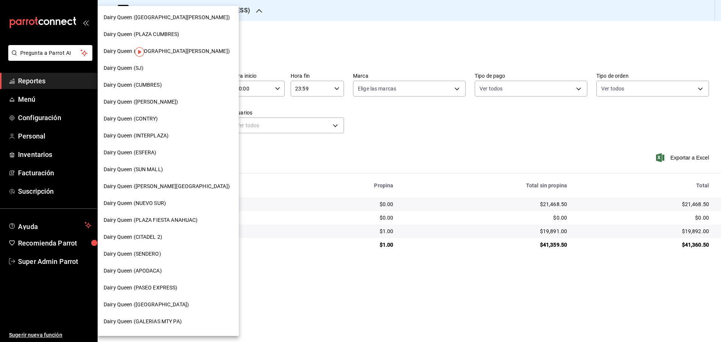
click at [165, 65] on div "Dairy Queen (SJ)" at bounding box center [168, 68] width 129 height 8
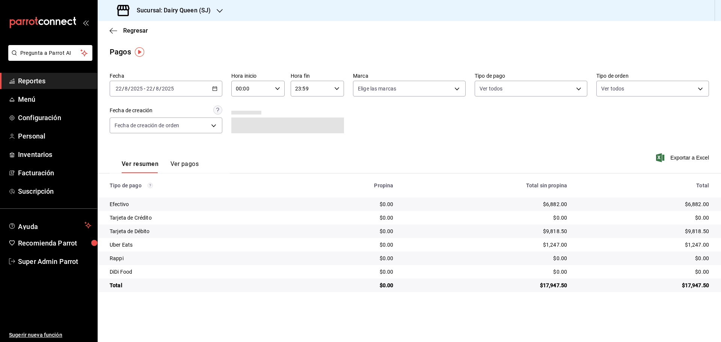
click at [199, 10] on h3 "Sucursal: Dairy Queen (SJ)" at bounding box center [171, 10] width 80 height 9
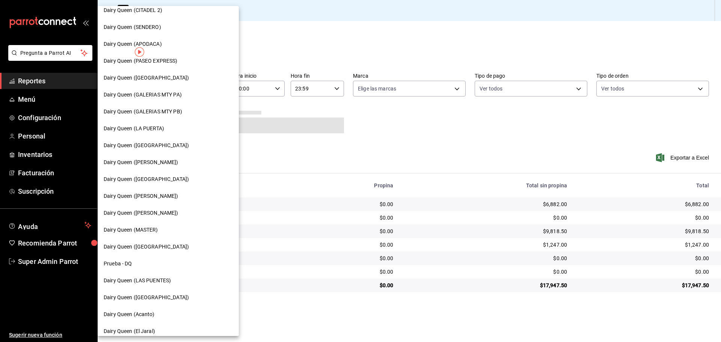
scroll to position [234, 0]
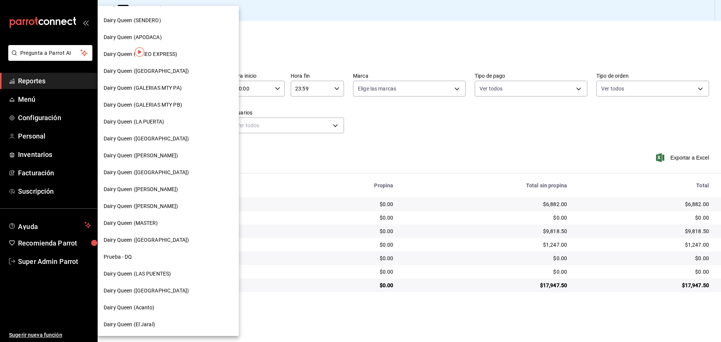
click at [156, 290] on span "Dairy Queen ([GEOGRAPHIC_DATA])" at bounding box center [146, 291] width 85 height 8
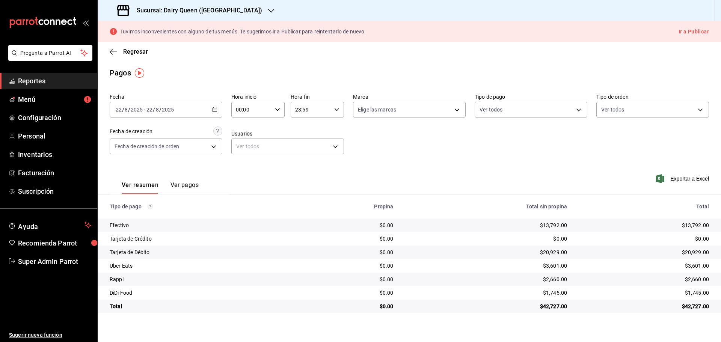
click at [172, 3] on div "Sucursal: Dairy Queen ([GEOGRAPHIC_DATA])" at bounding box center [191, 10] width 174 height 21
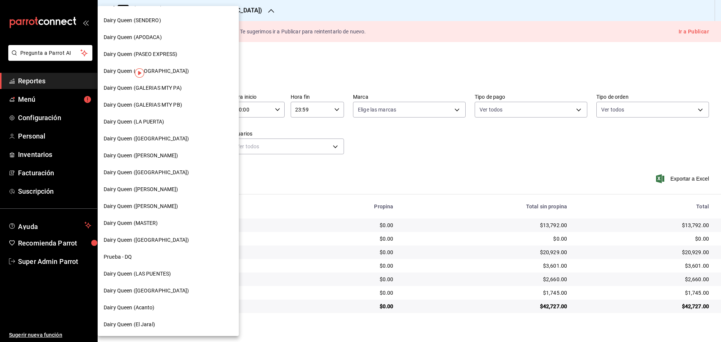
click at [158, 123] on span "Dairy Queen (LA PUERTA)" at bounding box center [134, 122] width 60 height 8
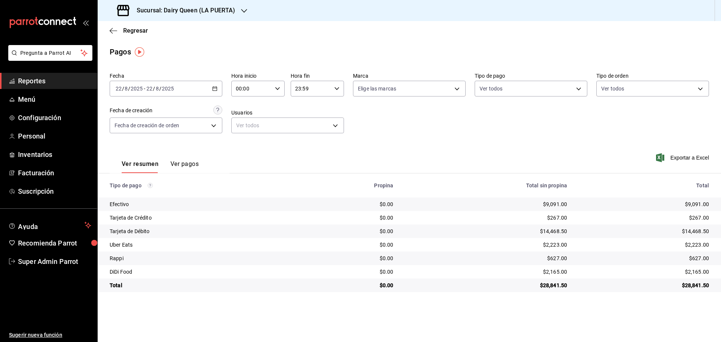
click at [186, 7] on h3 "Sucursal: Dairy Queen (LA PUERTA)" at bounding box center [183, 10] width 104 height 9
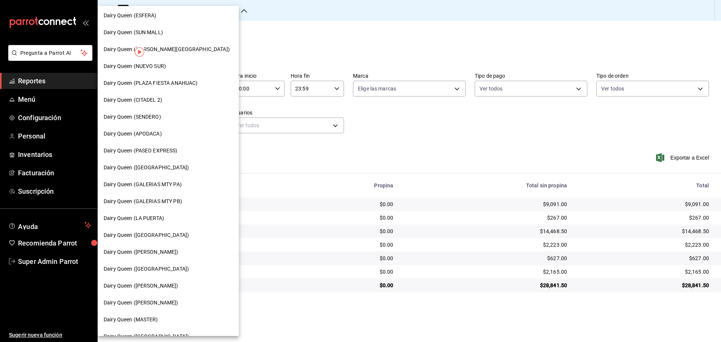
scroll to position [63, 0]
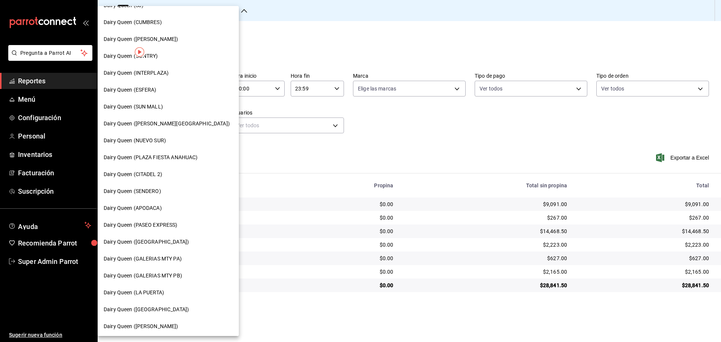
click at [159, 123] on span "Dairy Queen ([PERSON_NAME][GEOGRAPHIC_DATA])" at bounding box center [167, 124] width 126 height 8
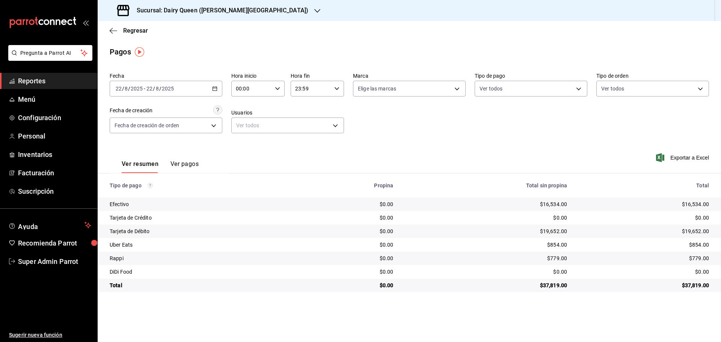
click at [215, 12] on h3 "Sucursal: Dairy Queen ([PERSON_NAME][GEOGRAPHIC_DATA])" at bounding box center [220, 10] width 178 height 9
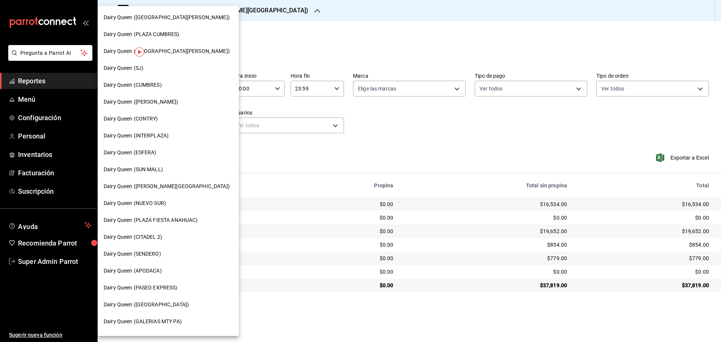
click at [155, 304] on span "Dairy Queen ([GEOGRAPHIC_DATA])" at bounding box center [146, 305] width 85 height 8
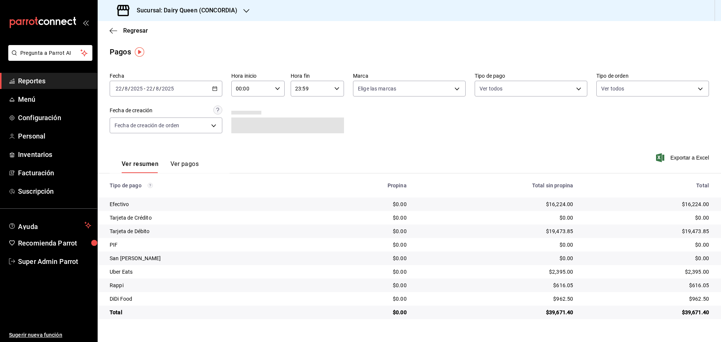
click at [221, 13] on h3 "Sucursal: Dairy Queen (CONCORDIA)" at bounding box center [184, 10] width 107 height 9
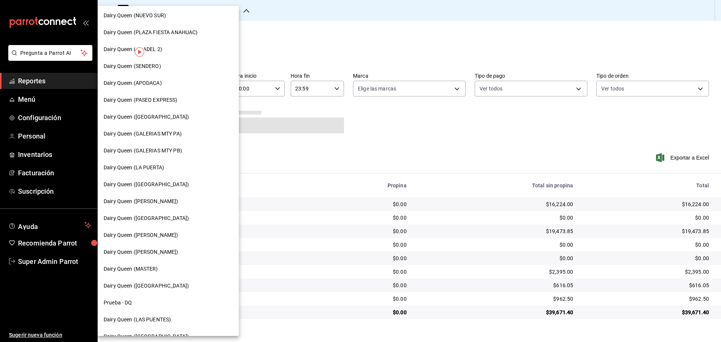
scroll to position [234, 0]
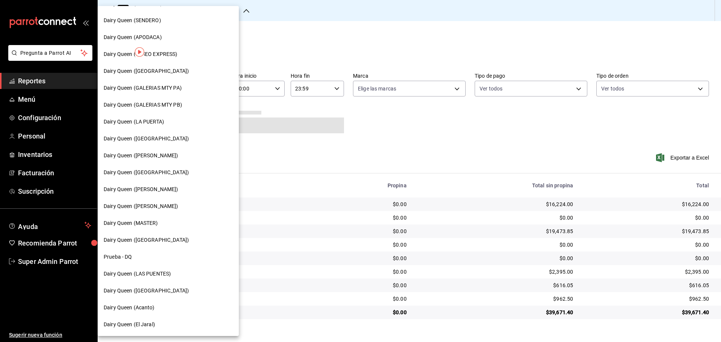
click at [171, 167] on div "Dairy Queen ([GEOGRAPHIC_DATA])" at bounding box center [168, 172] width 141 height 17
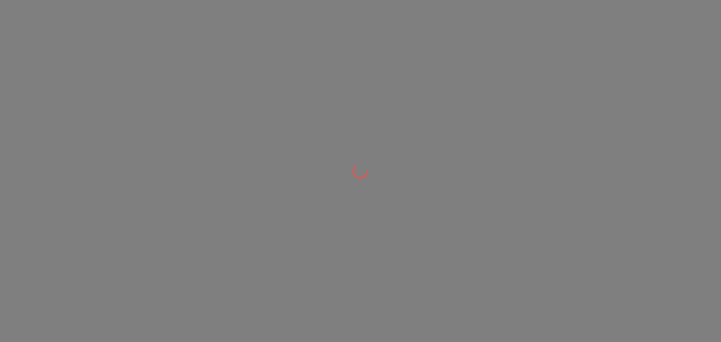
click at [148, 174] on div at bounding box center [360, 171] width 721 height 342
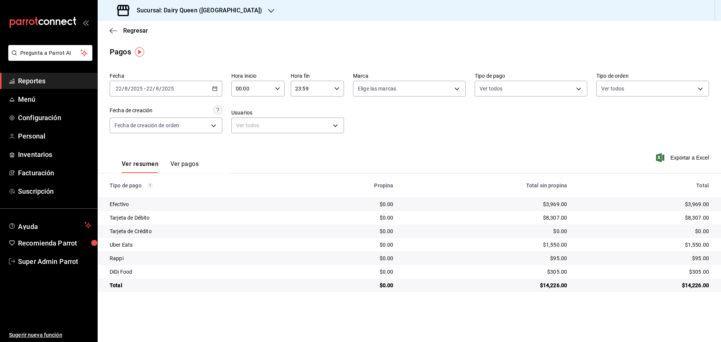
click at [179, 15] on div "Sucursal: Dairy Queen ([GEOGRAPHIC_DATA])" at bounding box center [191, 10] width 174 height 21
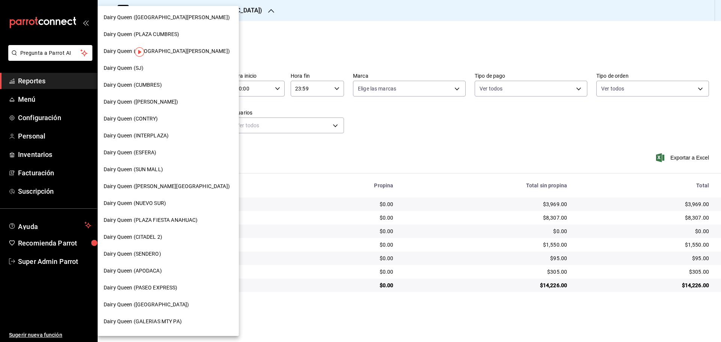
scroll to position [188, 0]
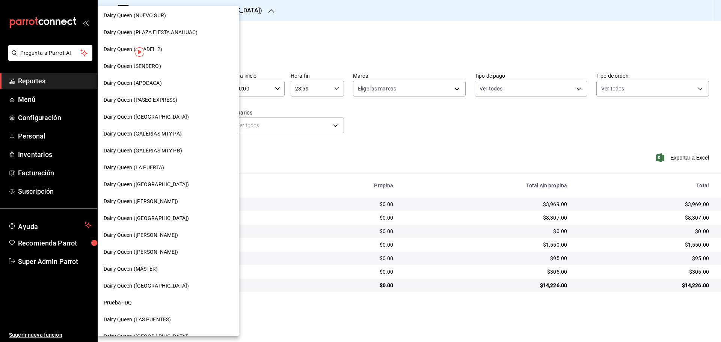
click at [164, 233] on span "Dairy Queen ([PERSON_NAME])" at bounding box center [141, 235] width 75 height 8
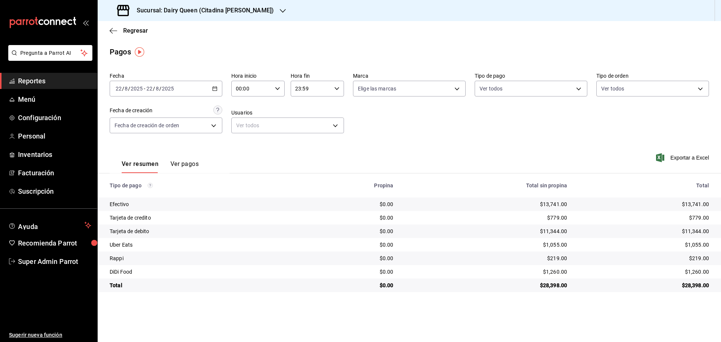
click at [192, 6] on div "Sucursal: Dairy Queen (Citadina [PERSON_NAME])" at bounding box center [196, 10] width 185 height 21
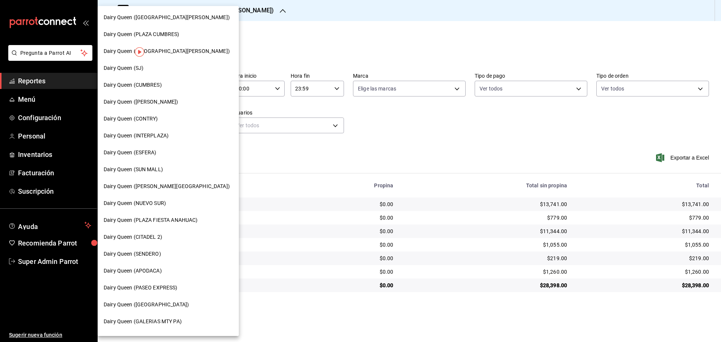
click at [167, 48] on span "Dairy Queen ([GEOGRAPHIC_DATA][PERSON_NAME])" at bounding box center [167, 51] width 126 height 8
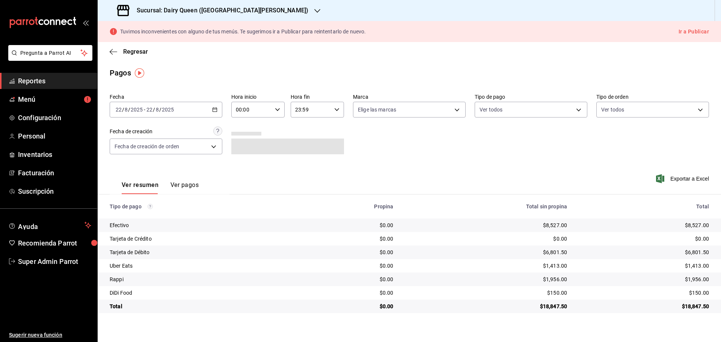
click at [237, 7] on h3 "Sucursal: Dairy Queen ([GEOGRAPHIC_DATA][PERSON_NAME])" at bounding box center [220, 10] width 178 height 9
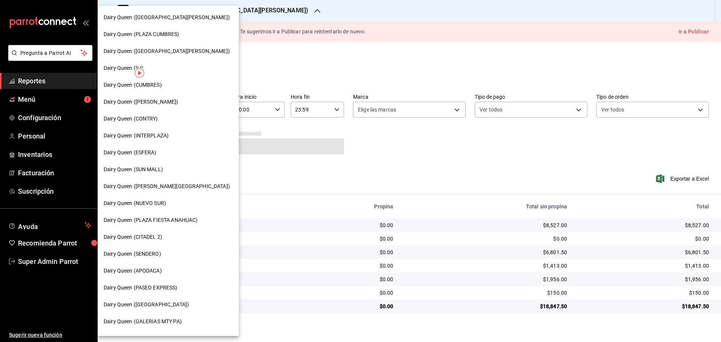
click at [157, 107] on div "Dairy Queen ([PERSON_NAME])" at bounding box center [168, 102] width 141 height 17
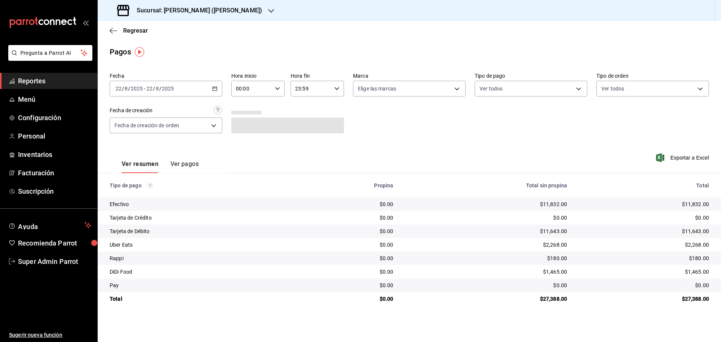
click at [203, 9] on h3 "Sucursal: [PERSON_NAME] ([PERSON_NAME])" at bounding box center [196, 10] width 131 height 9
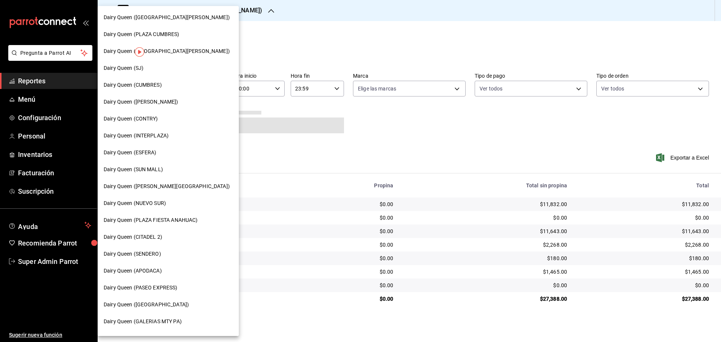
click at [175, 14] on span "Dairy Queen ([GEOGRAPHIC_DATA][PERSON_NAME])" at bounding box center [167, 18] width 126 height 8
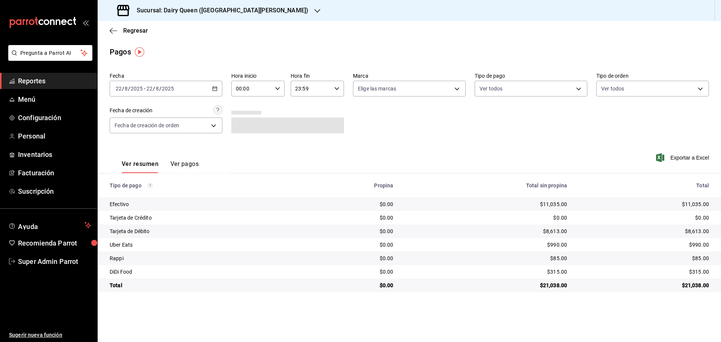
click at [251, 5] on div "Sucursal: Dairy Queen ([GEOGRAPHIC_DATA][PERSON_NAME])" at bounding box center [214, 10] width 220 height 21
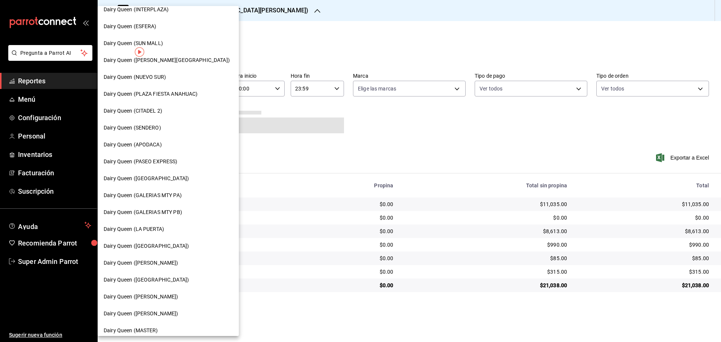
scroll to position [234, 0]
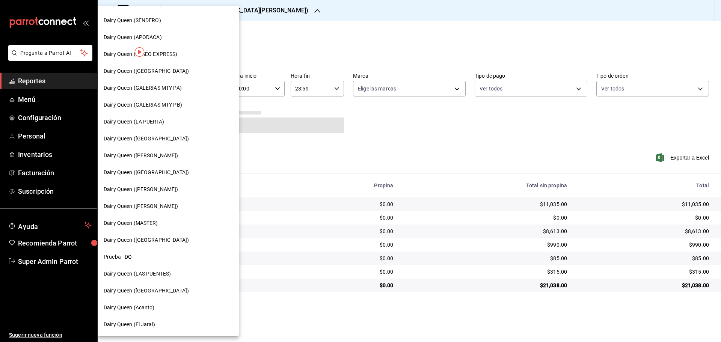
click at [178, 107] on span "Dairy Queen (GALERIAS MTY PB)" at bounding box center [143, 105] width 79 height 8
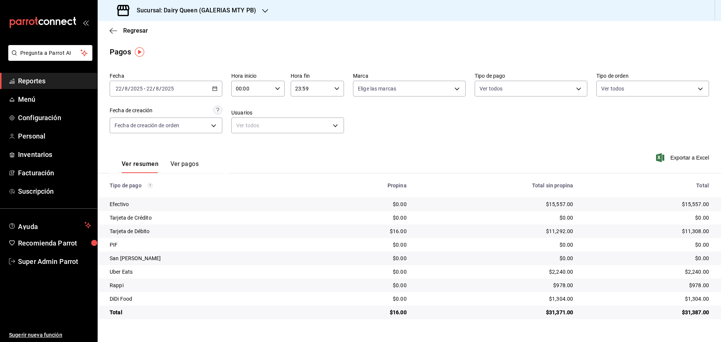
click at [208, 12] on h3 "Sucursal: Dairy Queen (GALERIAS MTY PB)" at bounding box center [193, 10] width 125 height 9
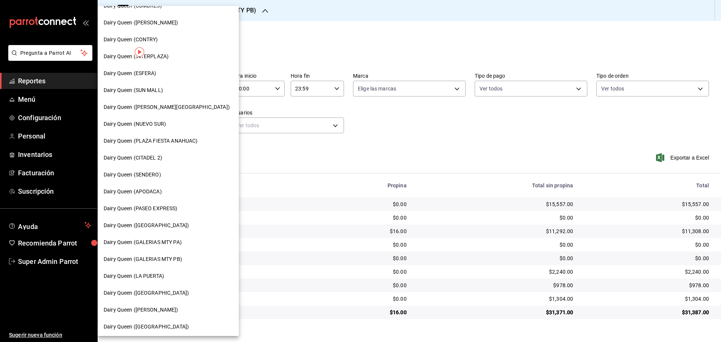
scroll to position [188, 0]
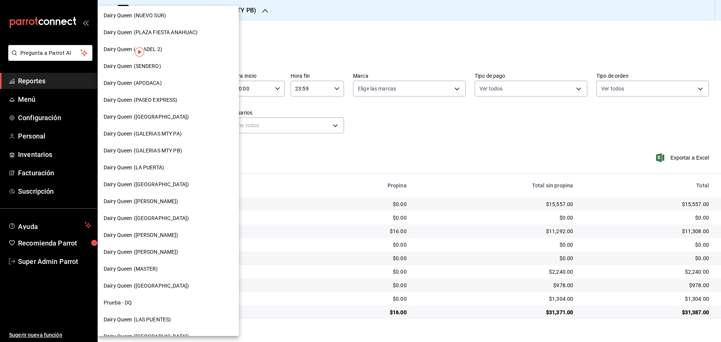
click at [183, 134] on div "Dairy Queen (GALERIAS MTY PA)" at bounding box center [168, 134] width 129 height 8
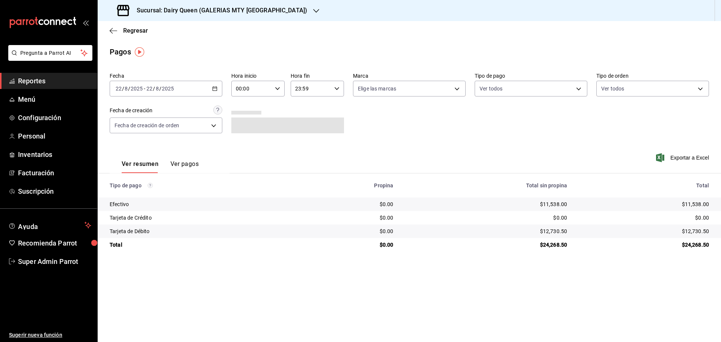
click at [226, 13] on h3 "Sucursal: Dairy Queen (GALERIAS MTY [GEOGRAPHIC_DATA])" at bounding box center [219, 10] width 177 height 9
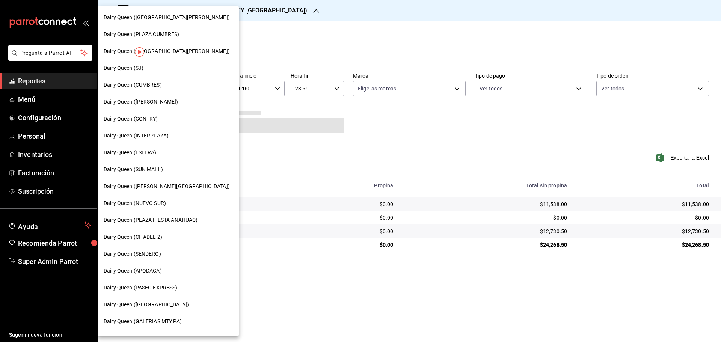
click at [152, 171] on span "Dairy Queen (SUN MALL)" at bounding box center [133, 170] width 59 height 8
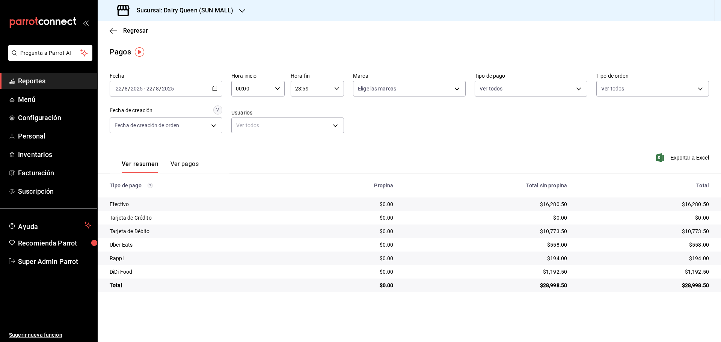
click at [215, 14] on h3 "Sucursal: Dairy Queen (SUN MALL)" at bounding box center [182, 10] width 103 height 9
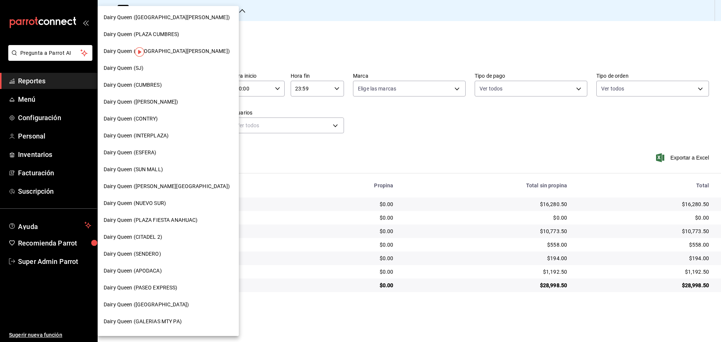
click at [154, 271] on span "Dairy Queen (APODACA)" at bounding box center [133, 271] width 58 height 8
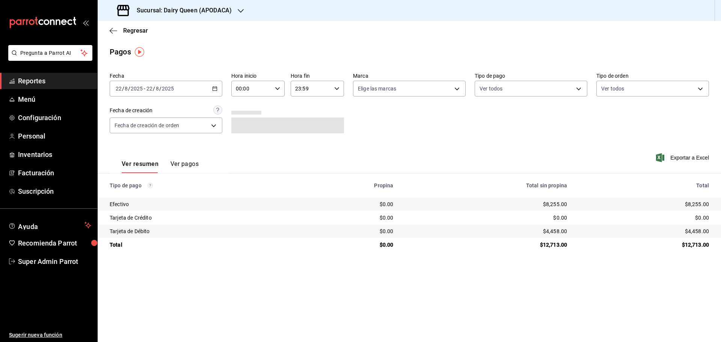
click at [193, 6] on h3 "Sucursal: Dairy Queen (APODACA)" at bounding box center [181, 10] width 101 height 9
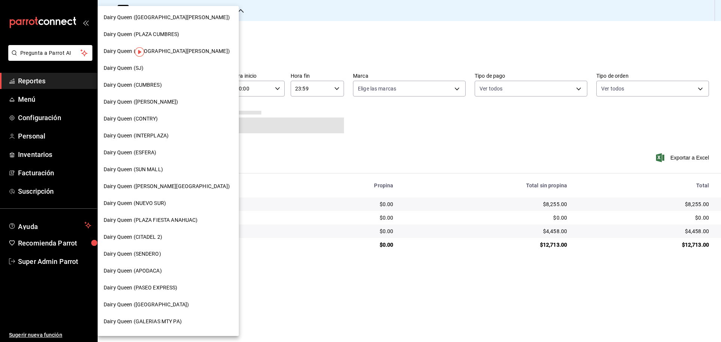
click at [160, 196] on div "Dairy Queen (NUEVO SUR)" at bounding box center [168, 203] width 141 height 17
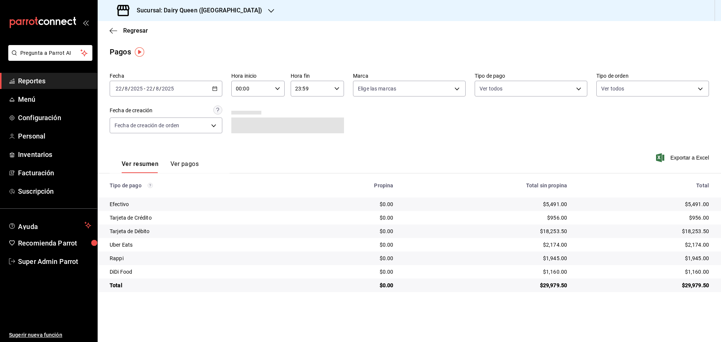
click at [188, 9] on h3 "Sucursal: Dairy Queen ([GEOGRAPHIC_DATA])" at bounding box center [196, 10] width 131 height 9
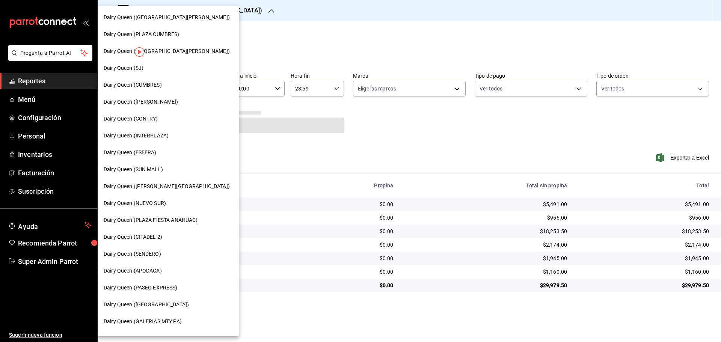
click at [156, 155] on span "Dairy Queen (ESFERA)" at bounding box center [130, 153] width 53 height 8
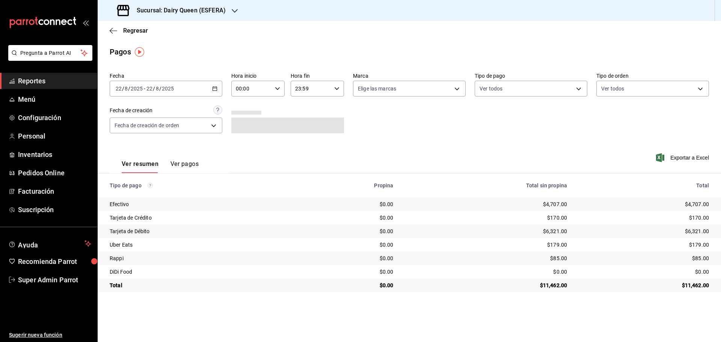
click at [197, 8] on h3 "Sucursal: Dairy Queen (ESFERA)" at bounding box center [178, 10] width 95 height 9
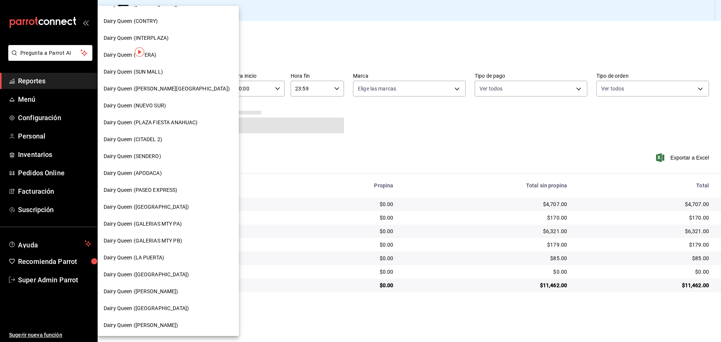
scroll to position [125, 0]
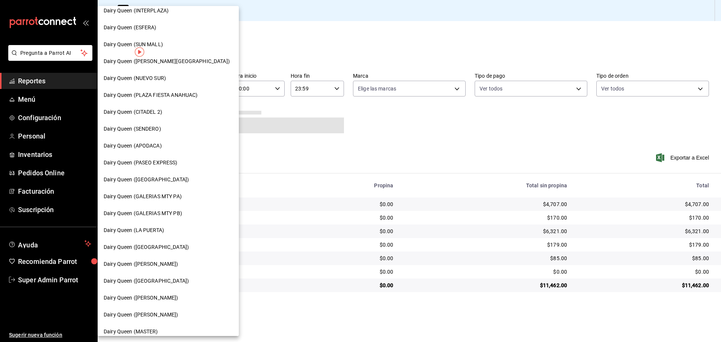
click at [150, 266] on span "Dairy Queen ([PERSON_NAME])" at bounding box center [141, 264] width 75 height 8
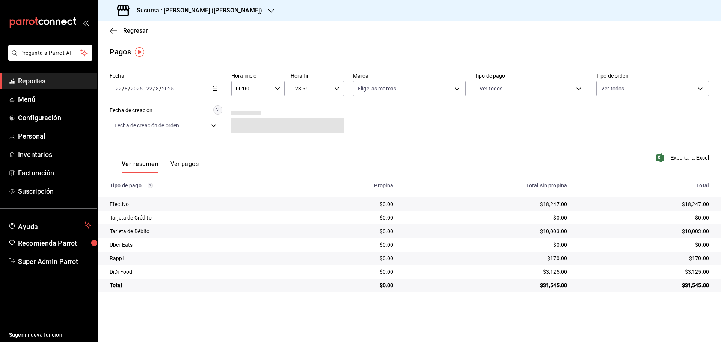
click at [159, 8] on h3 "Sucursal: [PERSON_NAME] ([PERSON_NAME])" at bounding box center [196, 10] width 131 height 9
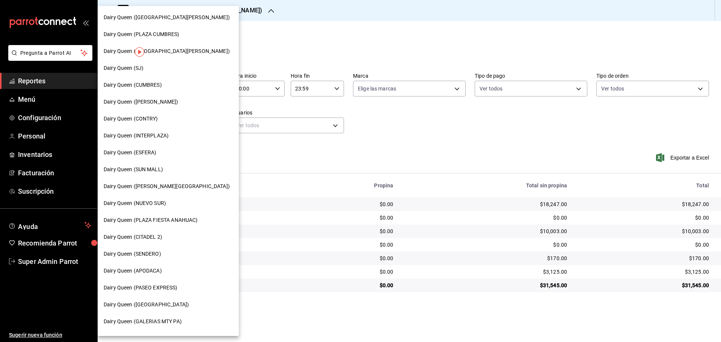
click at [145, 136] on span "Dairy Queen (INTERPLAZA)" at bounding box center [136, 136] width 65 height 8
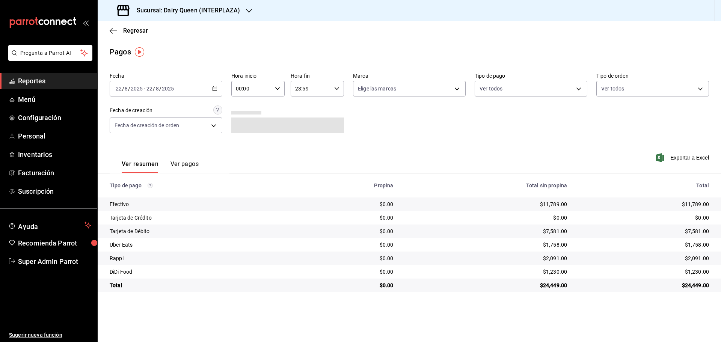
click at [209, 5] on div "Sucursal: Dairy Queen (INTERPLAZA)" at bounding box center [179, 10] width 151 height 21
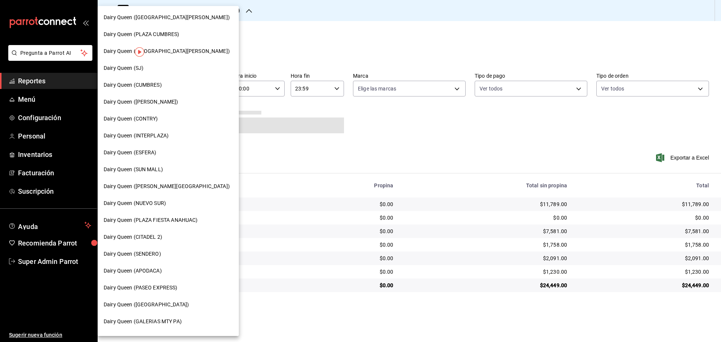
click at [159, 233] on div "Dairy Queen (CITADEL 2)" at bounding box center [168, 237] width 141 height 17
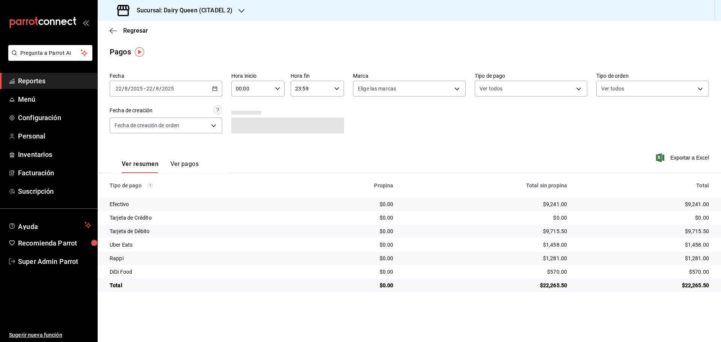
click at [215, 7] on h3 "Sucursal: Dairy Queen (CITADEL 2)" at bounding box center [182, 10] width 102 height 9
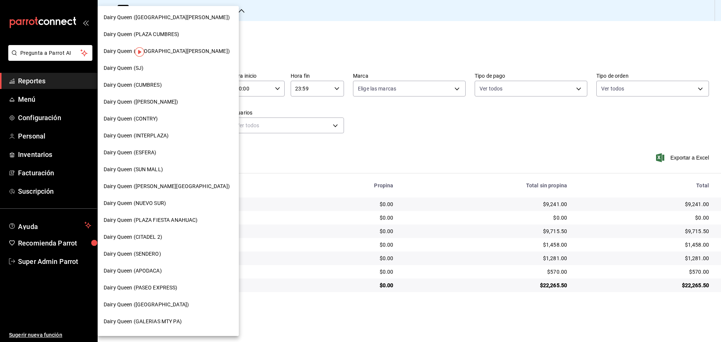
click at [167, 35] on span "Dairy Queen (PLAZA CUMBRES)" at bounding box center [142, 34] width 76 height 8
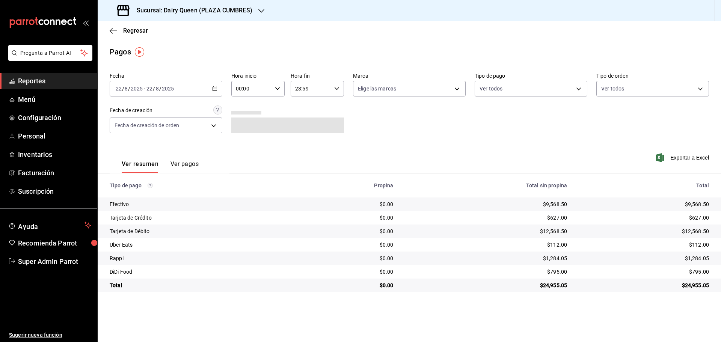
click at [219, 9] on h3 "Sucursal: Dairy Queen (PLAZA CUMBRES)" at bounding box center [192, 10] width 122 height 9
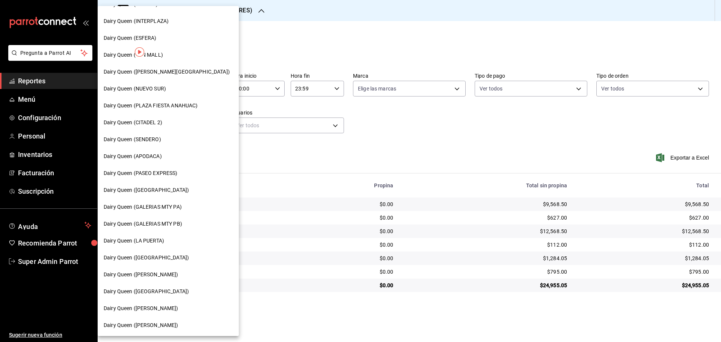
scroll to position [109, 0]
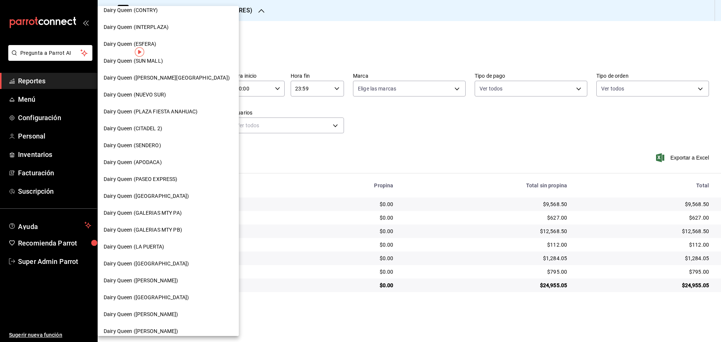
click at [163, 107] on div "Dairy Queen (PLAZA FIESTA ANAHUAC)" at bounding box center [168, 111] width 141 height 17
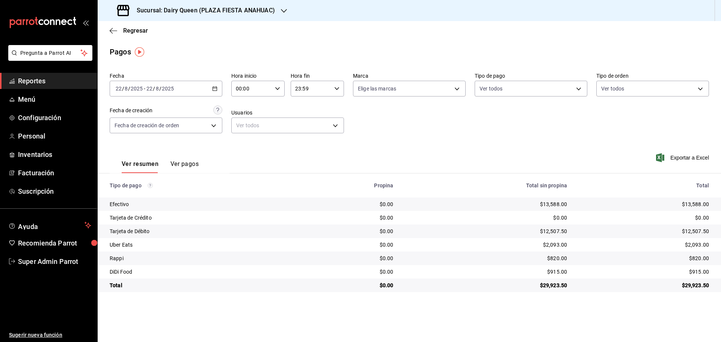
click at [194, 7] on h3 "Sucursal: Dairy Queen (PLAZA FIESTA ANAHUAC)" at bounding box center [203, 10] width 144 height 9
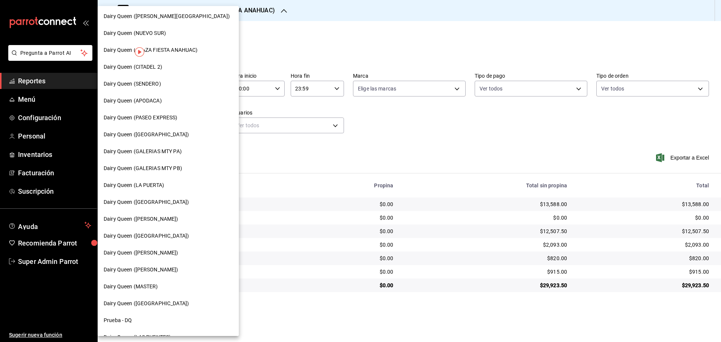
scroll to position [188, 0]
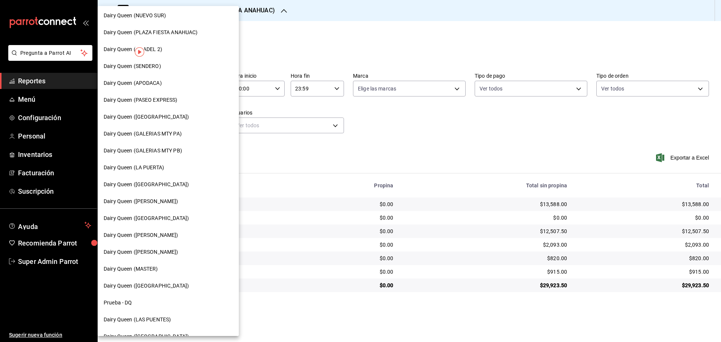
click at [162, 250] on span "Dairy Queen ([PERSON_NAME])" at bounding box center [141, 252] width 75 height 8
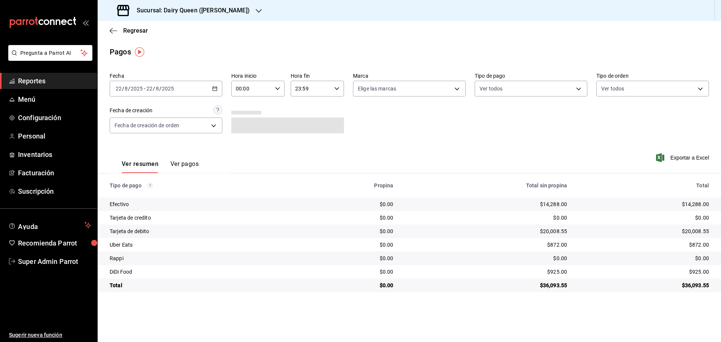
click at [186, 7] on h3 "Sucursal: Dairy Queen ([PERSON_NAME])" at bounding box center [190, 10] width 119 height 9
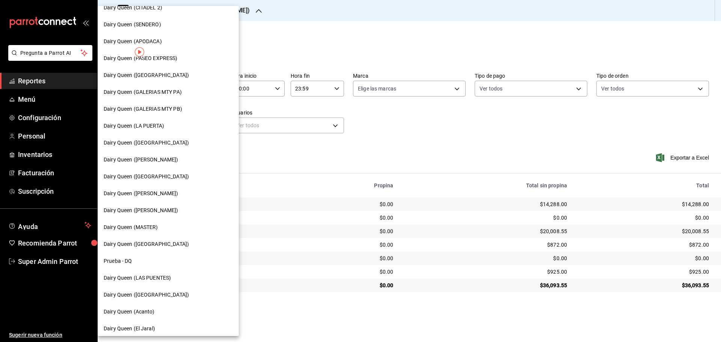
scroll to position [234, 0]
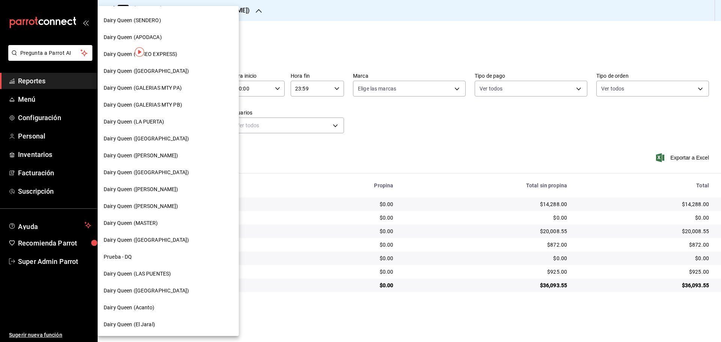
click at [161, 239] on span "Dairy Queen ([GEOGRAPHIC_DATA])" at bounding box center [146, 240] width 85 height 8
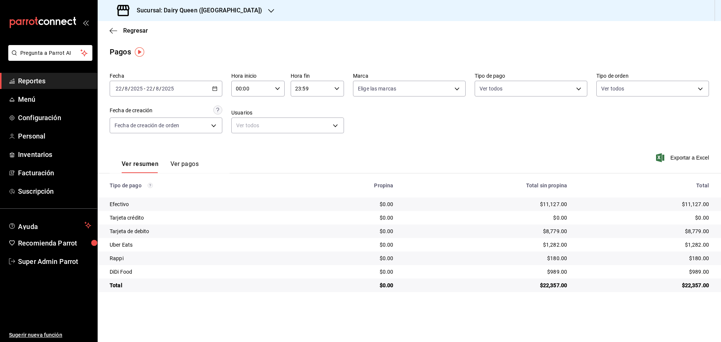
click at [229, 10] on h3 "Sucursal: Dairy Queen ([GEOGRAPHIC_DATA])" at bounding box center [196, 10] width 131 height 9
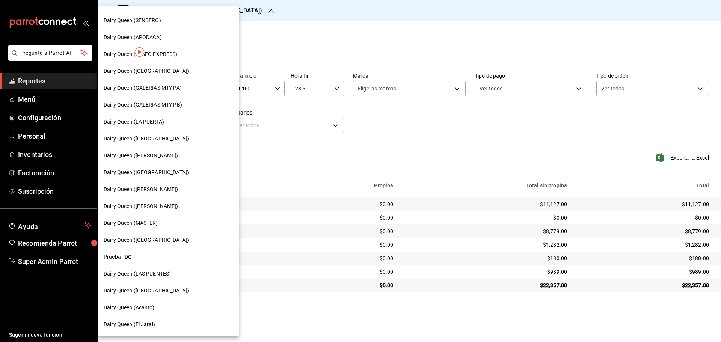
click at [143, 304] on span "Dairy Queen (Acanto)" at bounding box center [129, 308] width 51 height 8
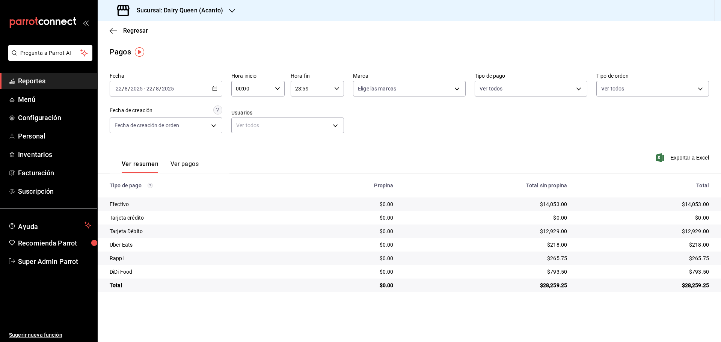
click at [206, 9] on h3 "Sucursal: Dairy Queen (Acanto)" at bounding box center [177, 10] width 92 height 9
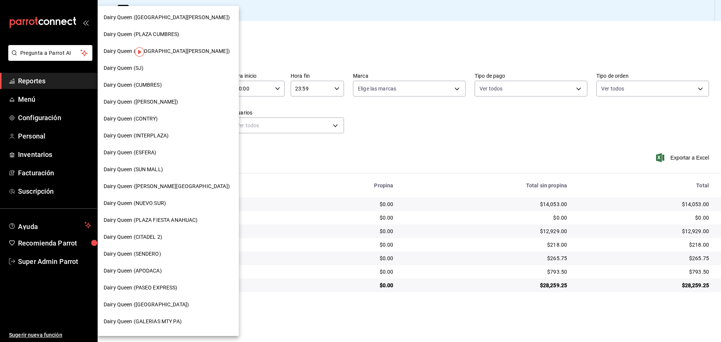
click at [179, 123] on div "Dairy Queen (CONTRY)" at bounding box center [168, 118] width 141 height 17
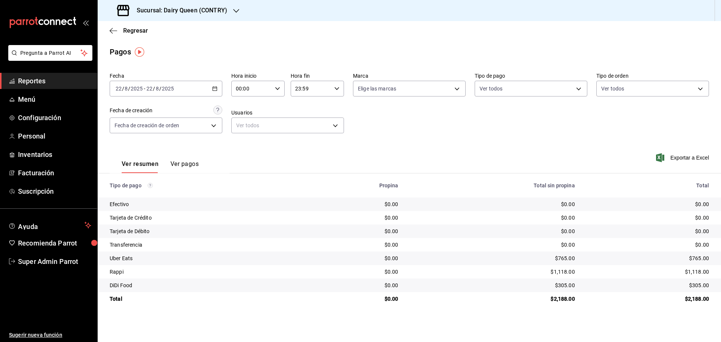
click at [177, 9] on h3 "Sucursal: Dairy Queen (CONTRY)" at bounding box center [179, 10] width 97 height 9
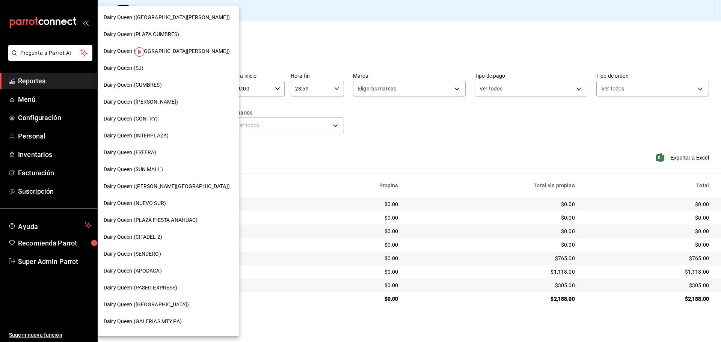
click at [154, 259] on div "Dairy Queen (SENDERO)" at bounding box center [168, 254] width 141 height 17
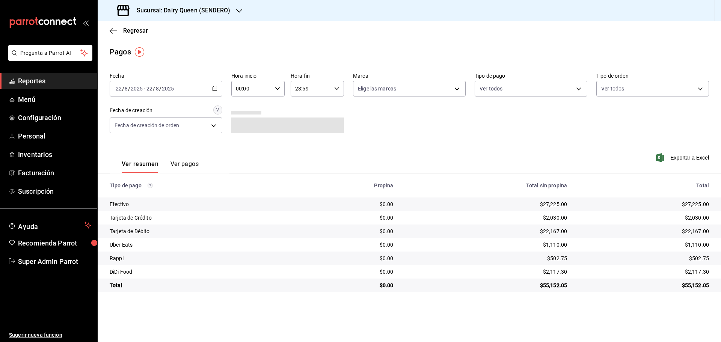
click at [213, 14] on h3 "Sucursal: Dairy Queen (SENDERO)" at bounding box center [181, 10] width 100 height 9
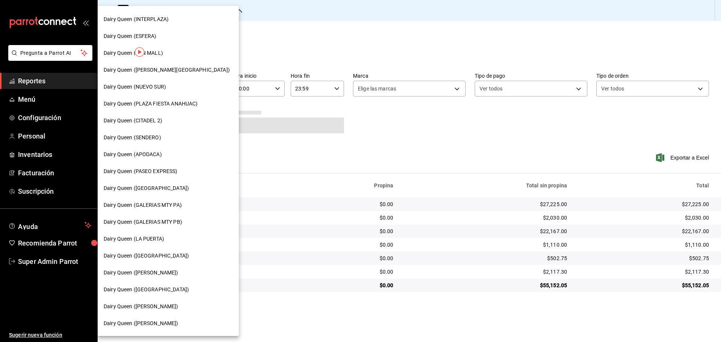
scroll to position [125, 0]
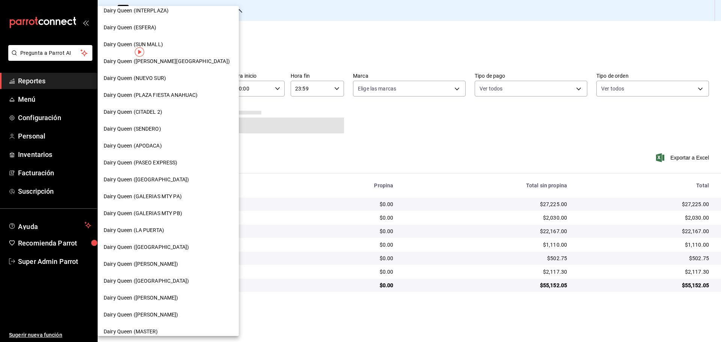
click at [172, 214] on span "Dairy Queen (GALERIAS MTY PB)" at bounding box center [143, 214] width 79 height 8
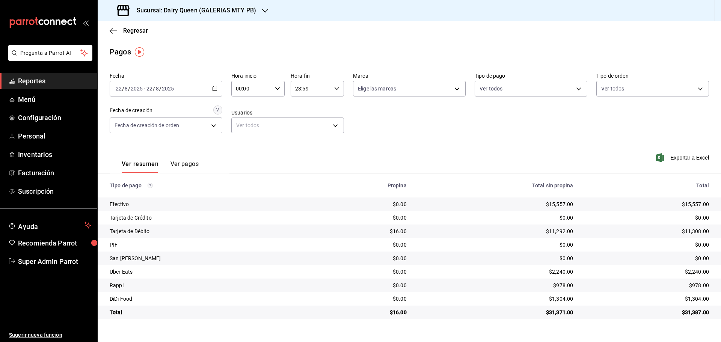
click at [231, 13] on h3 "Sucursal: Dairy Queen (GALERIAS MTY PB)" at bounding box center [193, 10] width 125 height 9
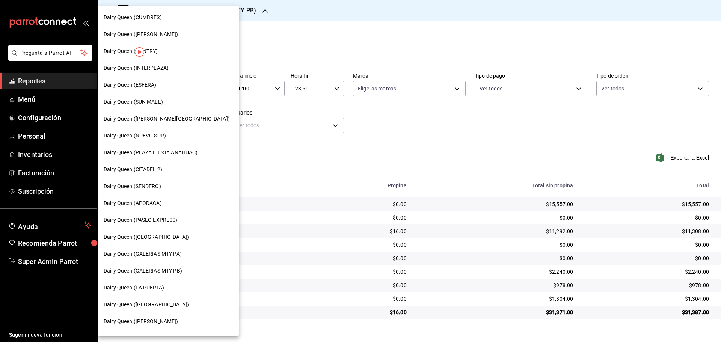
scroll to position [188, 0]
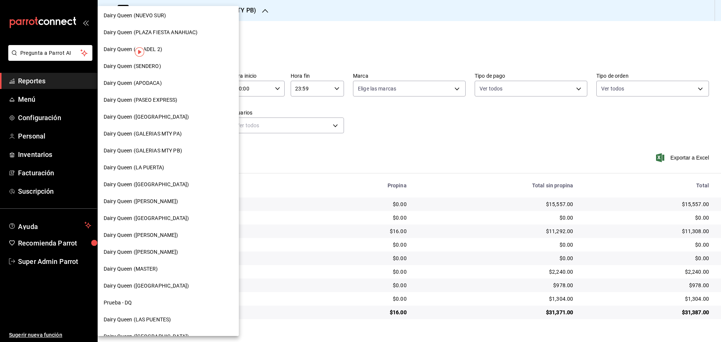
click at [175, 128] on div "Dairy Queen (GALERIAS MTY PA)" at bounding box center [168, 133] width 141 height 17
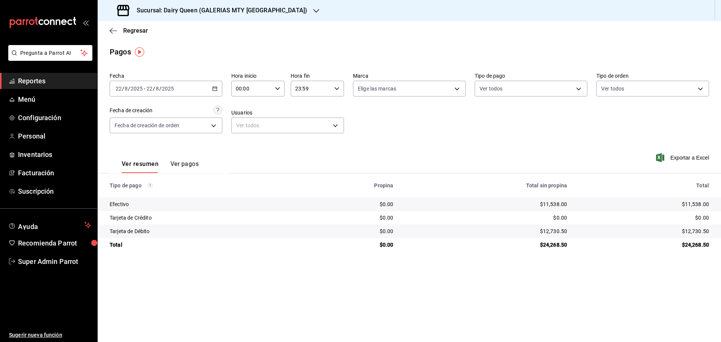
click at [217, 86] on icon "button" at bounding box center [214, 88] width 5 height 5
click at [212, 49] on div "Pagos" at bounding box center [410, 51] width 624 height 11
